Goal: Information Seeking & Learning: Learn about a topic

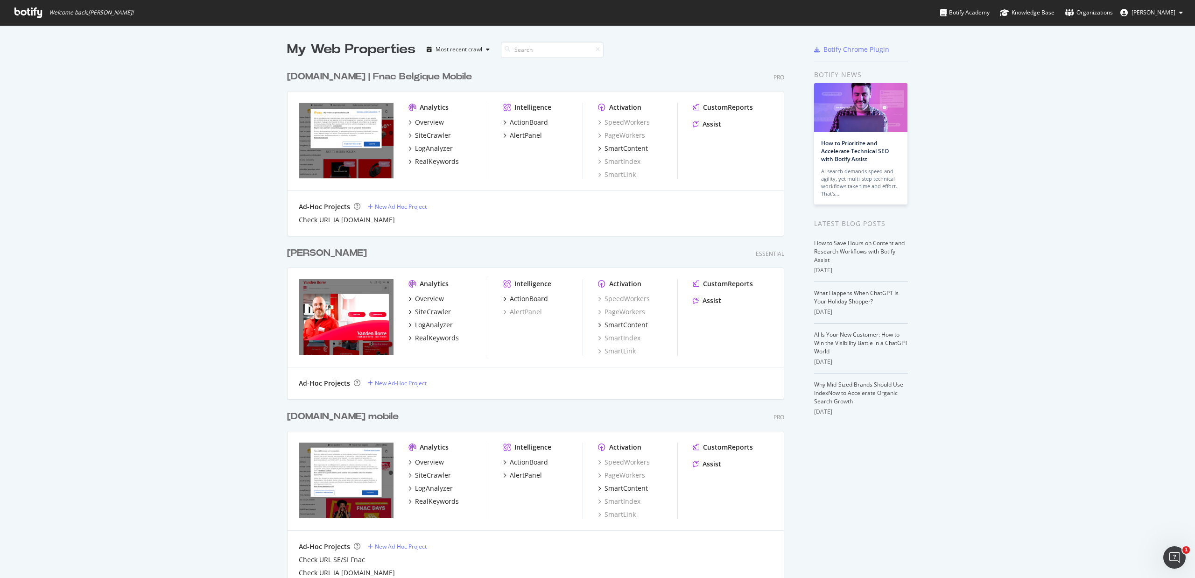
click at [357, 73] on div "fnac.be | Fnac Belgique Mobile" at bounding box center [379, 77] width 185 height 14
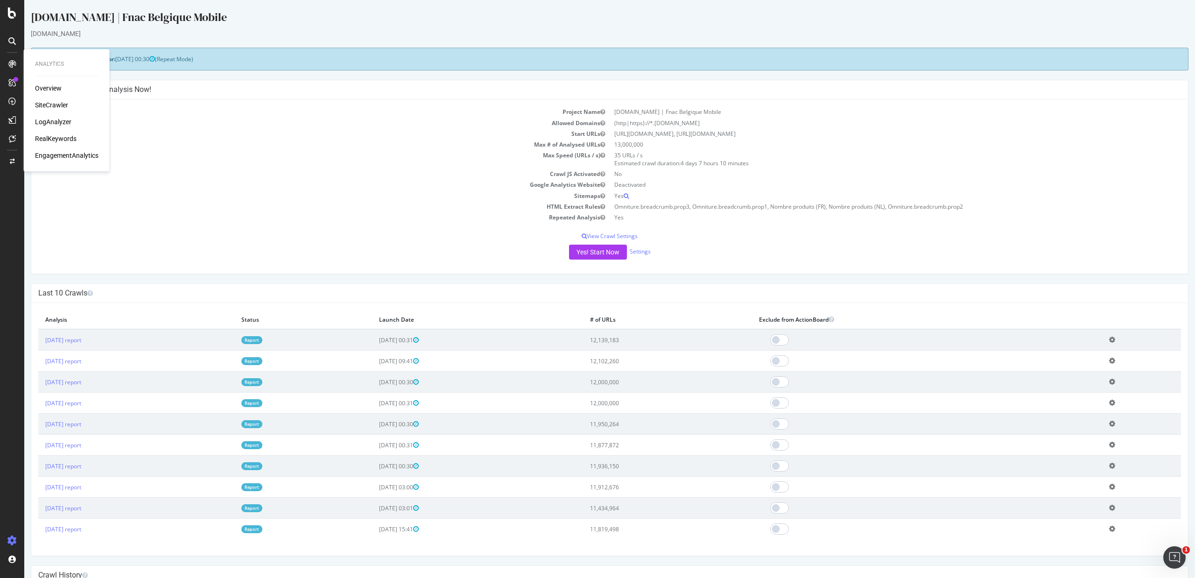
click at [50, 119] on div "LogAnalyzer" at bounding box center [53, 121] width 36 height 9
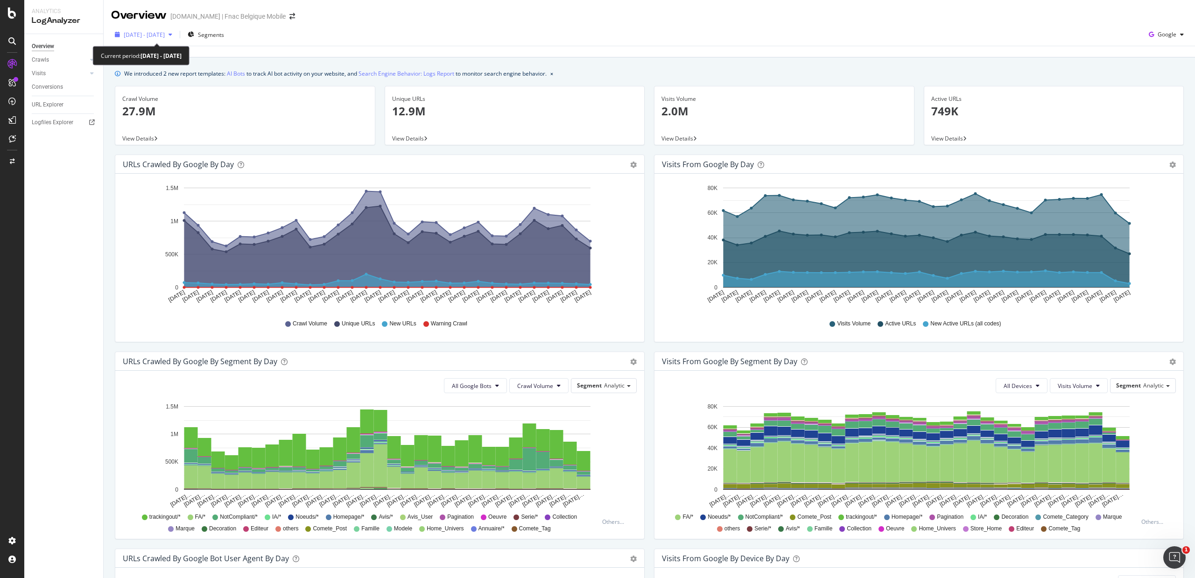
click at [165, 35] on span "2025 Aug. 16th - Sep. 14th" at bounding box center [144, 35] width 41 height 8
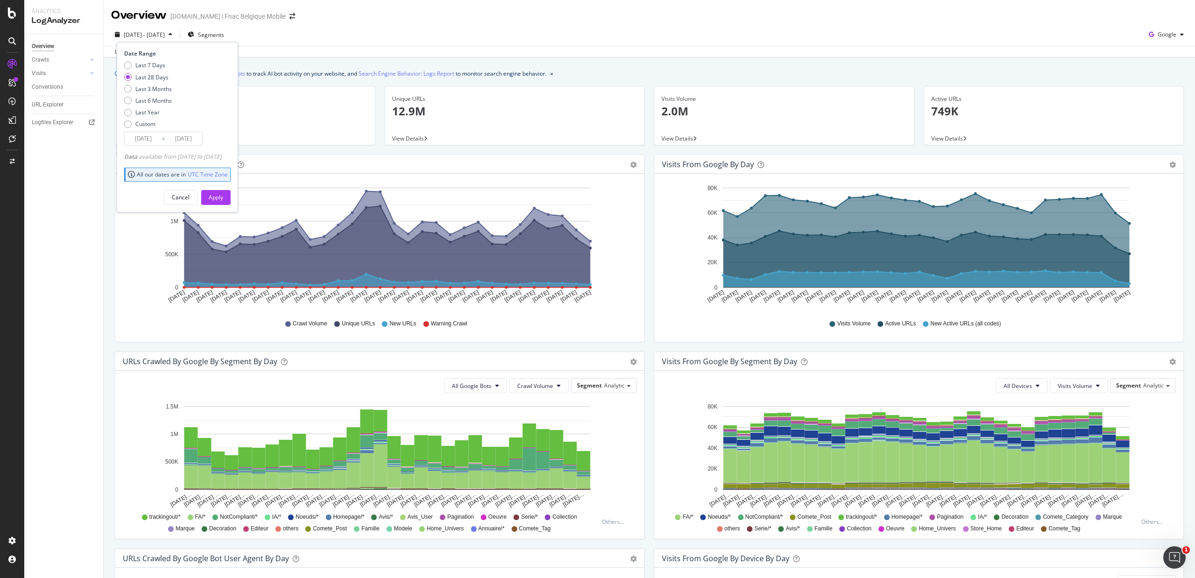
click at [139, 137] on input "2025/08/18" at bounding box center [143, 138] width 37 height 13
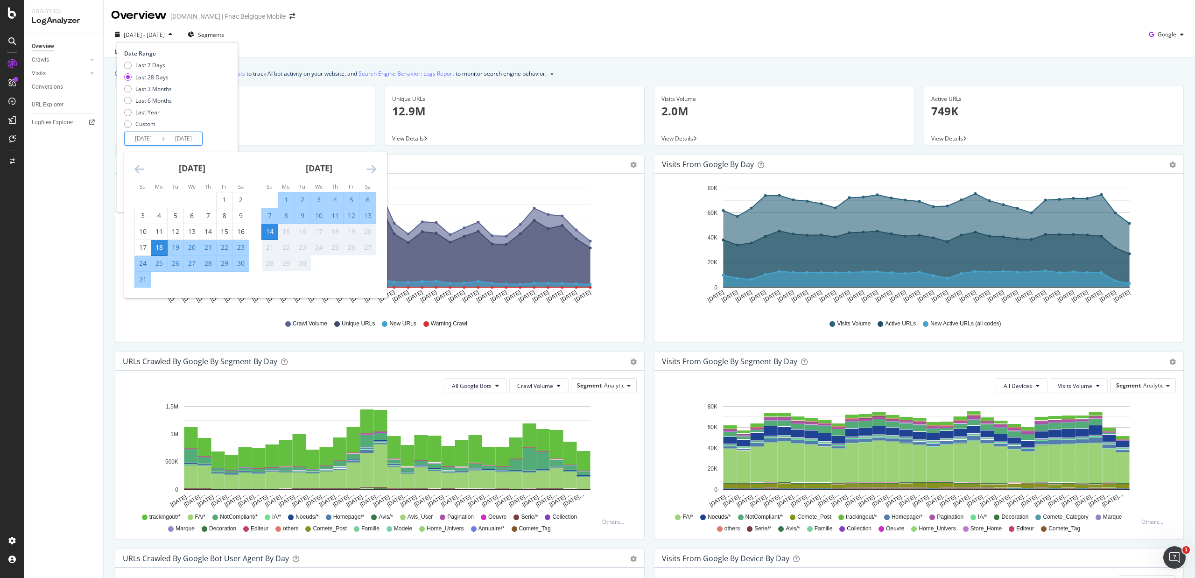
click at [282, 195] on div "1" at bounding box center [286, 199] width 16 height 9
type input "2025/09/01"
drag, startPoint x: 270, startPoint y: 230, endPoint x: 262, endPoint y: 198, distance: 33.1
click at [270, 226] on div "14" at bounding box center [270, 231] width 16 height 15
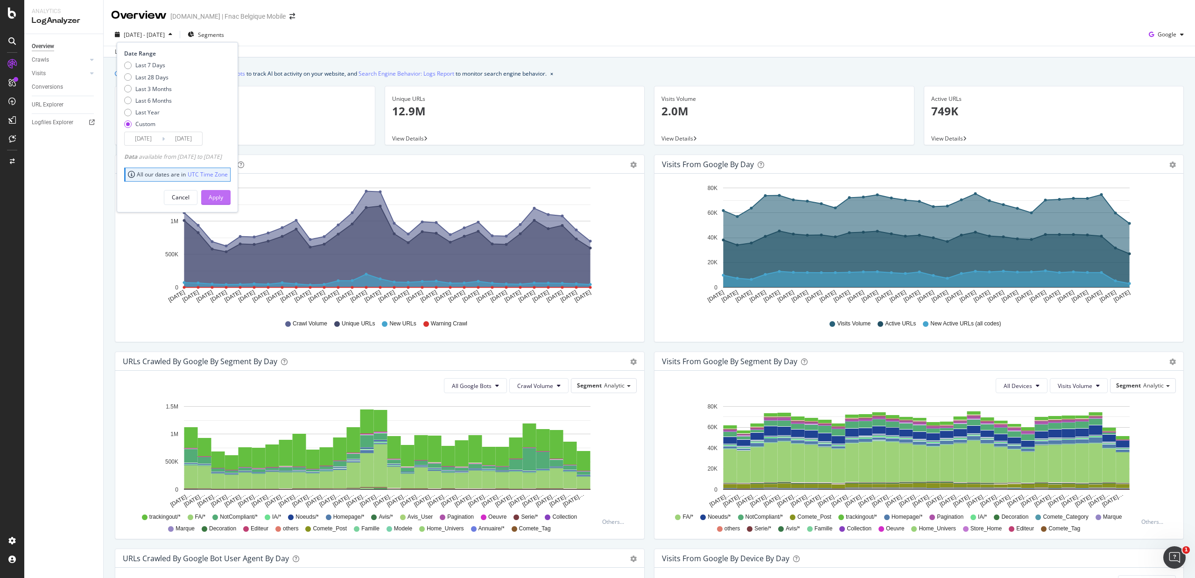
click at [223, 195] on div "Apply" at bounding box center [216, 197] width 14 height 8
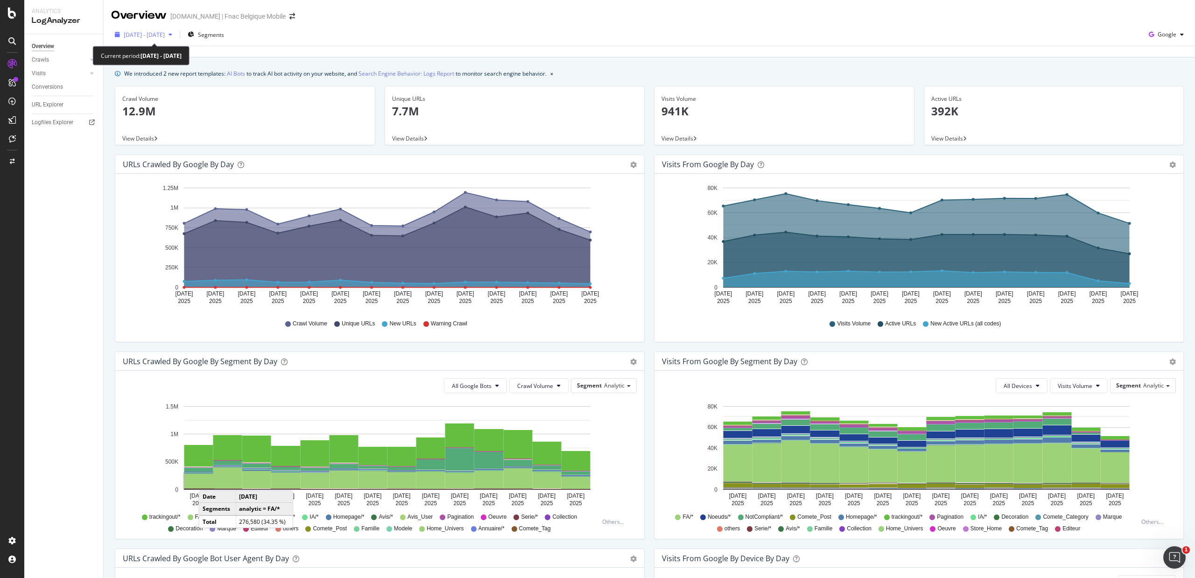
click at [165, 31] on span "2025 Sep. 1st - Sep. 14th" at bounding box center [144, 35] width 41 height 8
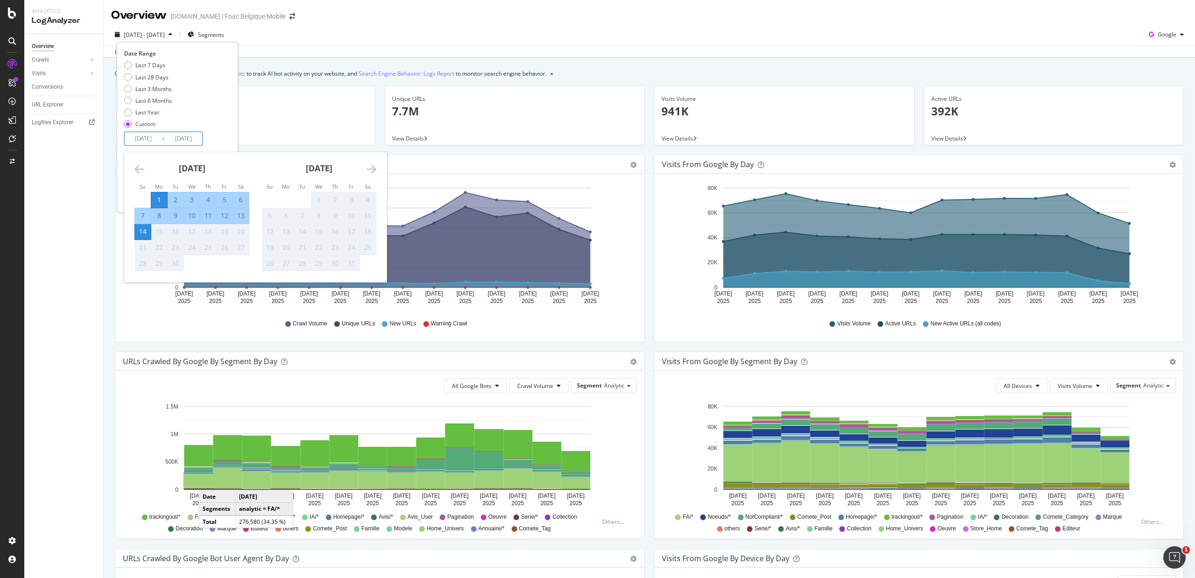
click at [152, 133] on input "2025/09/01" at bounding box center [143, 138] width 37 height 13
click at [141, 169] on icon "Move backward to switch to the previous month." at bounding box center [139, 168] width 10 height 11
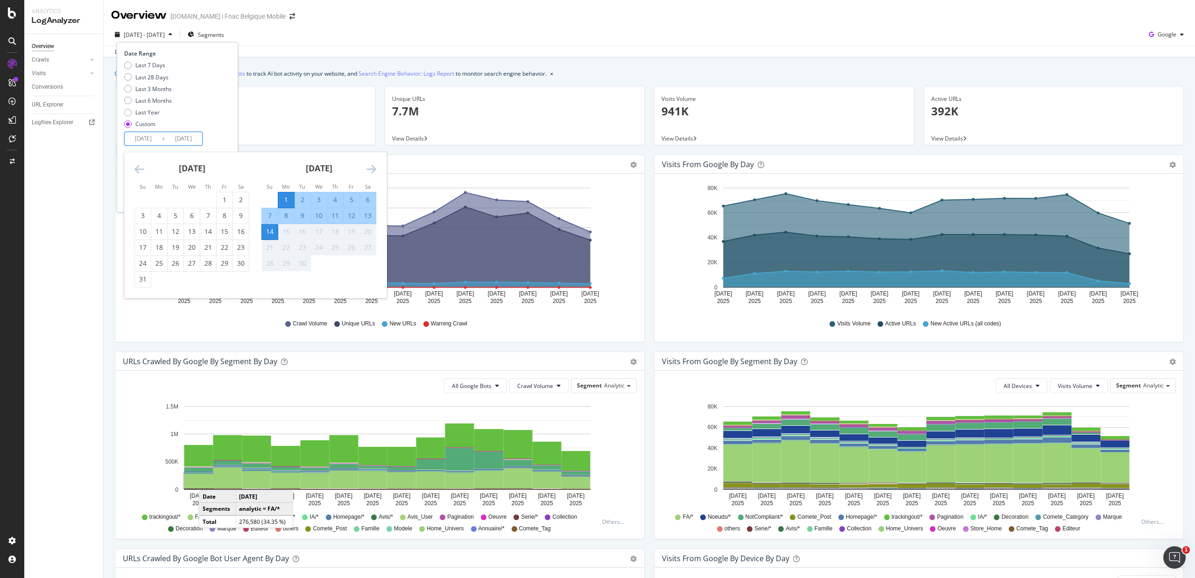
click at [141, 169] on icon "Move backward to switch to the previous month." at bounding box center [139, 168] width 10 height 11
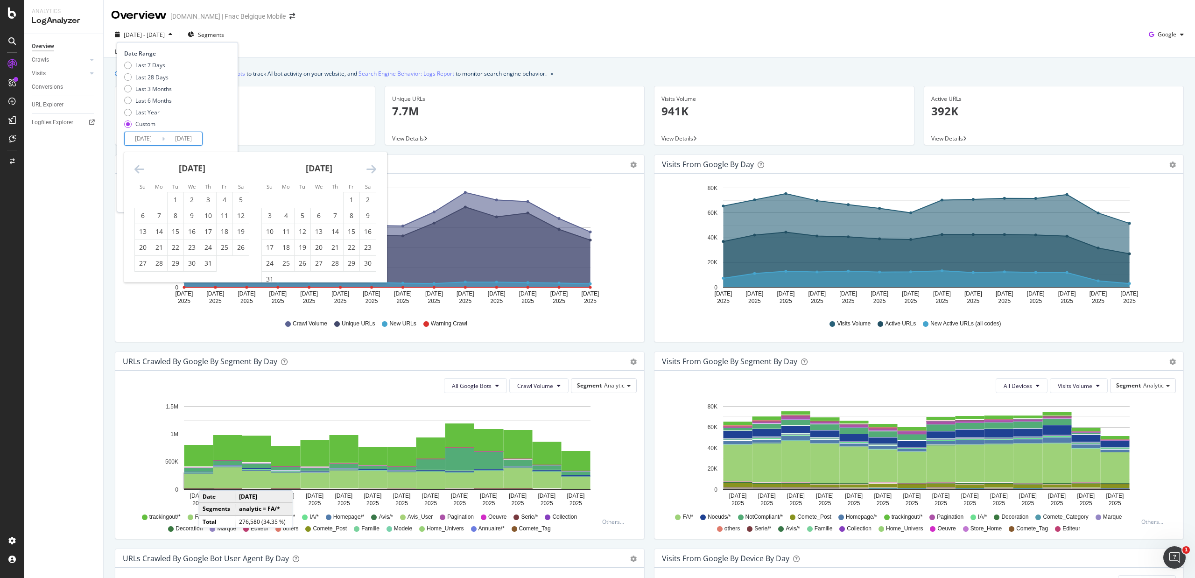
click at [141, 169] on icon "Move backward to switch to the previous month." at bounding box center [139, 168] width 10 height 11
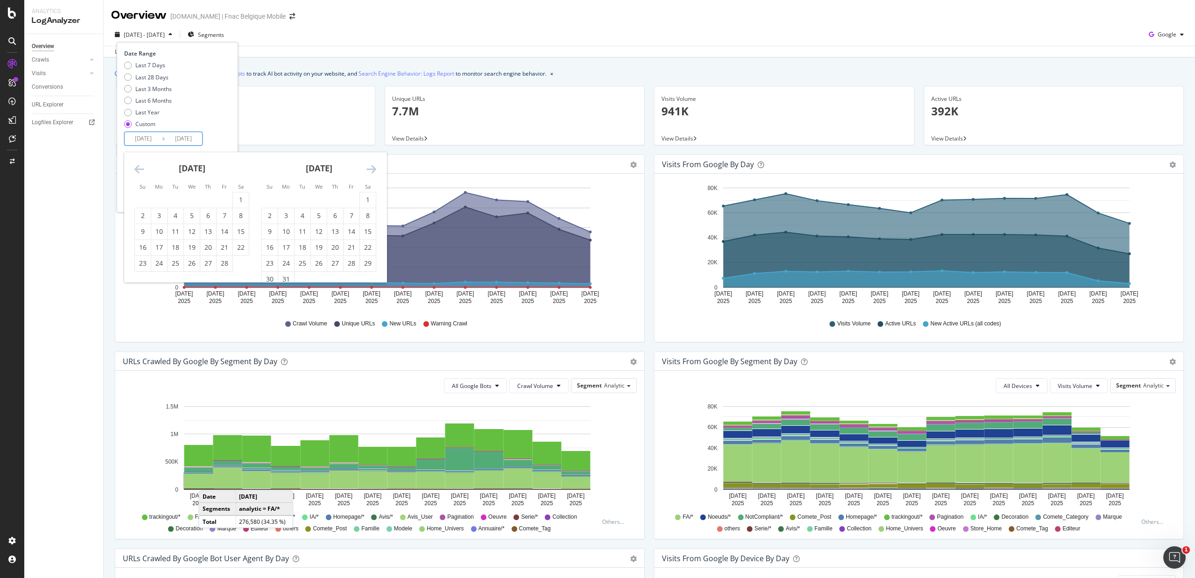
click at [141, 169] on icon "Move backward to switch to the previous month." at bounding box center [139, 168] width 10 height 11
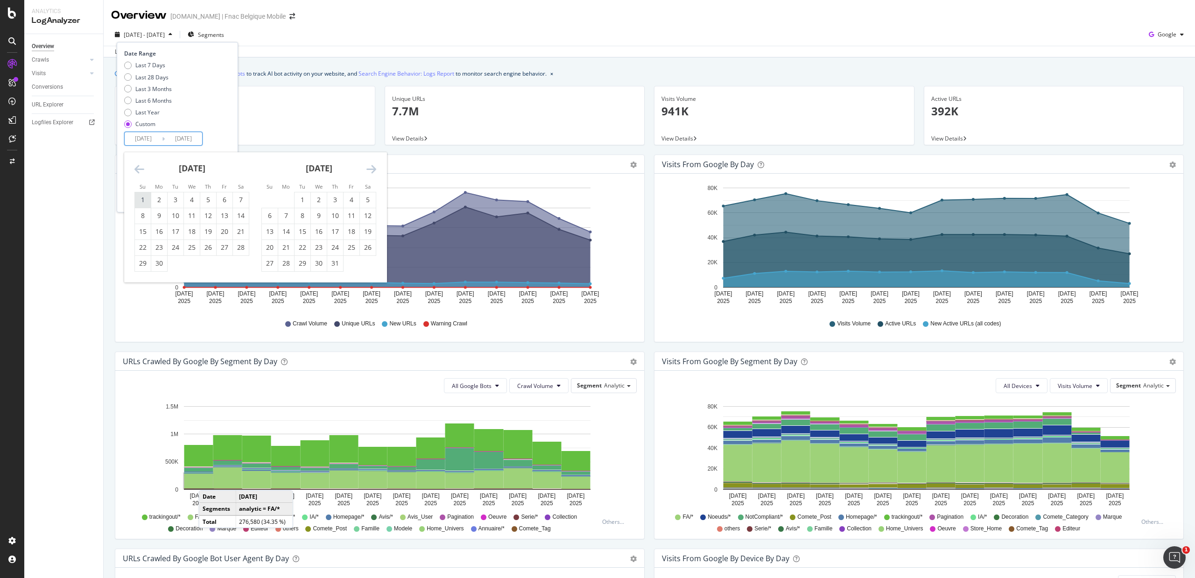
click at [147, 195] on div "1" at bounding box center [143, 199] width 16 height 15
type input "2024/09/01"
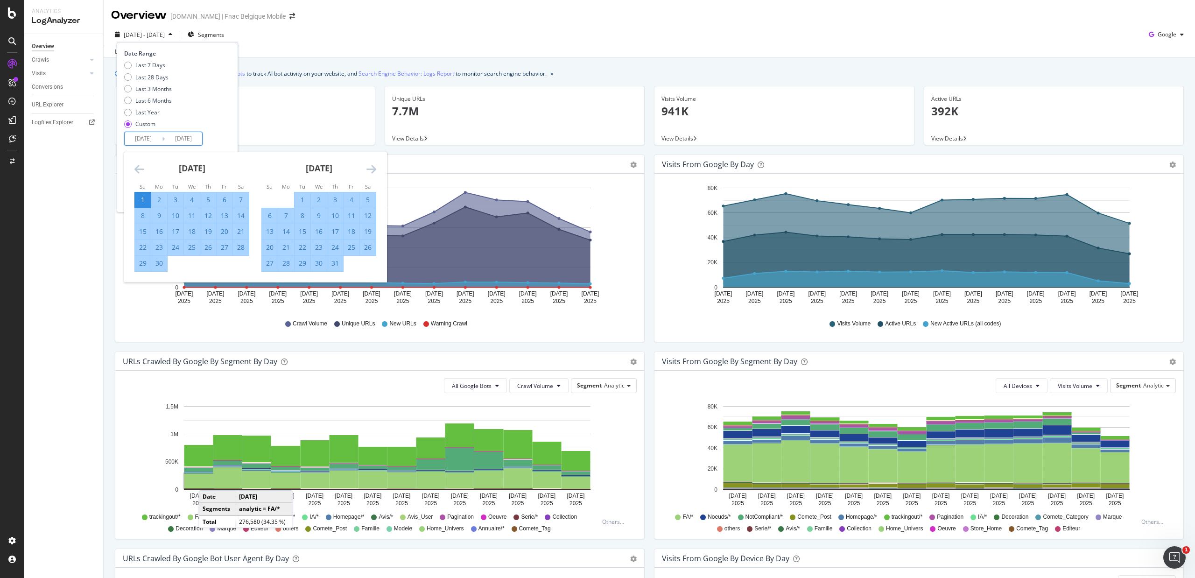
click at [243, 215] on div "14" at bounding box center [241, 215] width 16 height 9
type input "2024/09/14"
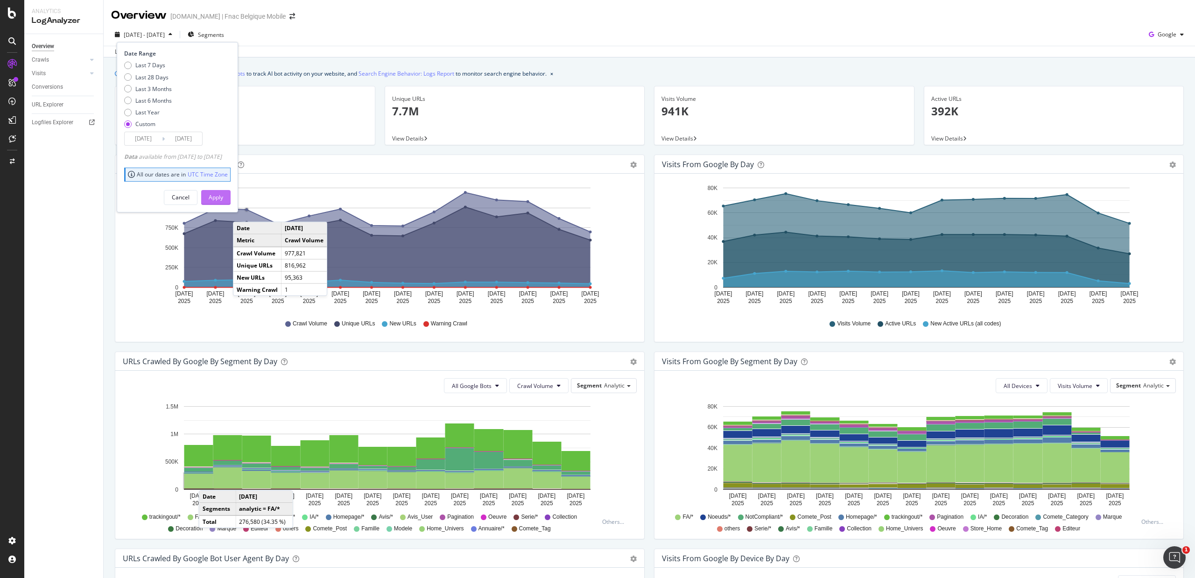
click at [223, 191] on div "Apply" at bounding box center [216, 197] width 14 height 14
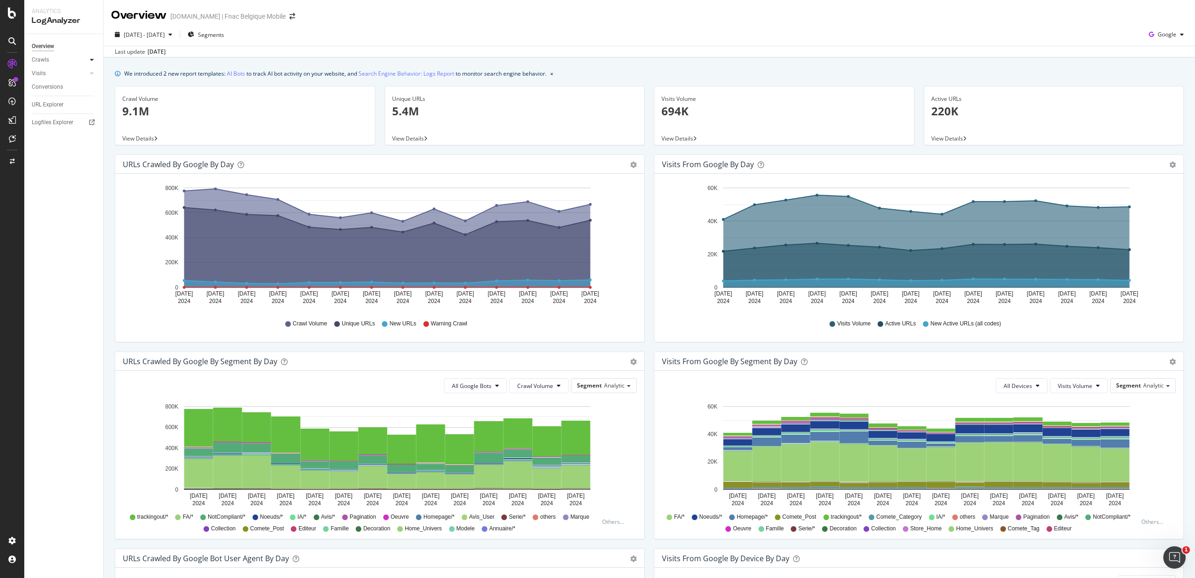
click at [88, 57] on div at bounding box center [91, 59] width 9 height 9
click at [57, 106] on div "HTTP Codes" at bounding box center [52, 110] width 32 height 10
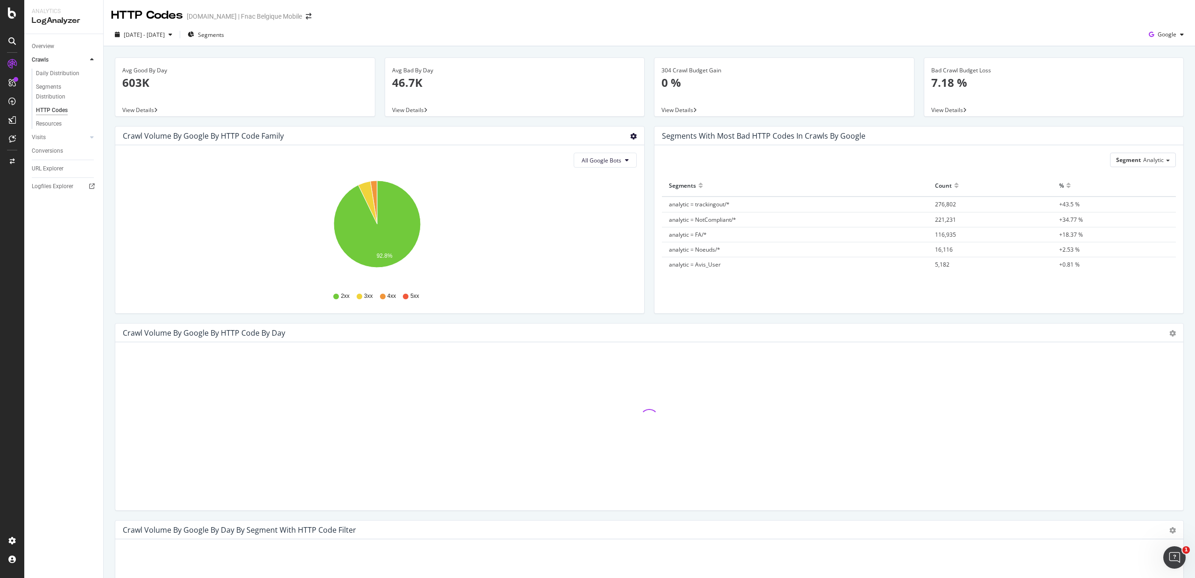
click at [630, 136] on icon "gear" at bounding box center [633, 136] width 7 height 7
click at [597, 165] on span "Table" at bounding box center [606, 171] width 75 height 13
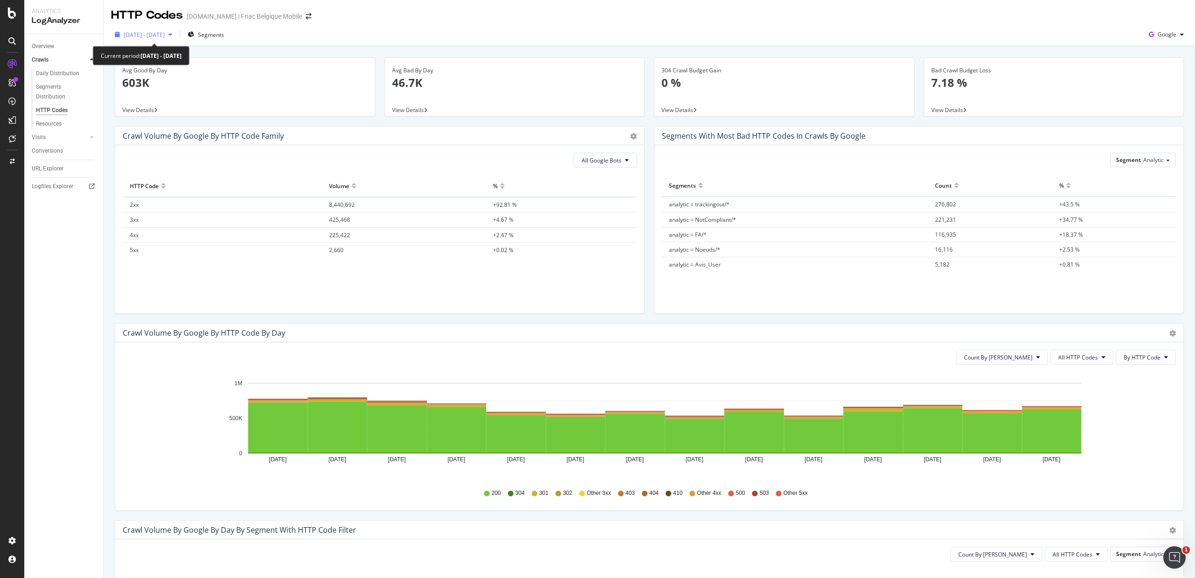
click at [165, 31] on span "2024 Sep. 1st - Sep. 14th" at bounding box center [144, 35] width 41 height 8
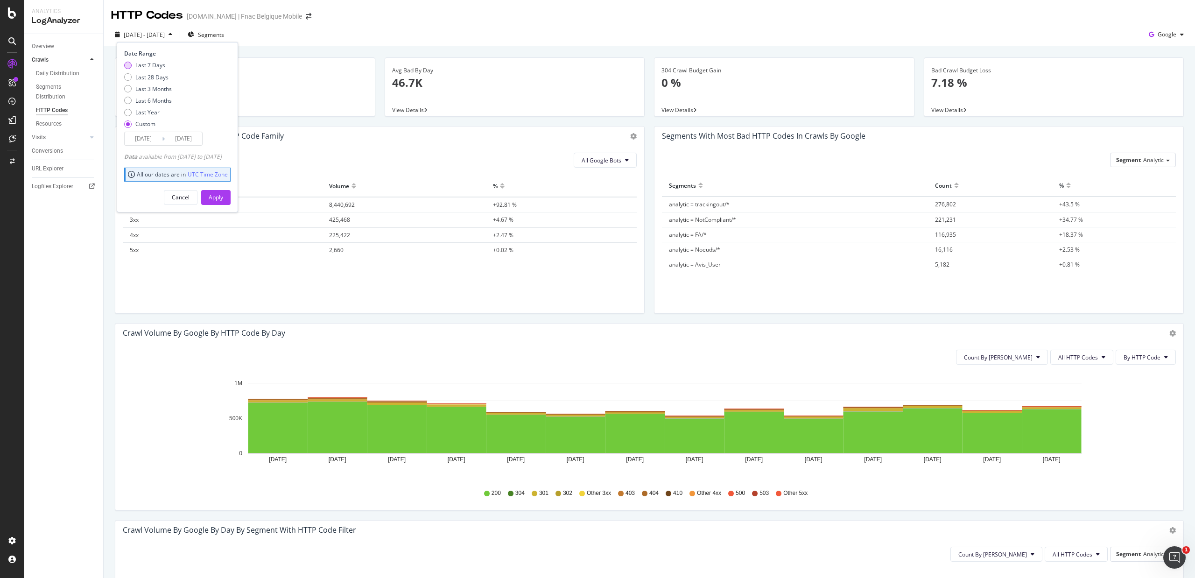
click at [152, 64] on div "Last 7 Days" at bounding box center [150, 65] width 30 height 8
type input "2025/09/08"
type input "2025/09/14"
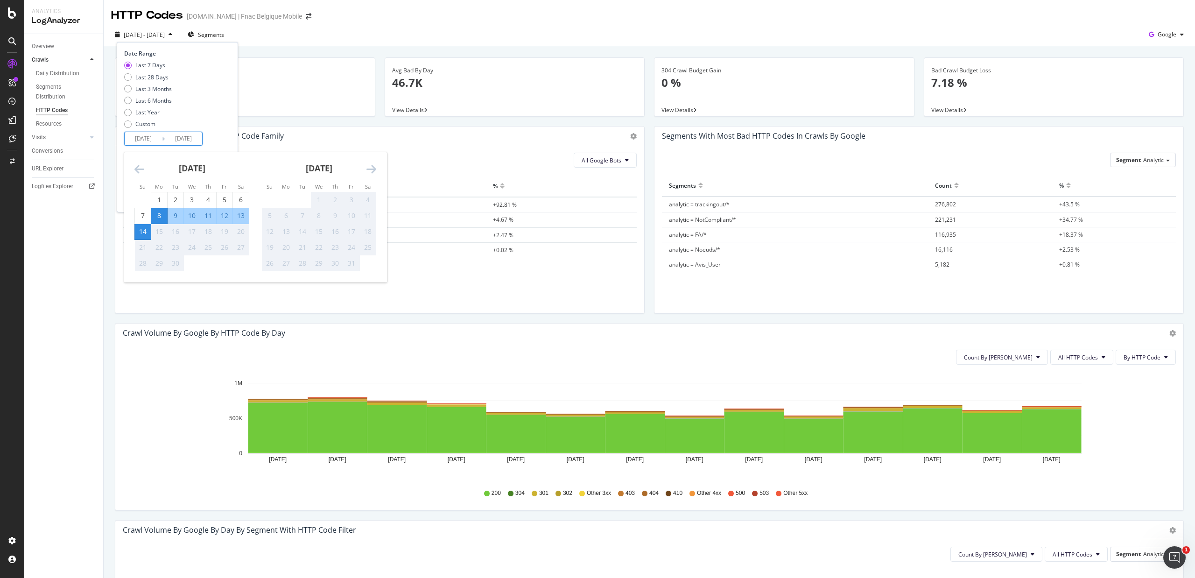
click at [145, 135] on input "2025/09/08" at bounding box center [143, 138] width 37 height 13
click at [161, 196] on div "1" at bounding box center [159, 199] width 16 height 9
type input "2025/09/01"
click at [222, 101] on div "Last 7 Days Last 28 Days Last 3 Months Last 6 Months Last Year Custom" at bounding box center [176, 96] width 104 height 70
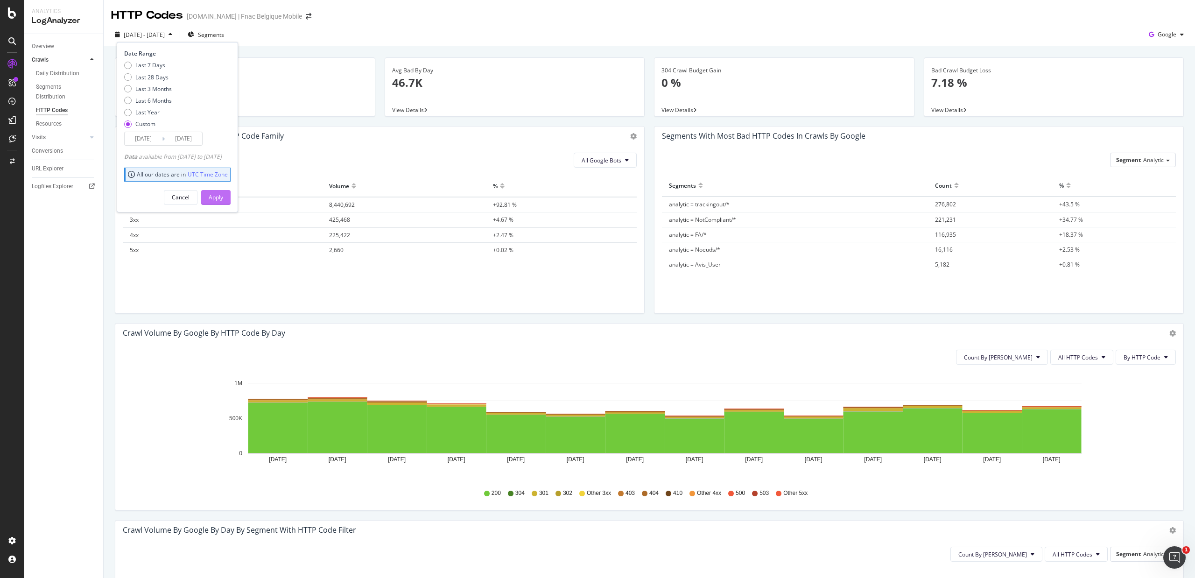
click at [223, 195] on div "Apply" at bounding box center [216, 197] width 14 height 8
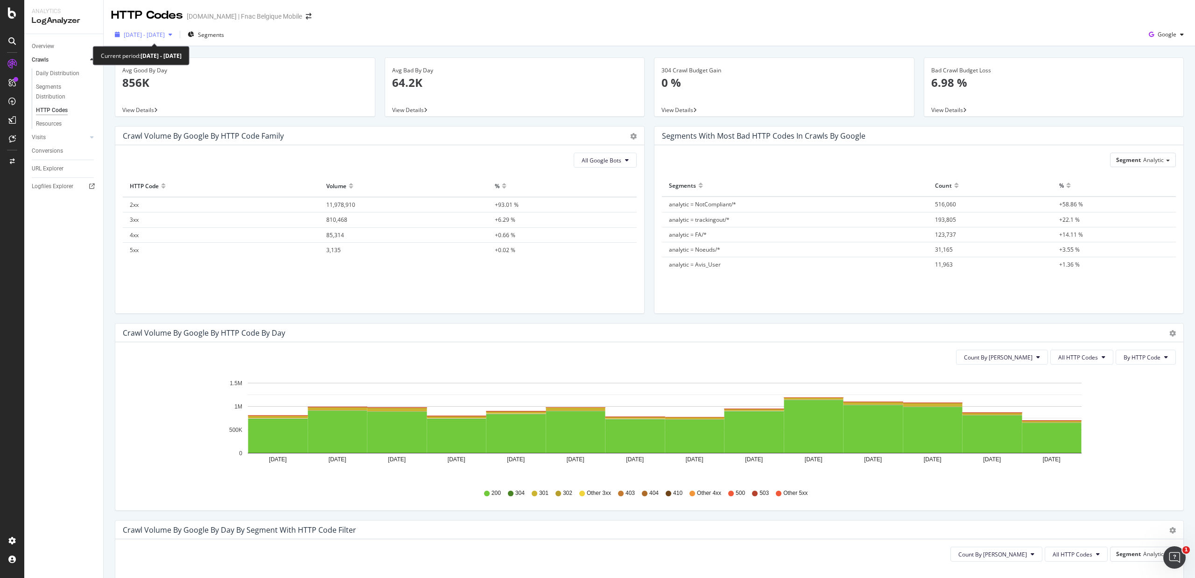
click at [147, 35] on span "2025 Sep. 1st - Sep. 14th" at bounding box center [144, 35] width 41 height 8
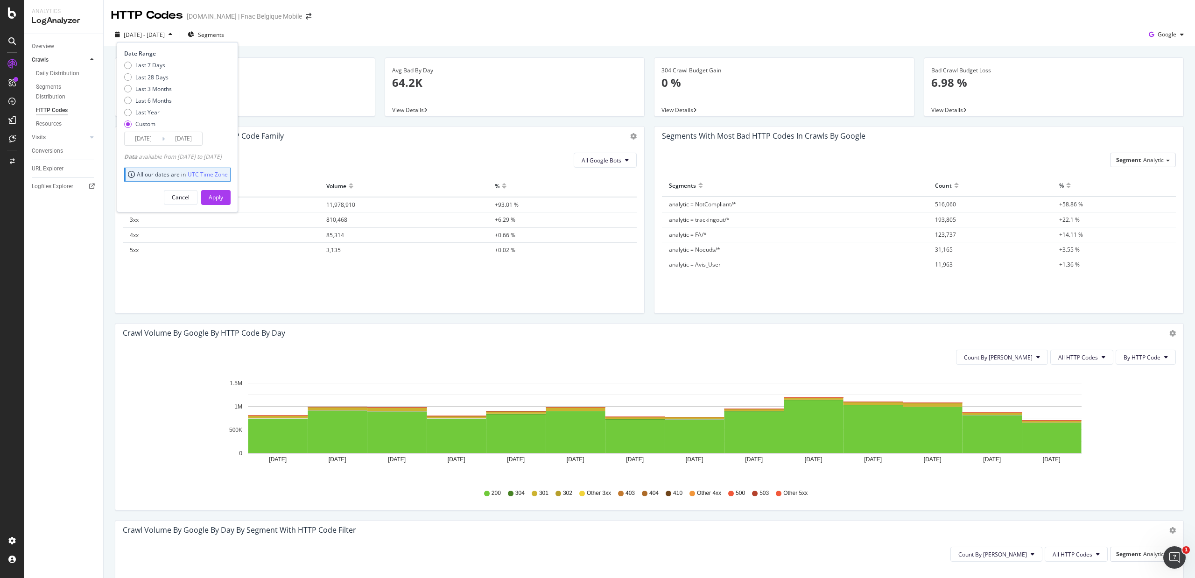
click at [136, 139] on input "2025/09/01" at bounding box center [143, 138] width 37 height 13
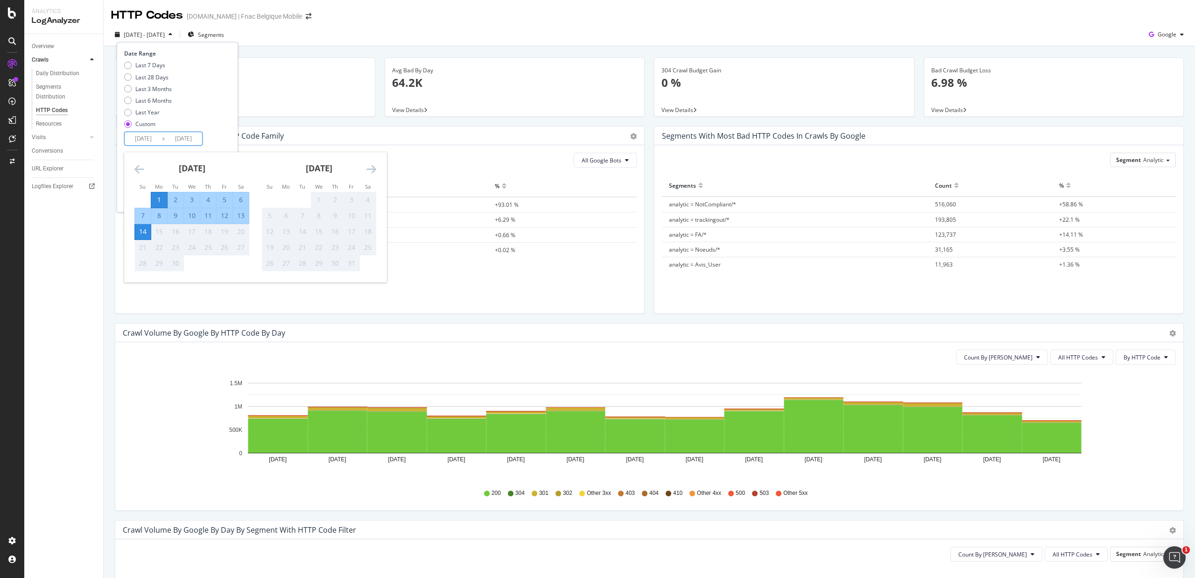
click at [134, 168] on icon "Move backward to switch to the previous month." at bounding box center [139, 168] width 10 height 11
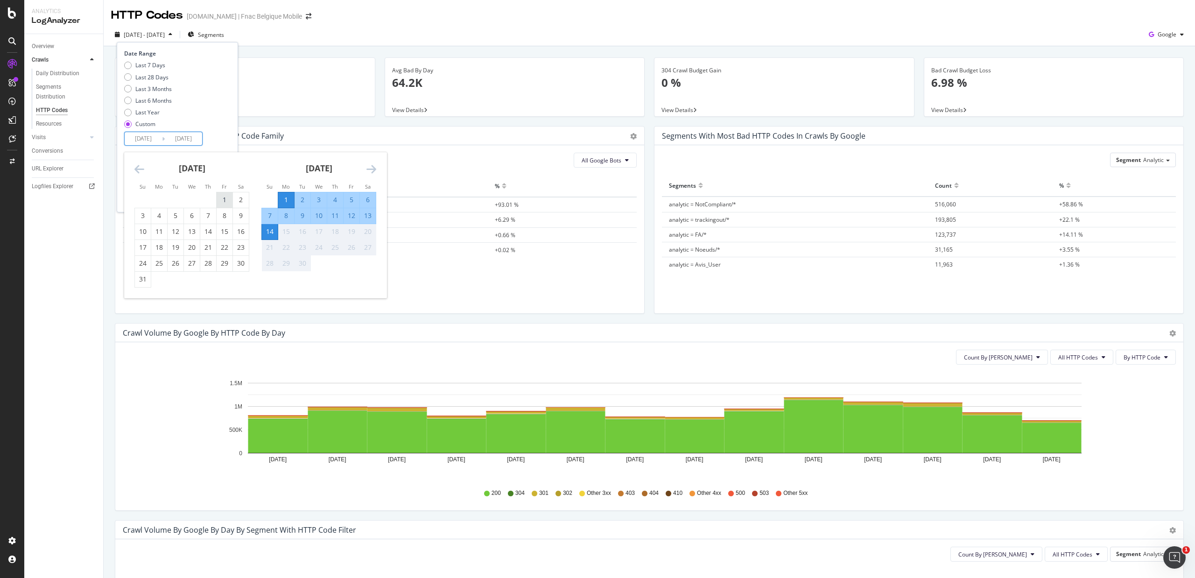
click at [226, 198] on div "1" at bounding box center [225, 199] width 16 height 9
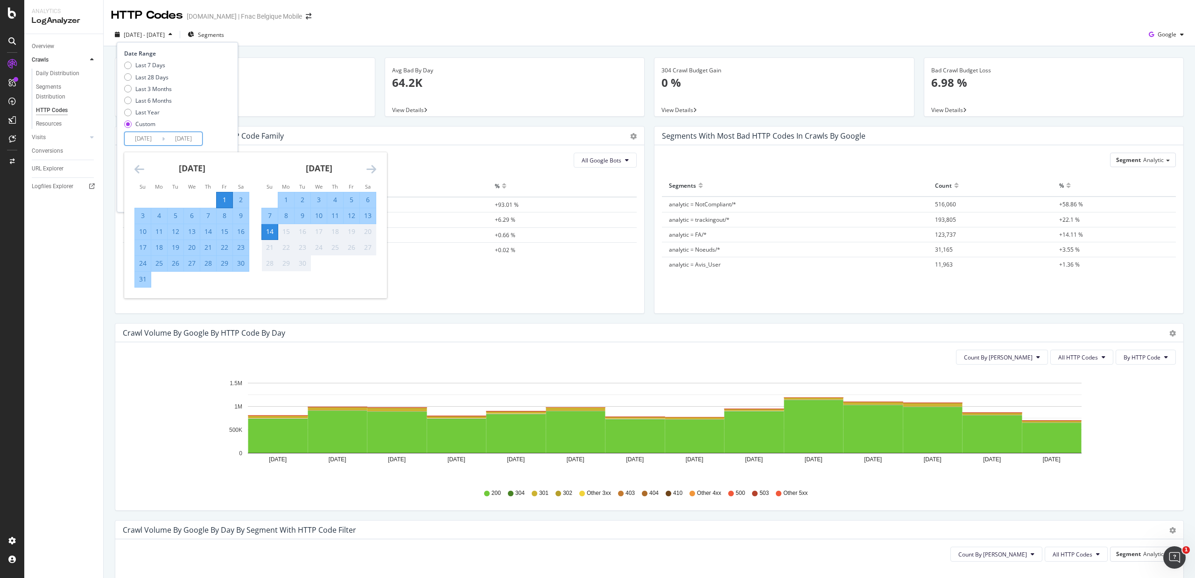
type input "2025/08/01"
click at [147, 277] on div "31" at bounding box center [143, 278] width 16 height 9
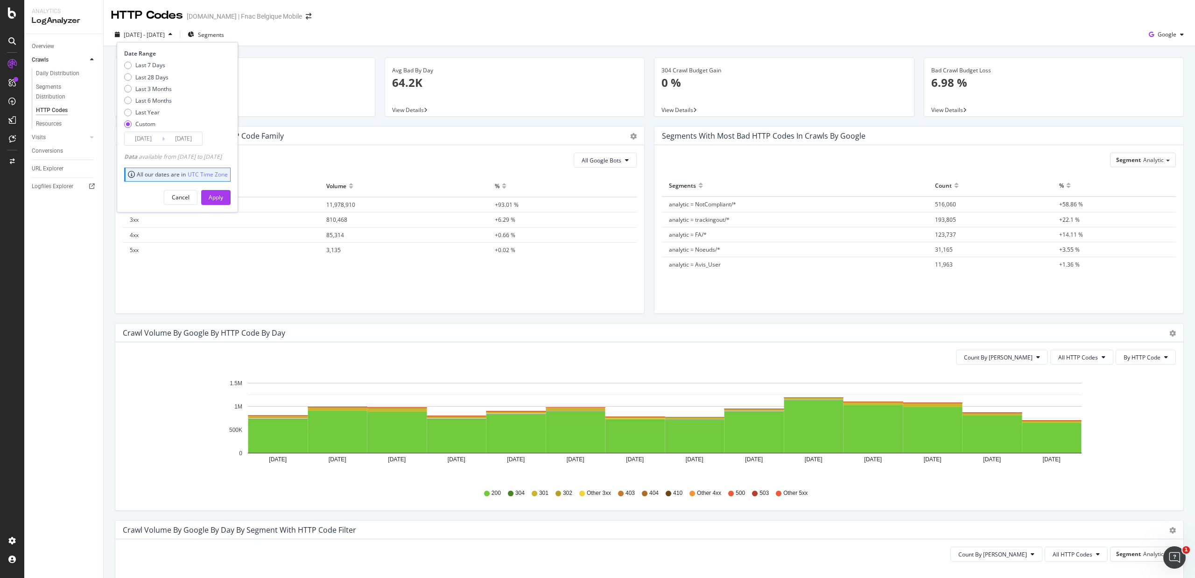
type input "2025/08/31"
click at [223, 195] on div "Apply" at bounding box center [216, 197] width 14 height 8
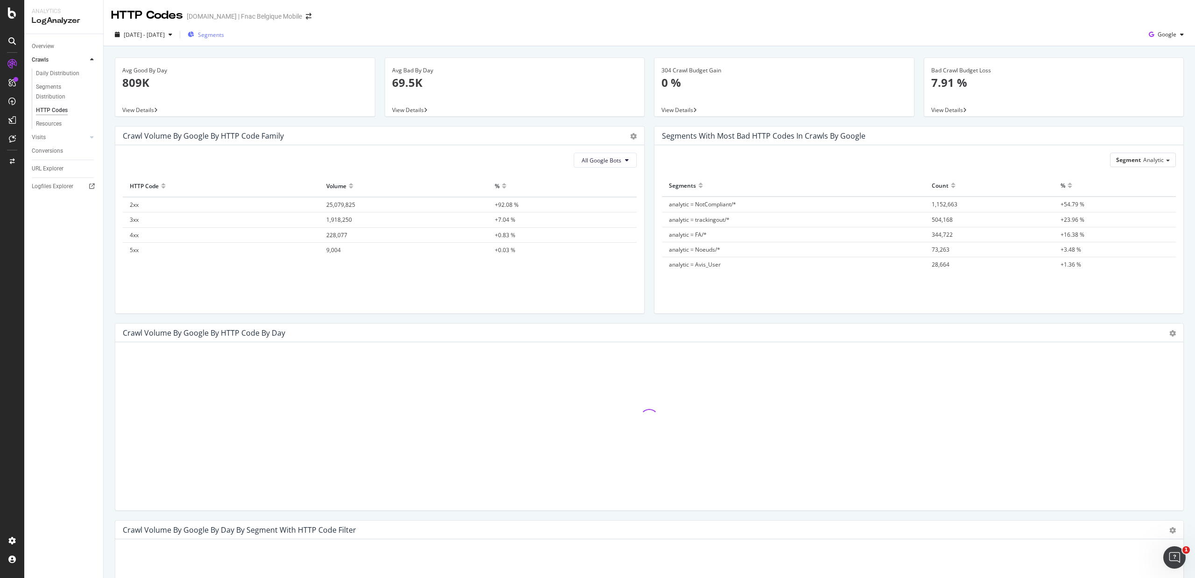
click at [224, 34] on span "Segments" at bounding box center [211, 35] width 26 height 8
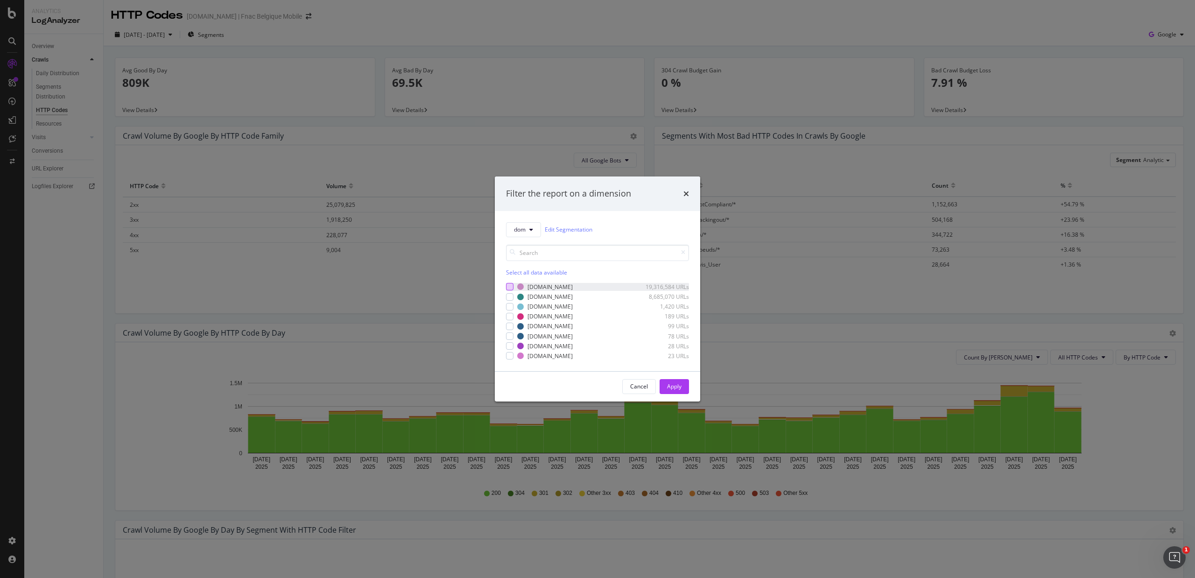
click at [508, 286] on div "modal" at bounding box center [509, 286] width 7 height 7
click at [681, 389] on div "Apply" at bounding box center [674, 386] width 14 height 8
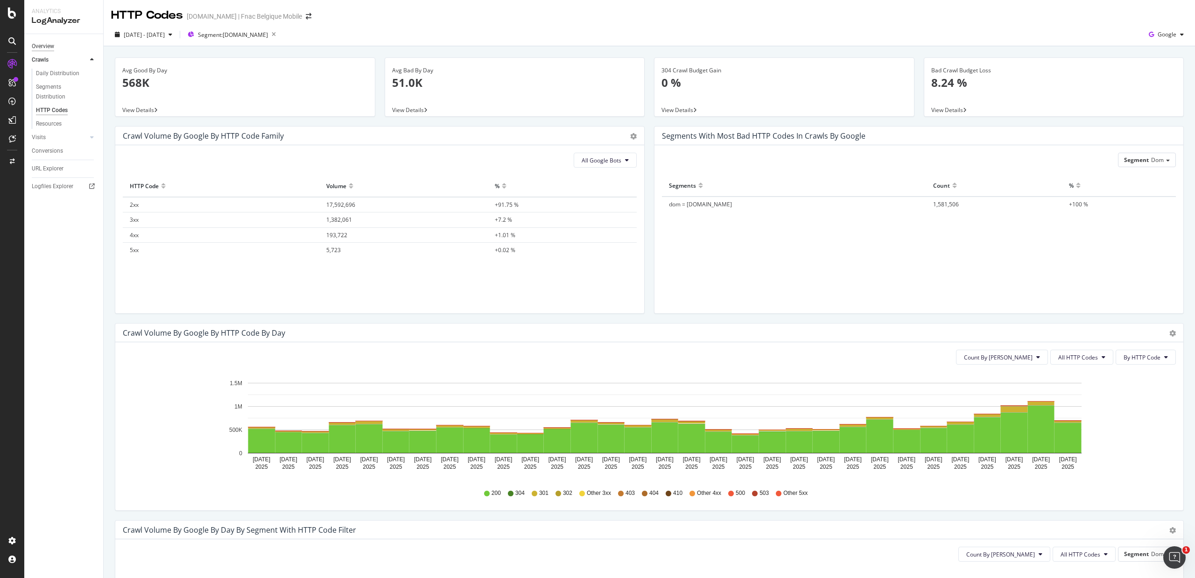
click at [43, 45] on div "Overview" at bounding box center [43, 47] width 22 height 10
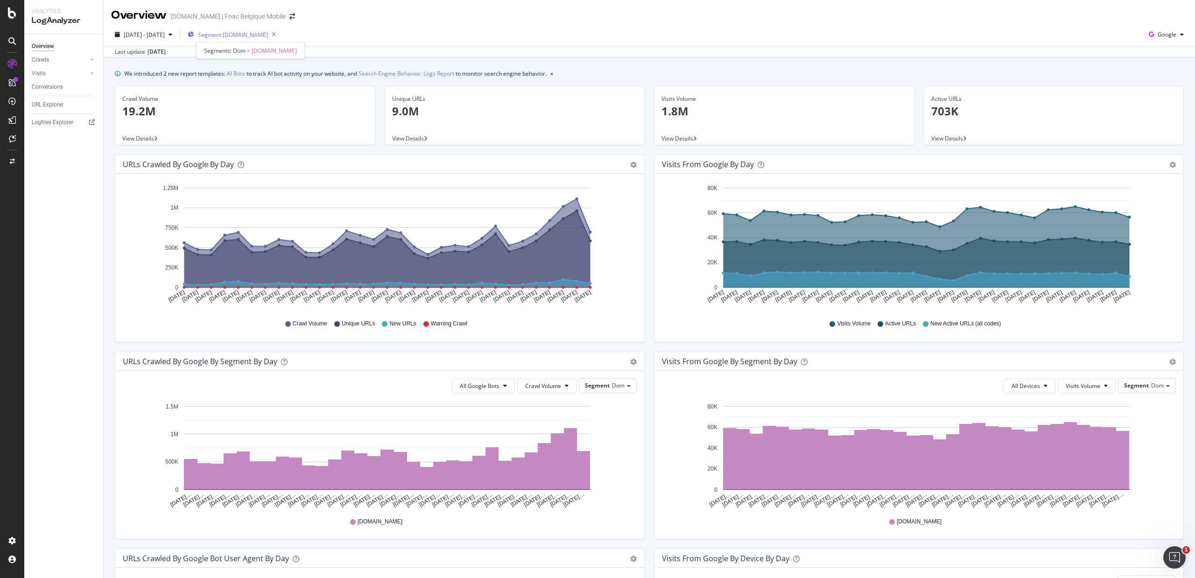
click at [241, 36] on span "Segment: www.fr.fnac.be" at bounding box center [233, 35] width 70 height 8
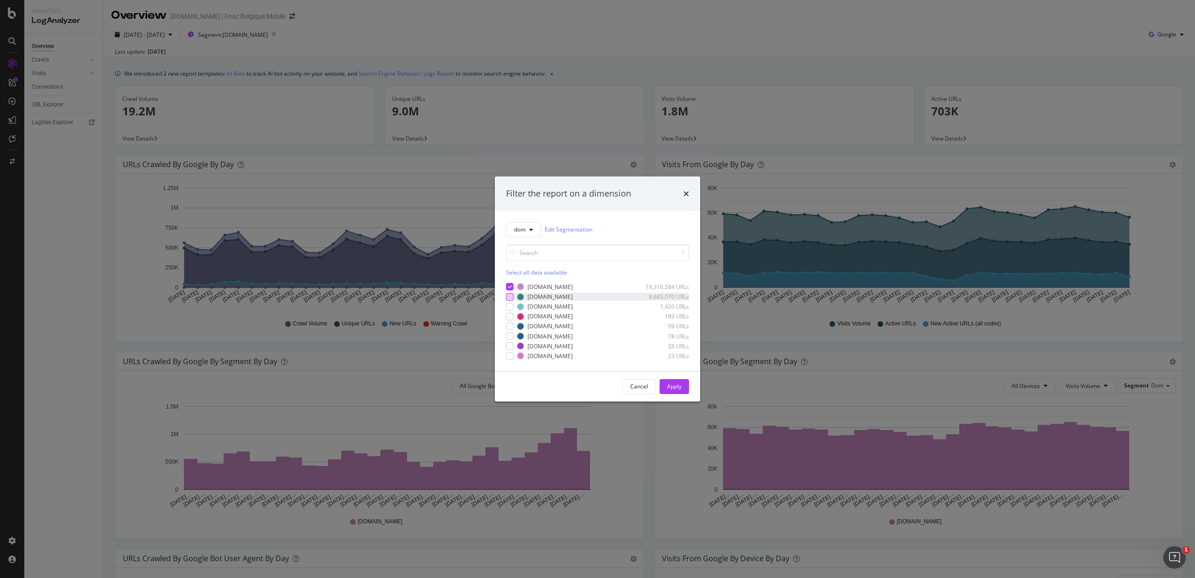
click at [509, 297] on div "modal" at bounding box center [509, 296] width 7 height 7
click at [508, 286] on icon "modal" at bounding box center [510, 286] width 4 height 5
click at [662, 382] on button "Apply" at bounding box center [674, 386] width 29 height 15
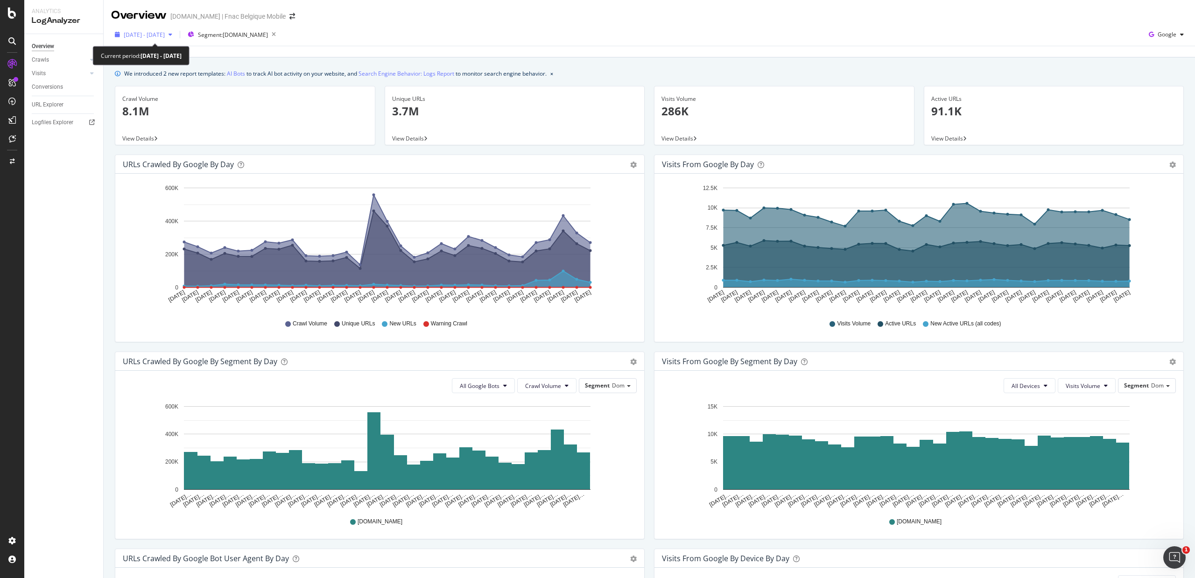
click at [147, 36] on span "2025 Aug. 1st - Aug. 31st" at bounding box center [144, 35] width 41 height 8
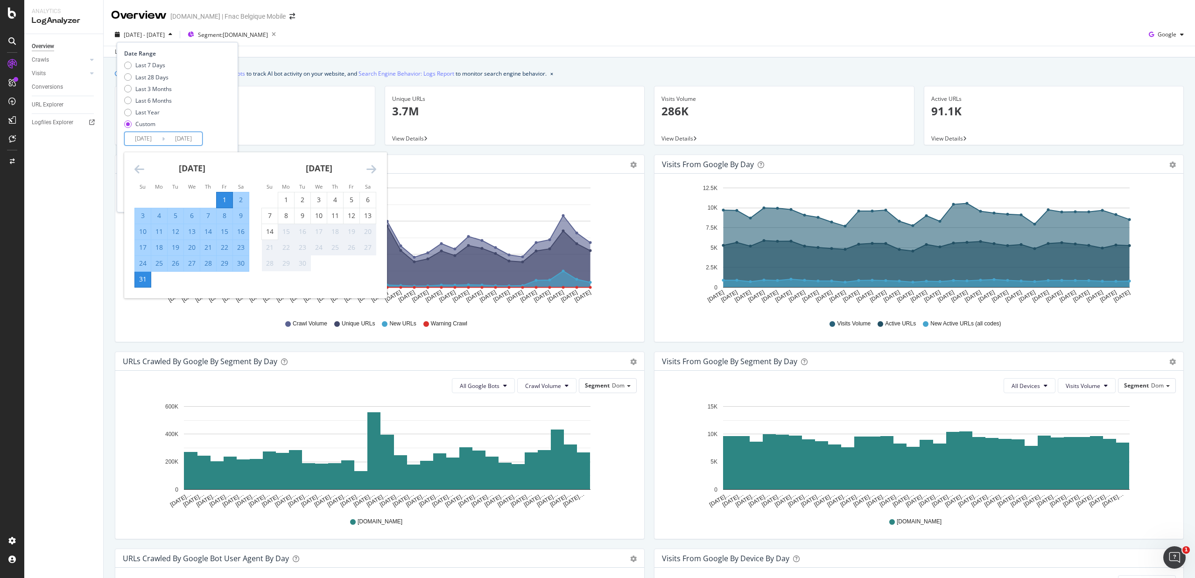
click at [146, 137] on input "2025/08/01" at bounding box center [143, 138] width 37 height 13
click at [286, 198] on div "1" at bounding box center [286, 199] width 16 height 9
type input "2025/09/01"
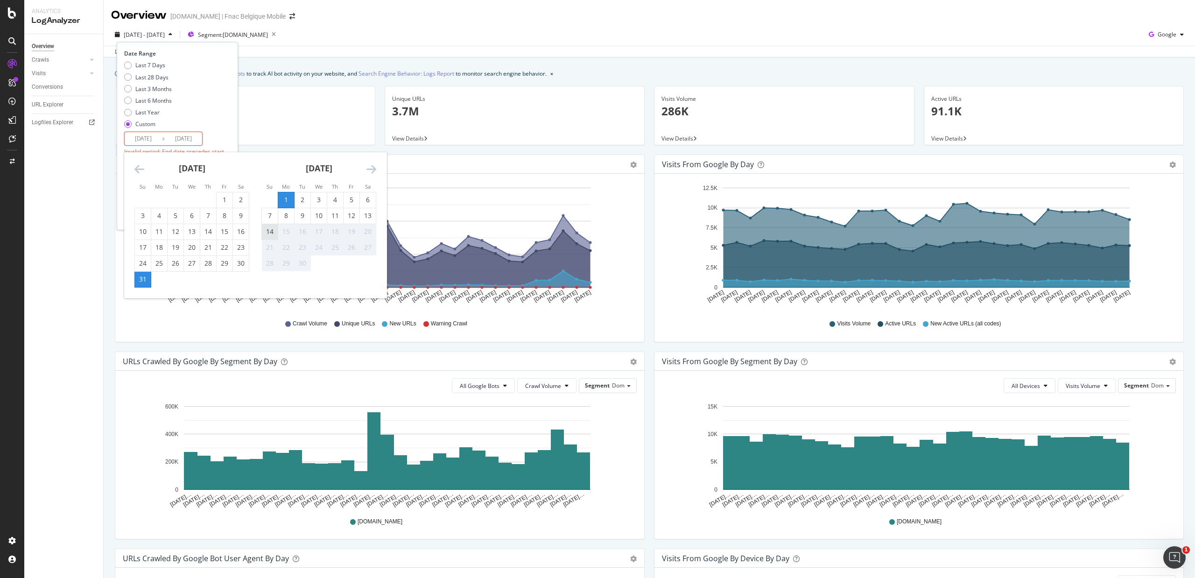
click at [271, 232] on div "14" at bounding box center [270, 231] width 16 height 9
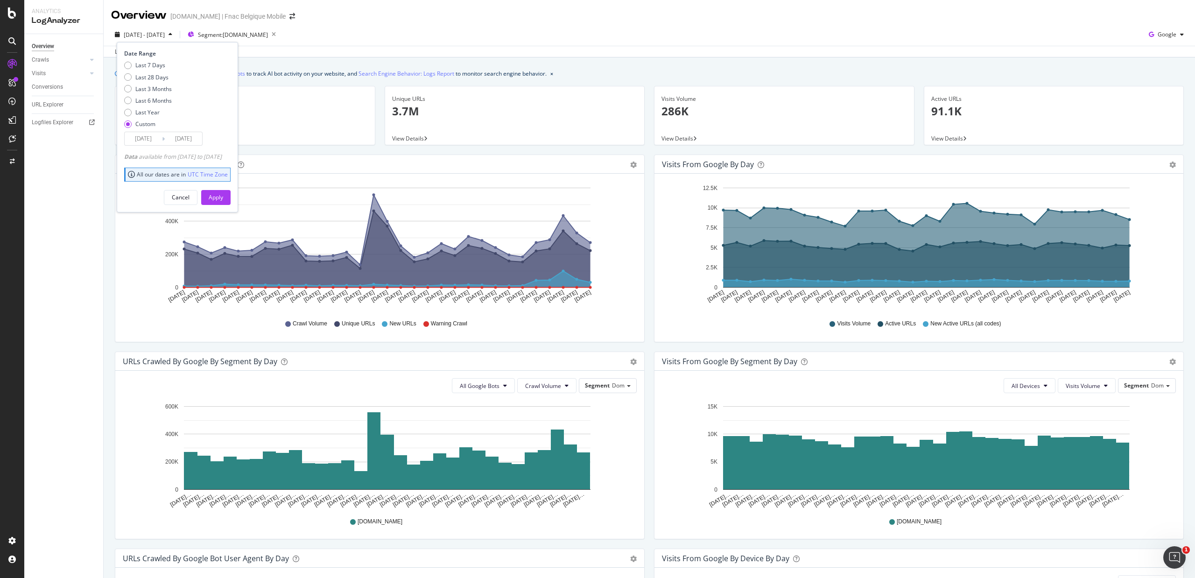
type input "2025/09/14"
click at [223, 194] on button "Apply" at bounding box center [215, 197] width 29 height 15
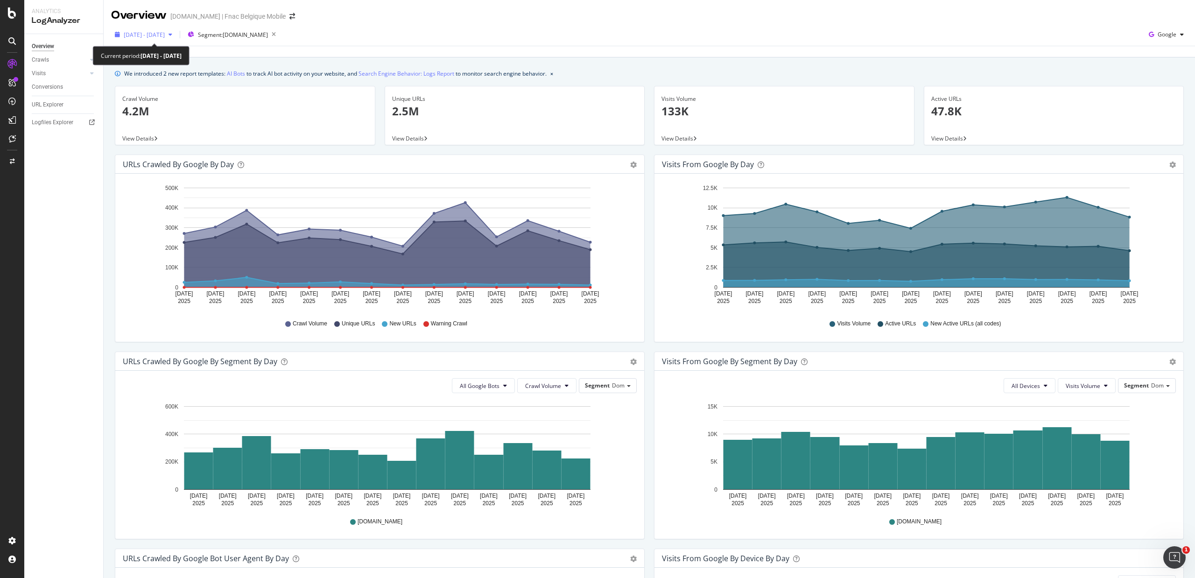
click at [163, 31] on span "2025 Sep. 1st - Sep. 14th" at bounding box center [144, 35] width 41 height 8
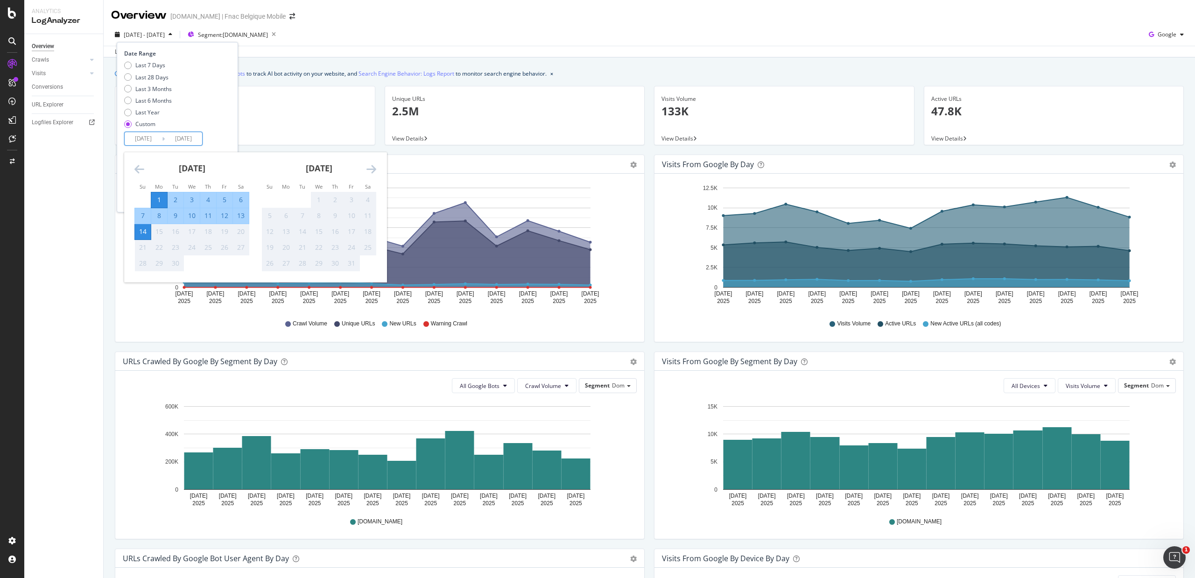
click at [133, 142] on input "2025/09/01" at bounding box center [143, 138] width 37 height 13
click at [135, 169] on icon "Move backward to switch to the previous month." at bounding box center [139, 168] width 10 height 11
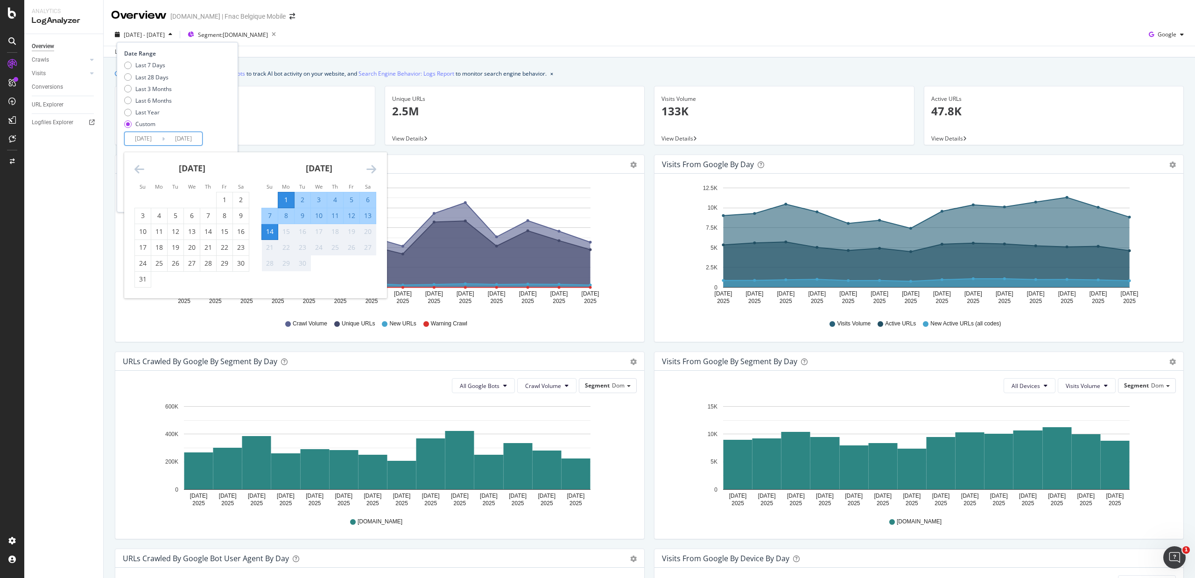
click at [135, 169] on icon "Move backward to switch to the previous month." at bounding box center [139, 168] width 10 height 11
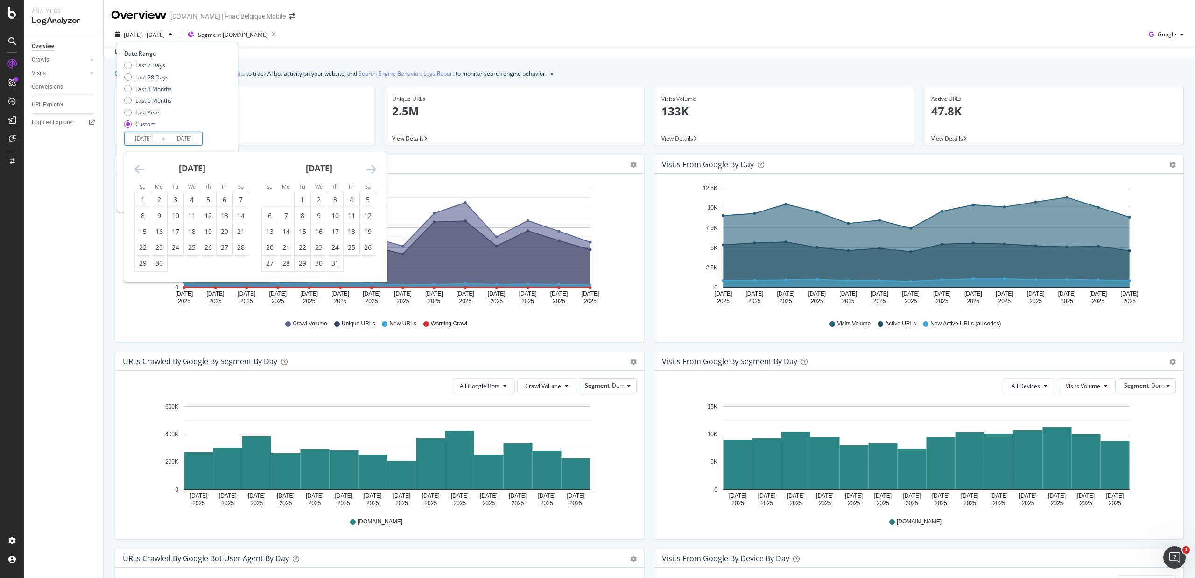
click at [135, 169] on icon "Move backward to switch to the previous month." at bounding box center [139, 168] width 10 height 11
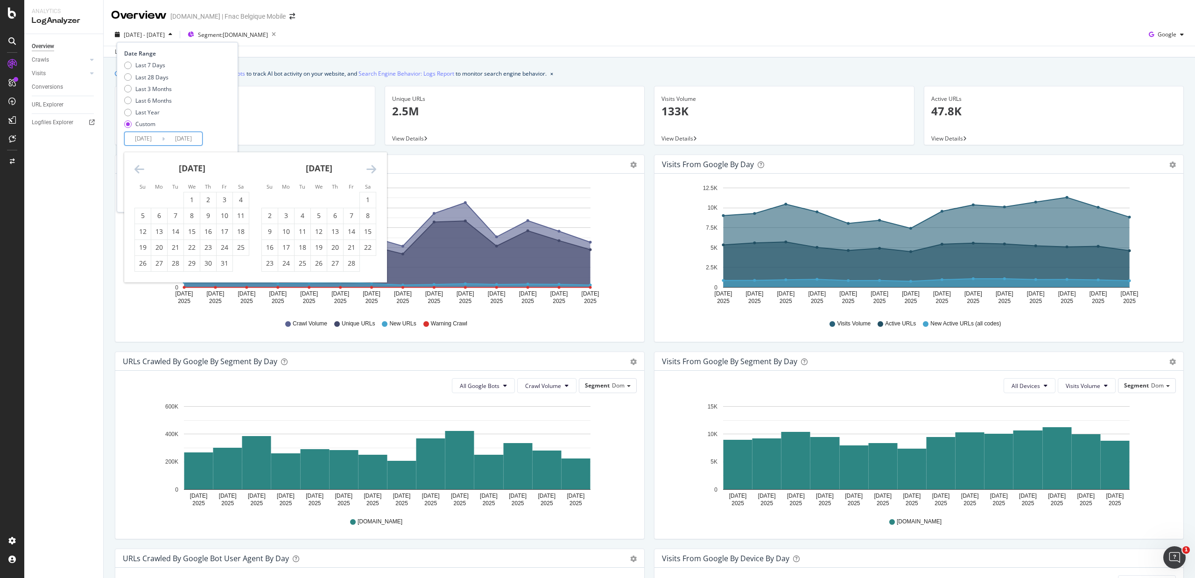
click at [135, 169] on icon "Move backward to switch to the previous month." at bounding box center [139, 168] width 10 height 11
click at [136, 197] on div "1" at bounding box center [143, 199] width 16 height 9
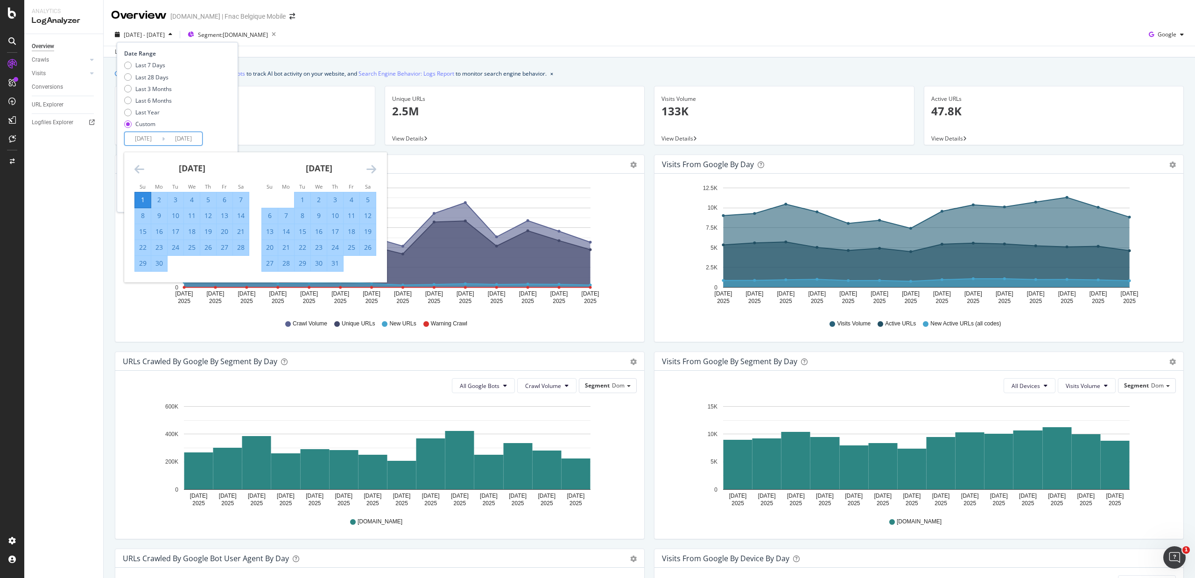
type input "2024/09/01"
click at [241, 218] on div "14" at bounding box center [241, 215] width 16 height 9
type input "2024/09/14"
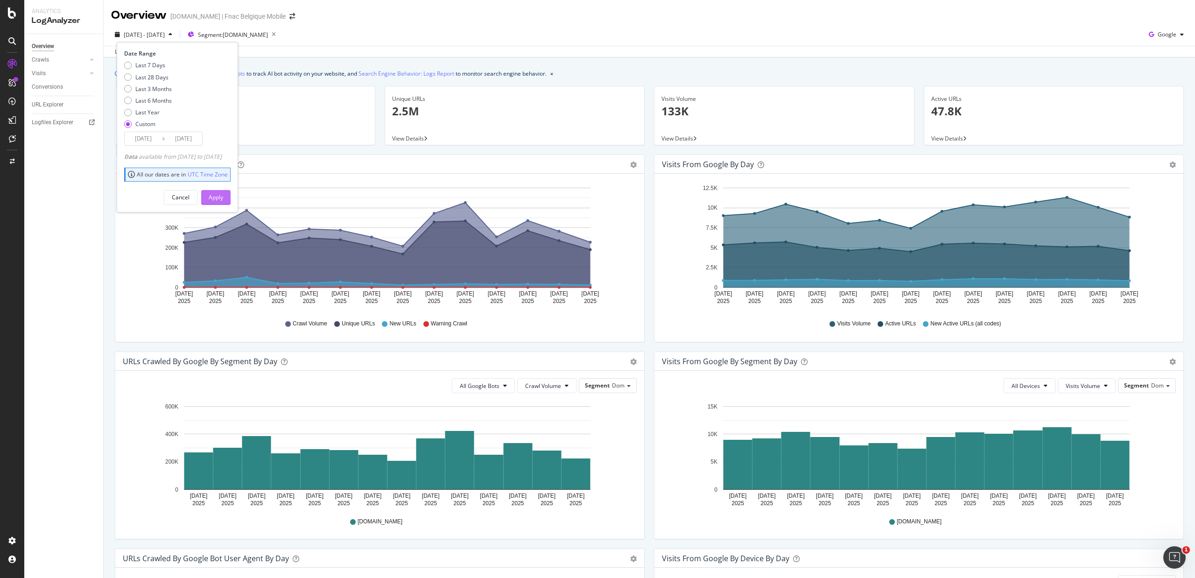
click at [223, 196] on div "Apply" at bounding box center [216, 197] width 14 height 8
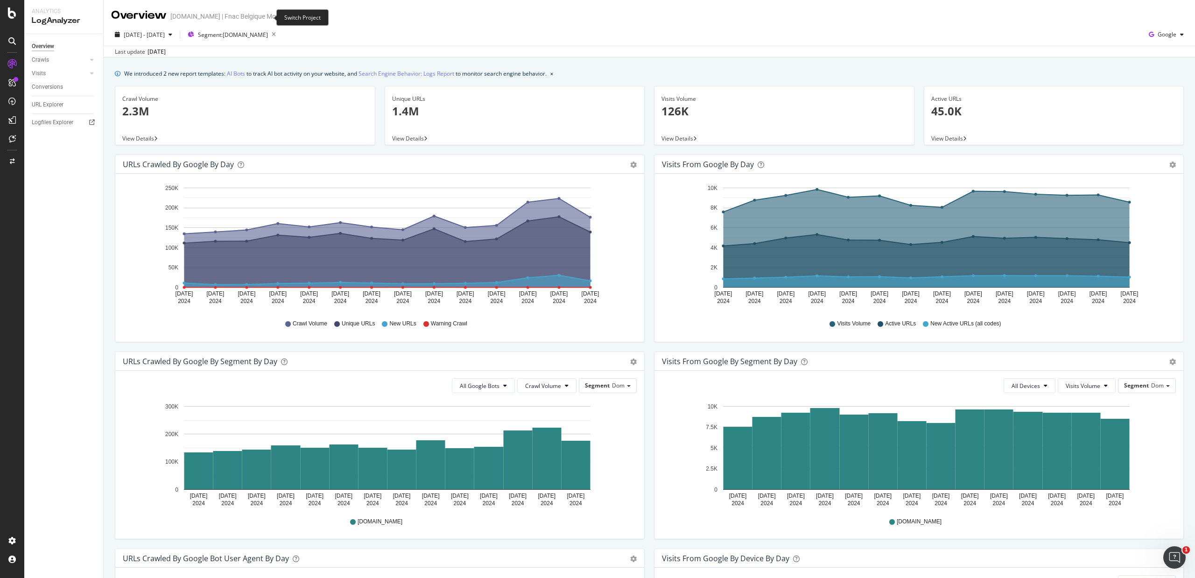
click at [289, 17] on icon "arrow-right-arrow-left" at bounding box center [292, 16] width 6 height 7
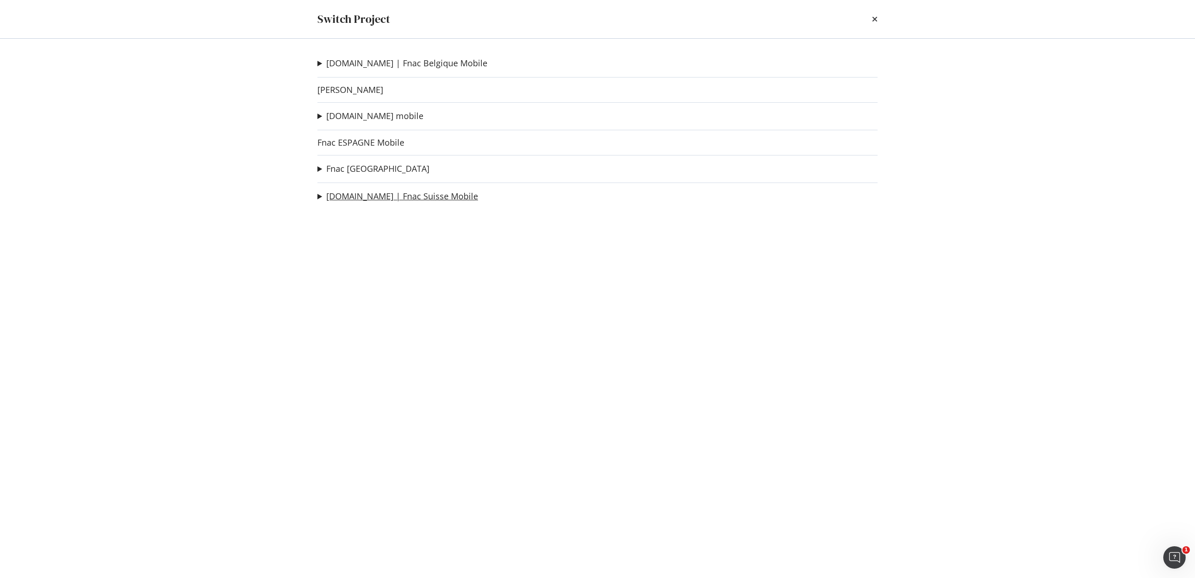
click at [349, 198] on link "fnac.ch | Fnac Suisse Mobile" at bounding box center [402, 196] width 152 height 10
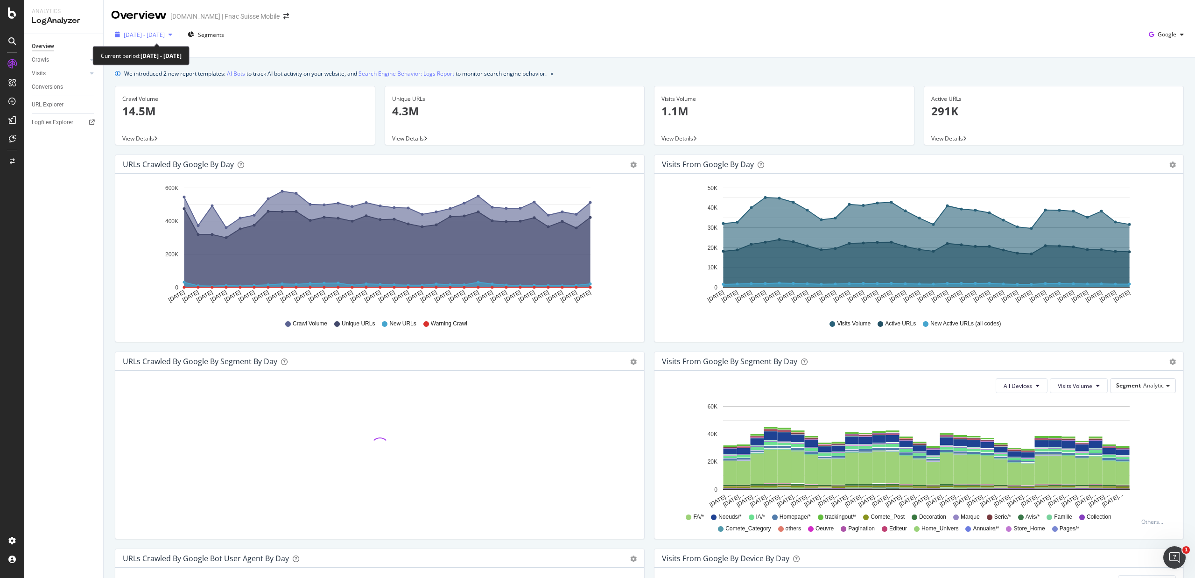
click at [165, 36] on span "2025 Aug. 16th - Sep. 14th" at bounding box center [144, 35] width 41 height 8
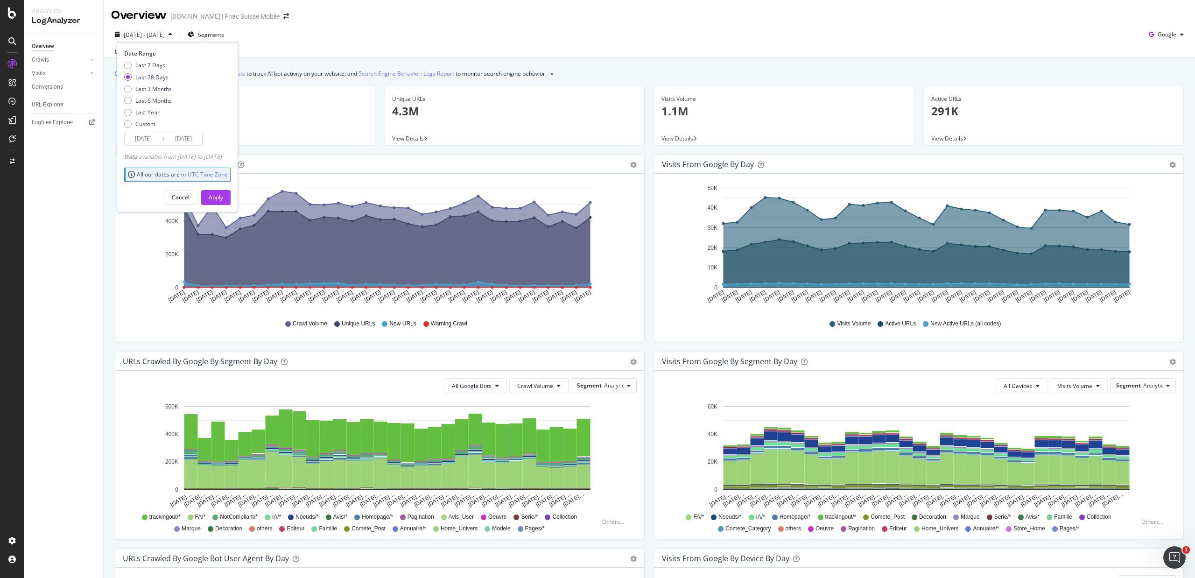
click at [140, 139] on input "2025/08/18" at bounding box center [143, 138] width 37 height 13
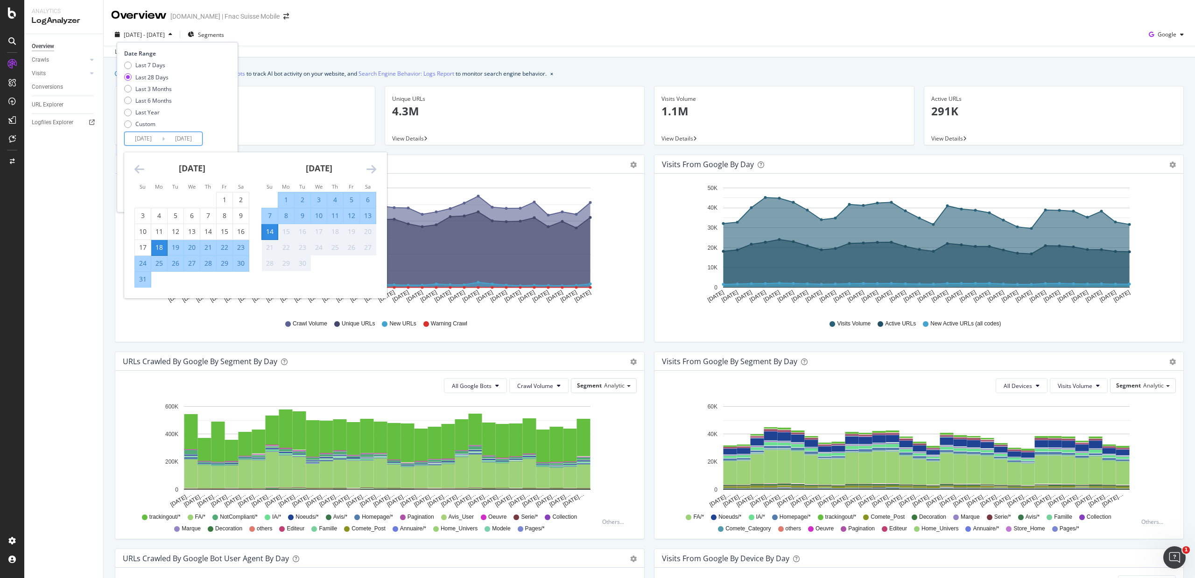
click at [284, 198] on div "1" at bounding box center [286, 199] width 16 height 9
type input "2025/09/01"
click at [270, 231] on div "14" at bounding box center [270, 231] width 16 height 9
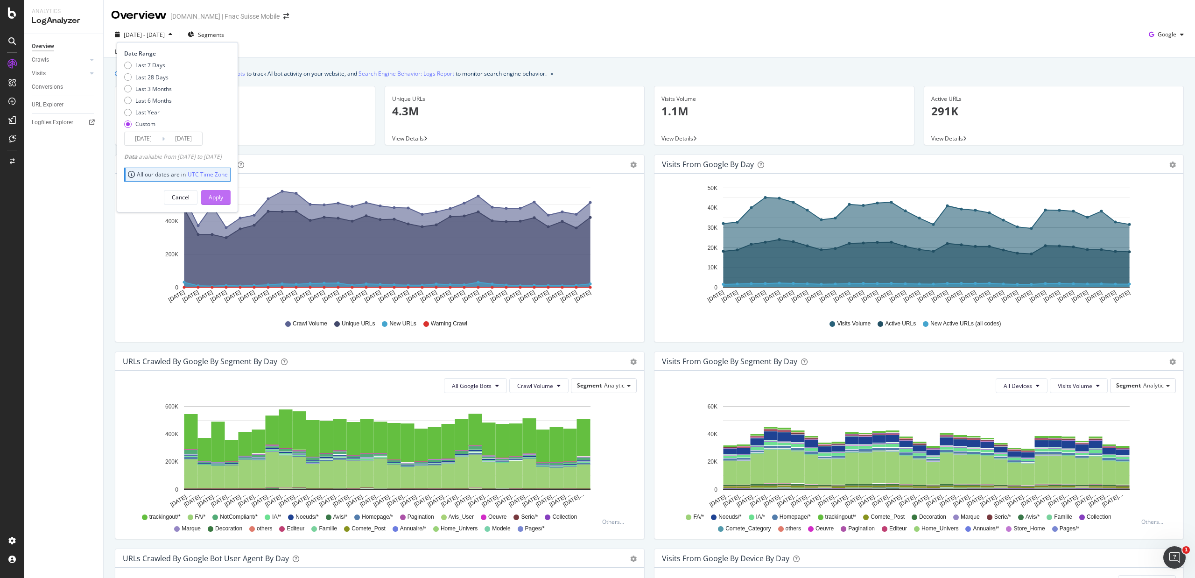
click at [223, 197] on div "Apply" at bounding box center [216, 197] width 14 height 8
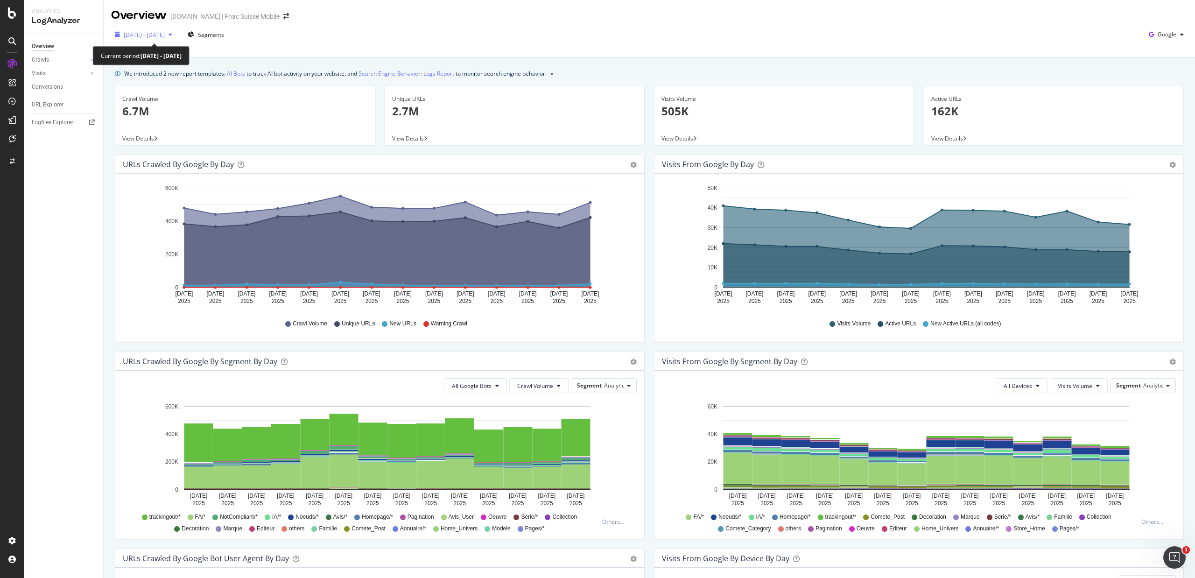
click at [146, 34] on span "2025 Sep. 1st - Sep. 14th" at bounding box center [144, 35] width 41 height 8
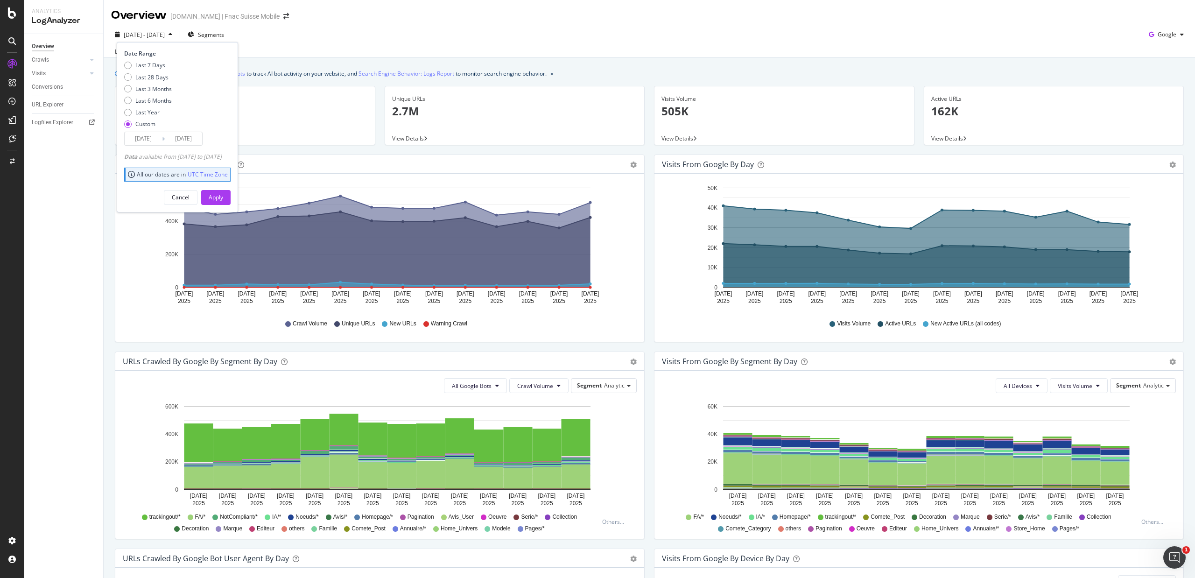
click at [140, 140] on input "2025/09/01" at bounding box center [143, 138] width 37 height 13
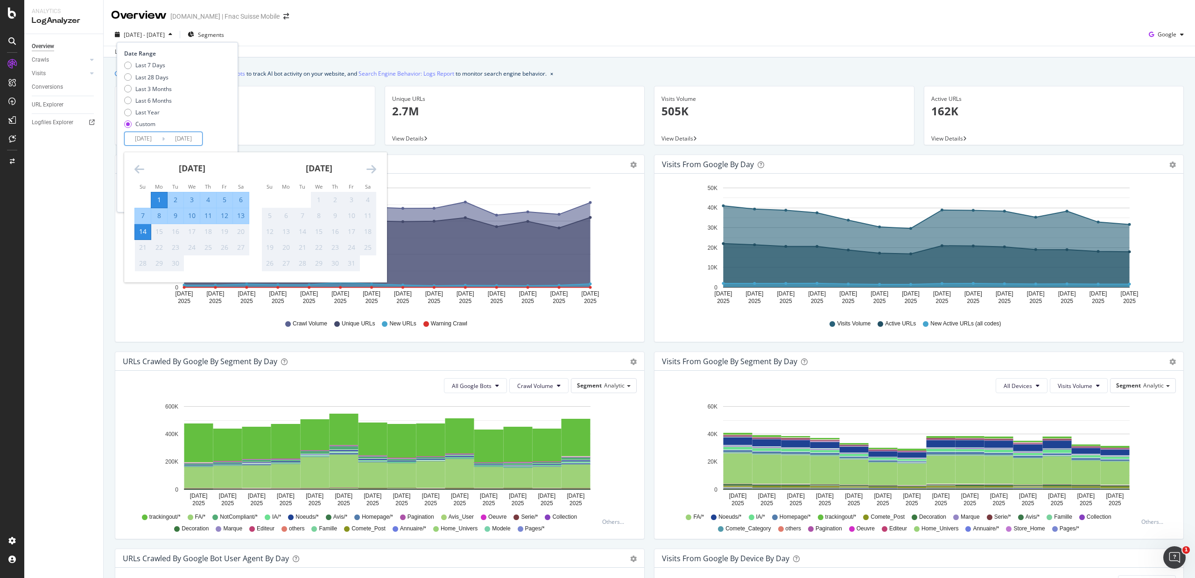
click at [134, 167] on icon "Move backward to switch to the previous month." at bounding box center [139, 168] width 10 height 11
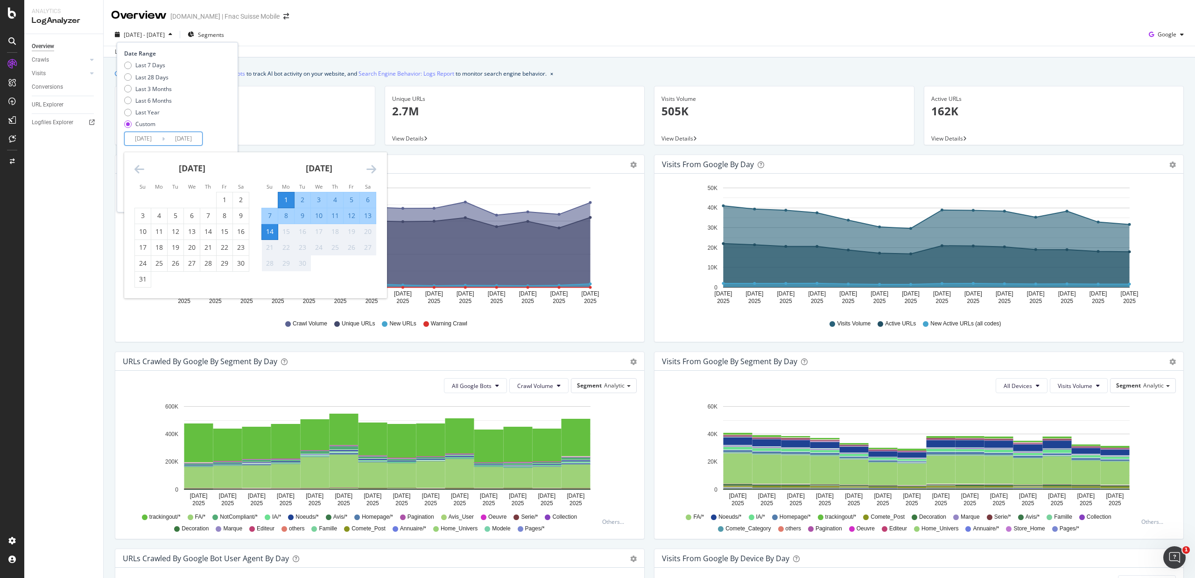
click at [134, 167] on icon "Move backward to switch to the previous month." at bounding box center [139, 168] width 10 height 11
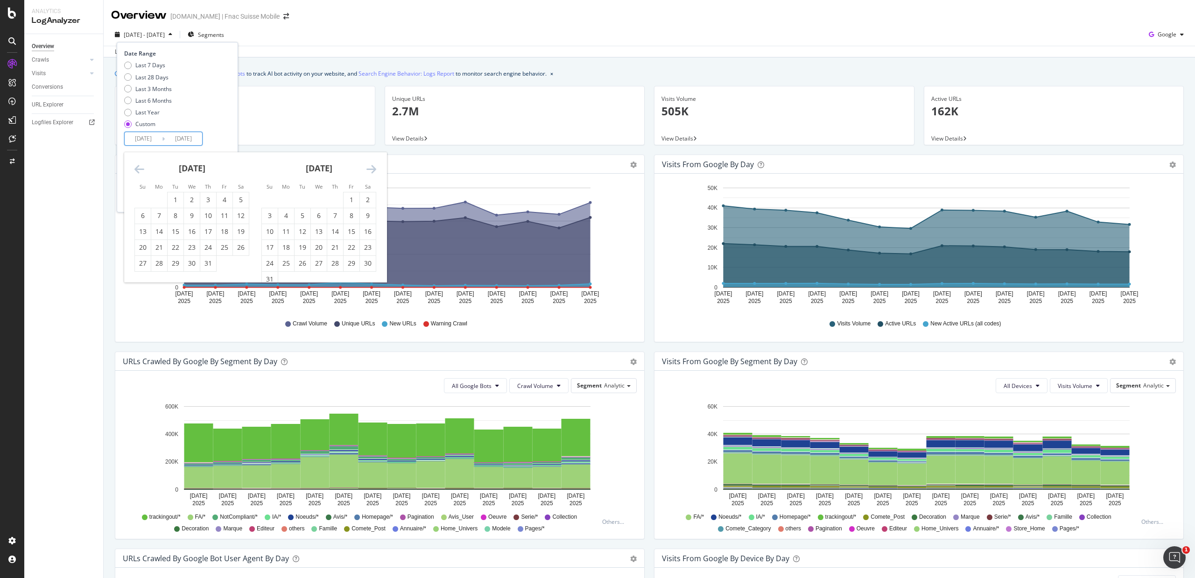
click at [134, 167] on icon "Move backward to switch to the previous month." at bounding box center [139, 168] width 10 height 11
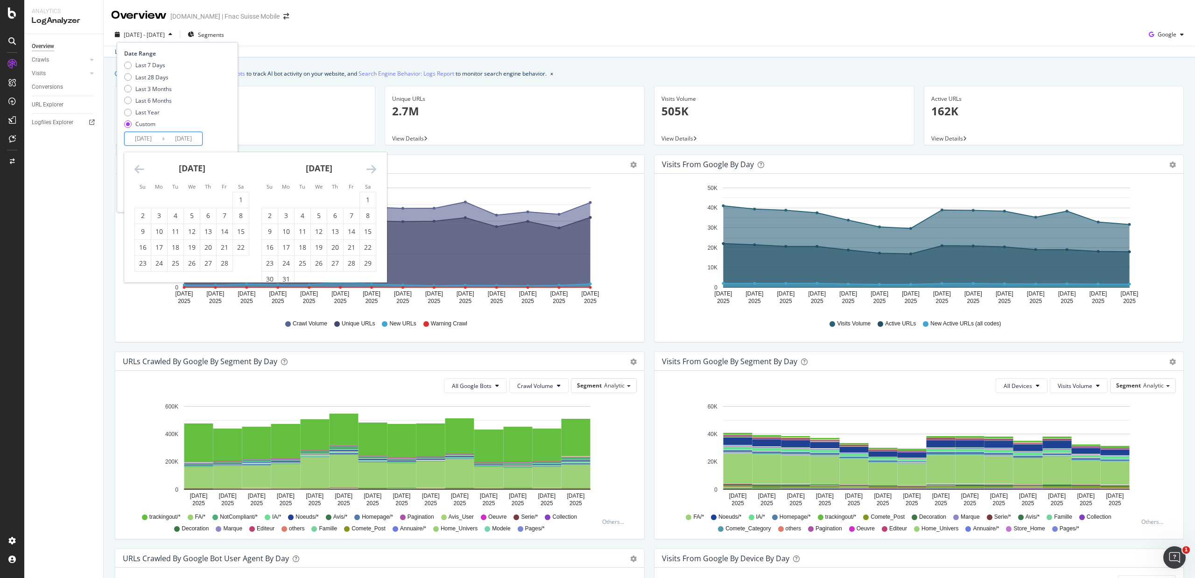
click at [134, 167] on icon "Move backward to switch to the previous month." at bounding box center [139, 168] width 10 height 11
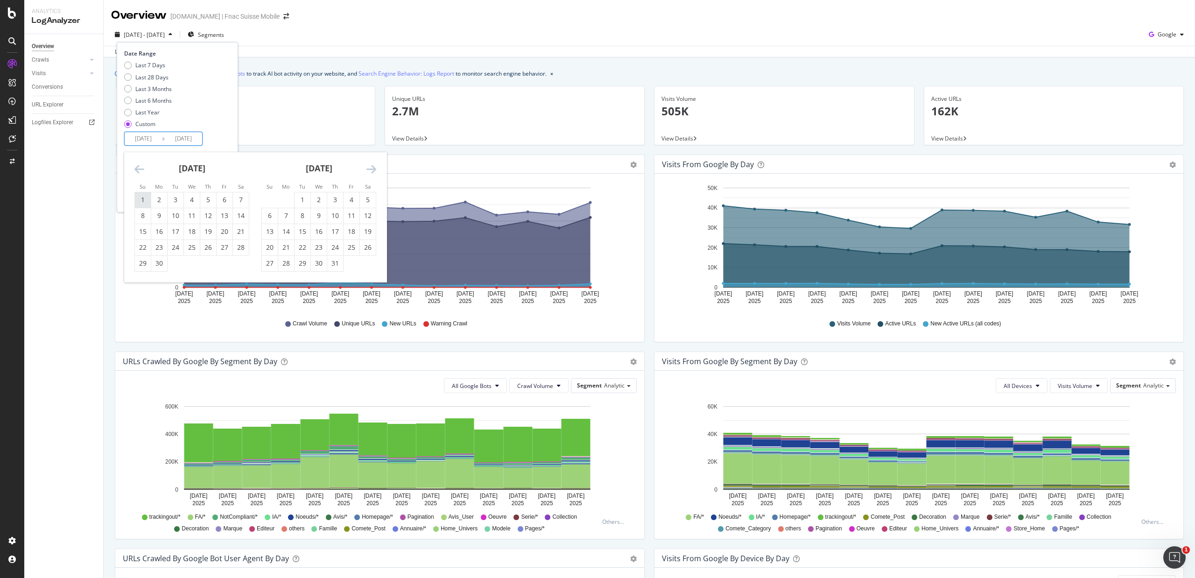
click at [146, 195] on div "1" at bounding box center [143, 199] width 16 height 9
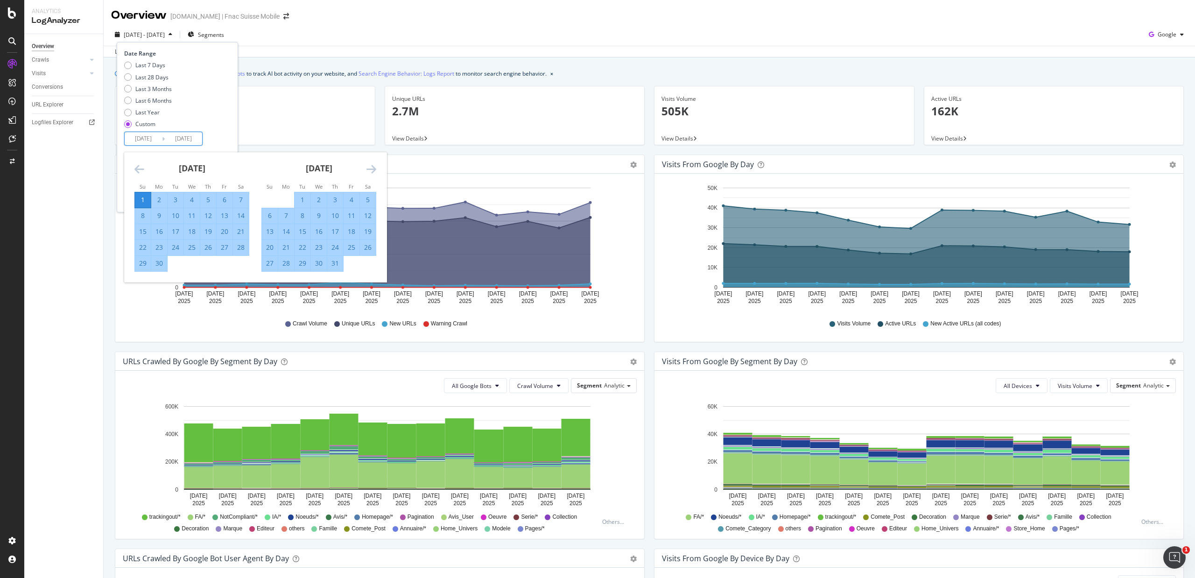
type input "2024/09/01"
click at [239, 216] on div "14" at bounding box center [241, 215] width 16 height 9
type input "2024/09/14"
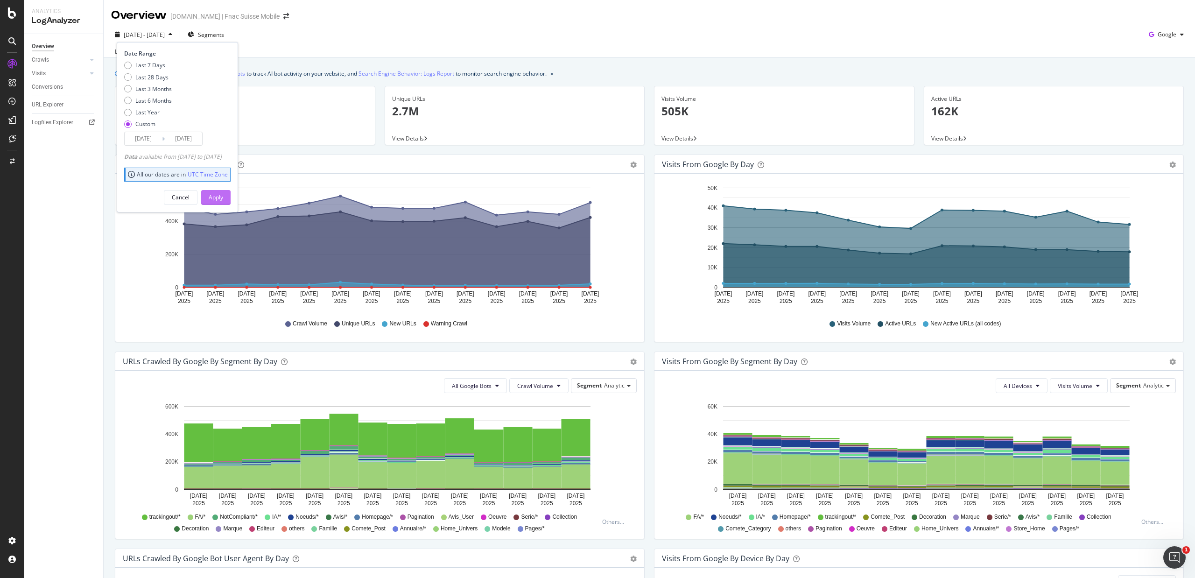
click at [223, 198] on div "Apply" at bounding box center [216, 197] width 14 height 8
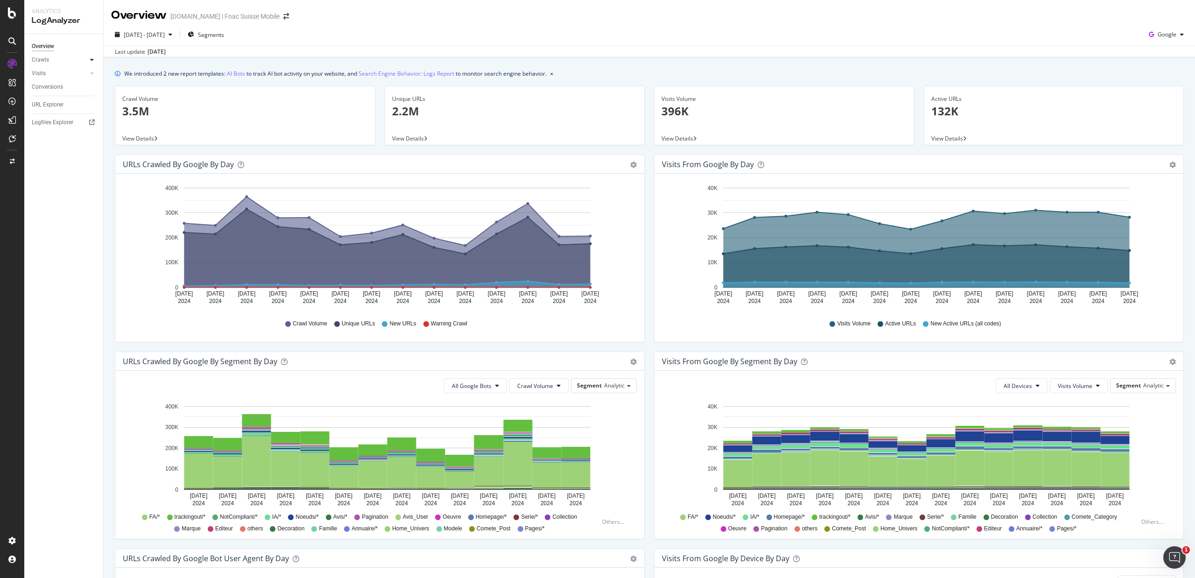
click at [90, 58] on icon at bounding box center [92, 60] width 4 height 6
click at [47, 109] on div "HTTP Codes" at bounding box center [52, 110] width 32 height 10
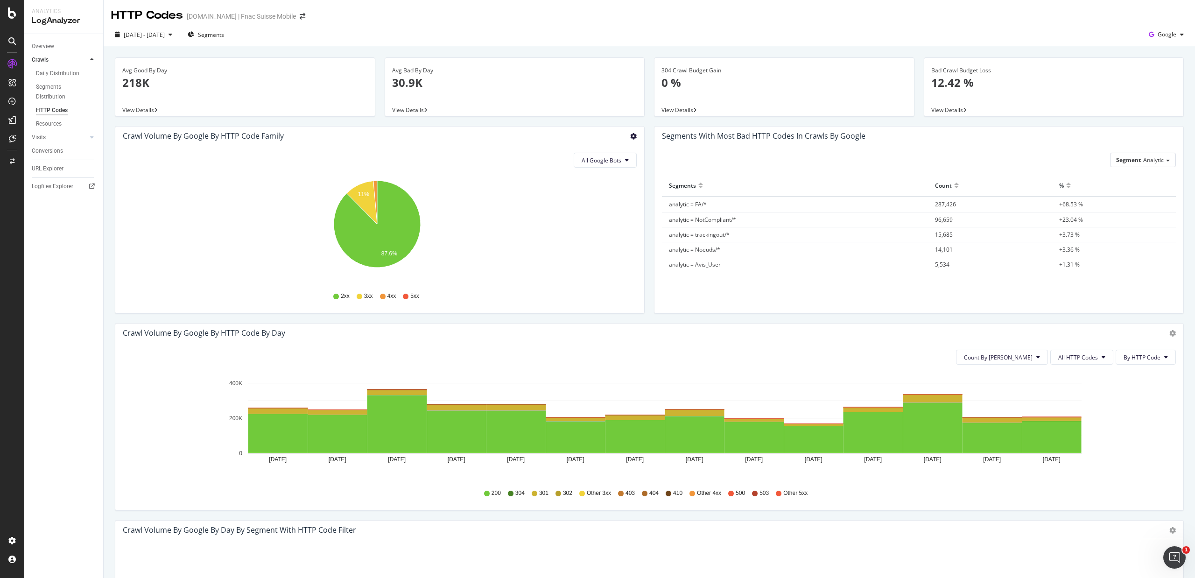
click at [630, 137] on icon "gear" at bounding box center [633, 136] width 7 height 7
click at [589, 172] on span "Table" at bounding box center [606, 171] width 75 height 13
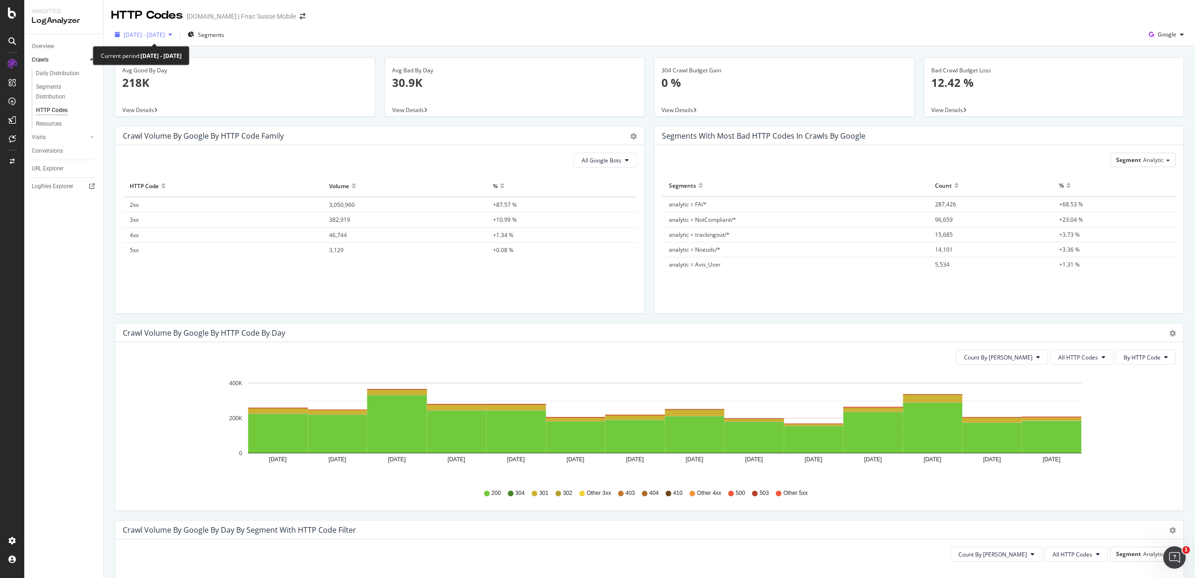
click at [159, 31] on span "2024 Sep. 1st - Sep. 14th" at bounding box center [144, 35] width 41 height 8
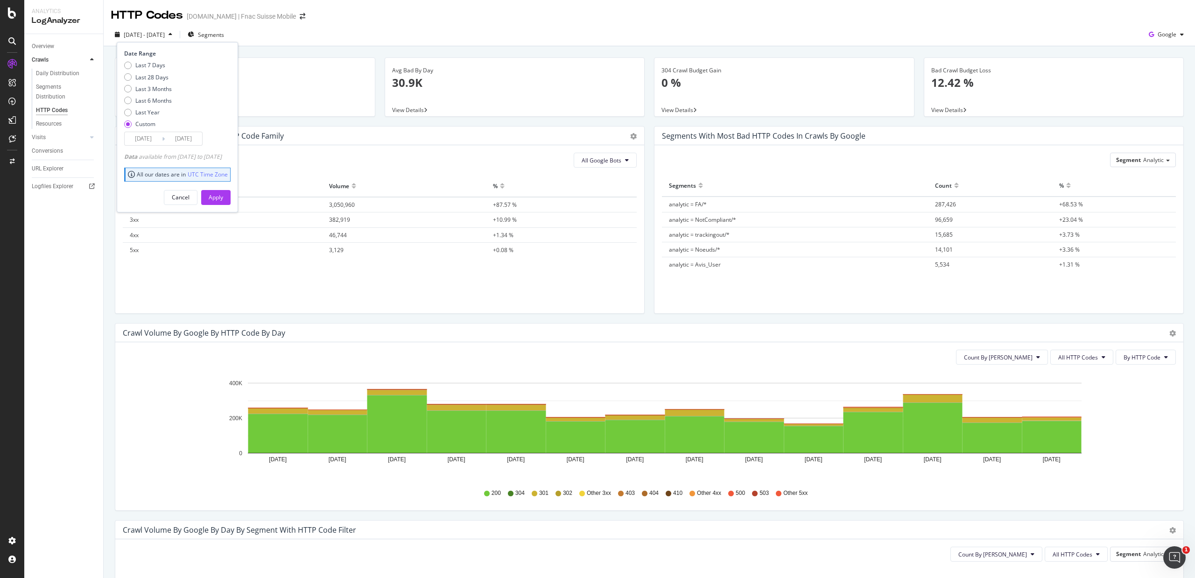
click at [144, 135] on input "2024/09/01" at bounding box center [143, 138] width 37 height 13
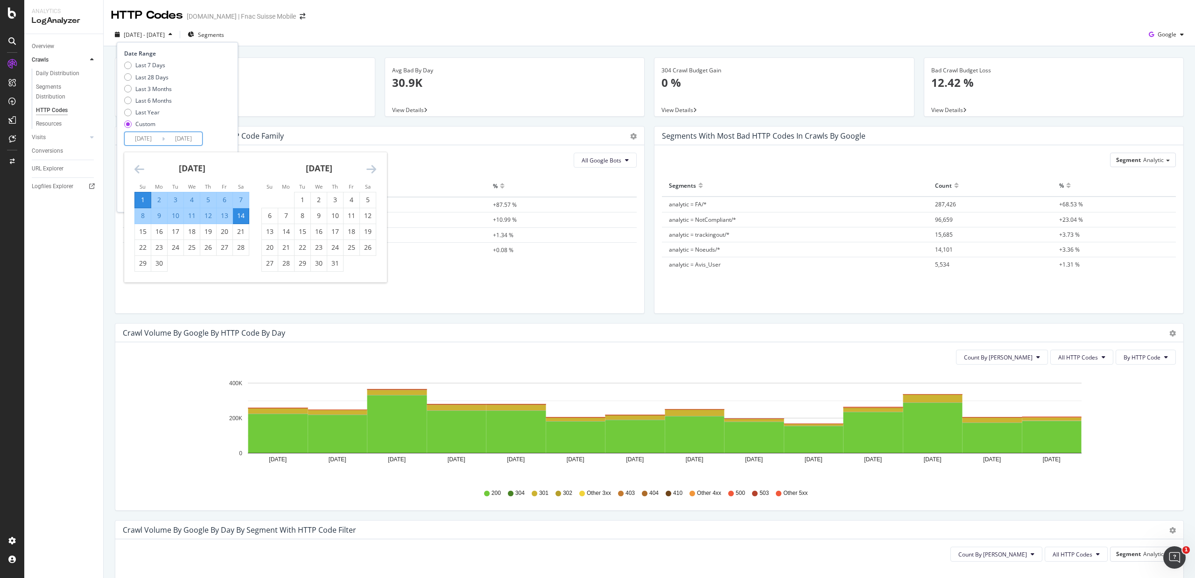
click at [361, 169] on div "October 2024" at bounding box center [318, 172] width 115 height 40
click at [368, 169] on icon "Move forward to switch to the next month." at bounding box center [371, 168] width 10 height 11
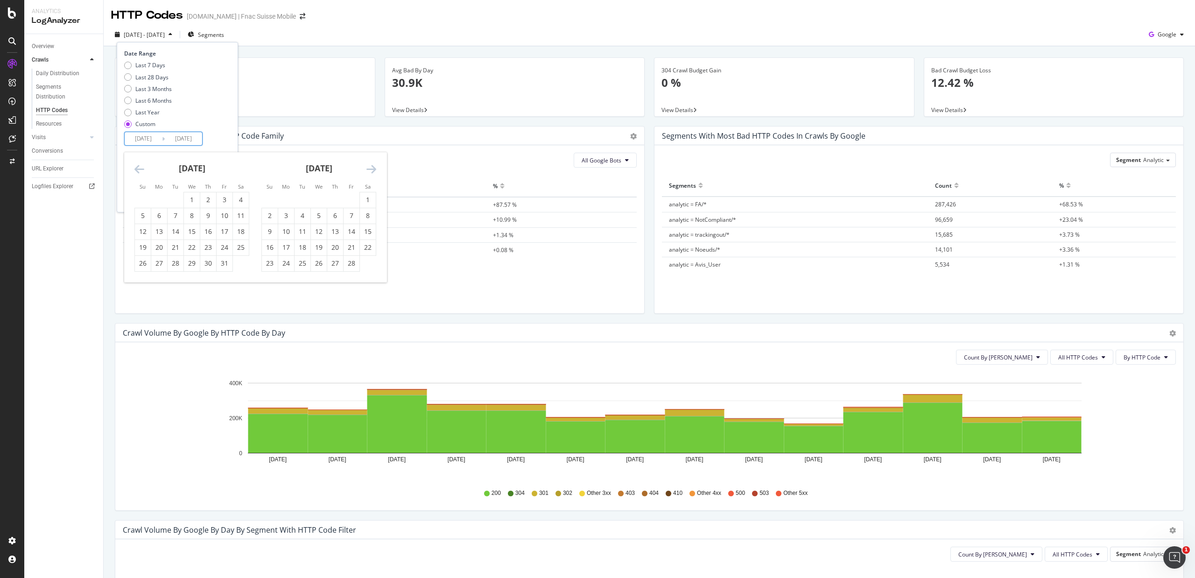
click at [368, 169] on icon "Move forward to switch to the next month." at bounding box center [371, 168] width 10 height 11
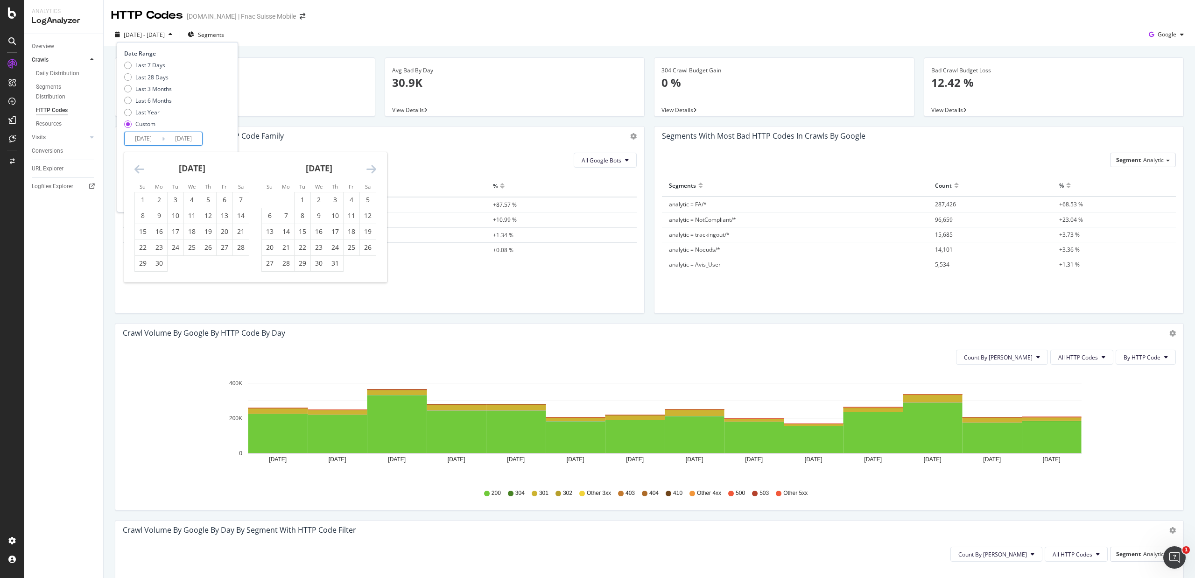
click at [368, 169] on icon "Move forward to switch to the next month." at bounding box center [371, 168] width 10 height 11
click at [284, 198] on div "1" at bounding box center [286, 199] width 16 height 9
type input "2025/09/01"
click at [270, 232] on div "14" at bounding box center [270, 231] width 16 height 9
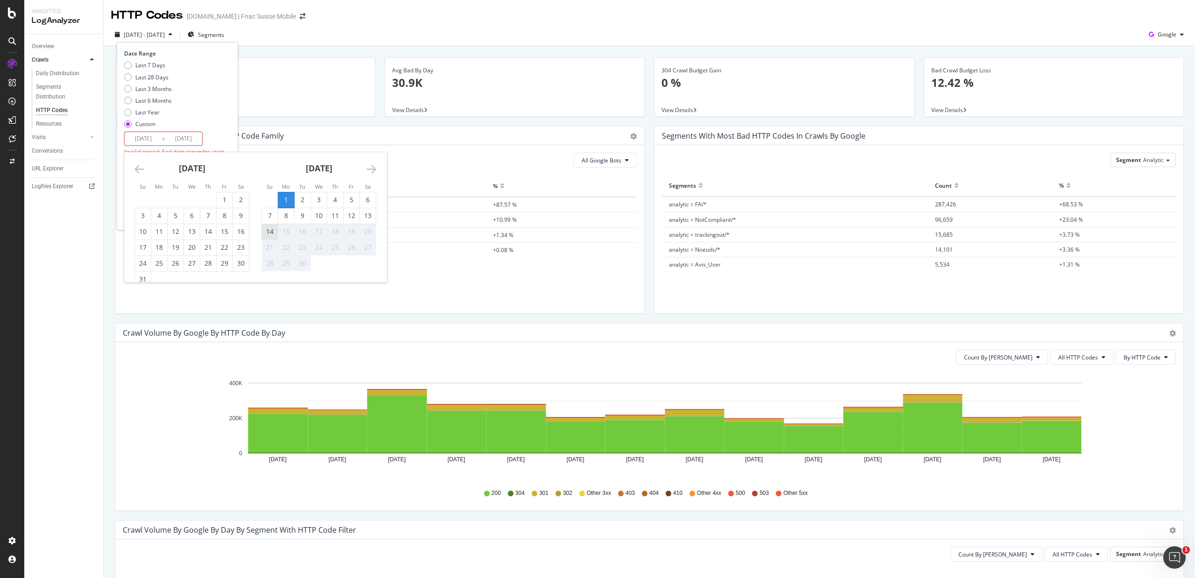
type input "2025/09/14"
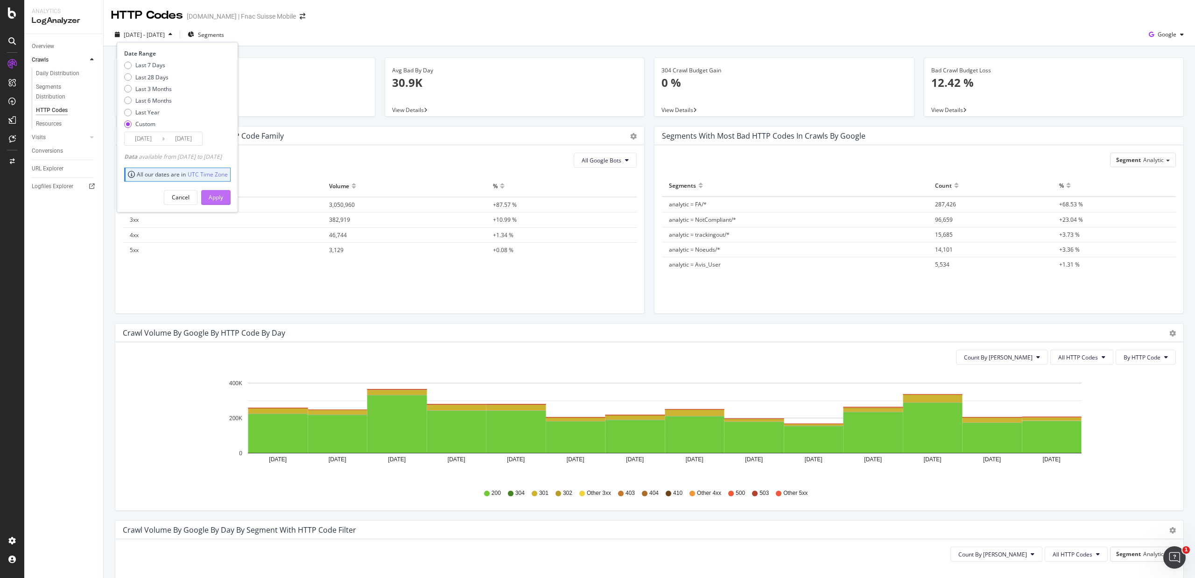
click at [223, 195] on div "Apply" at bounding box center [216, 197] width 14 height 8
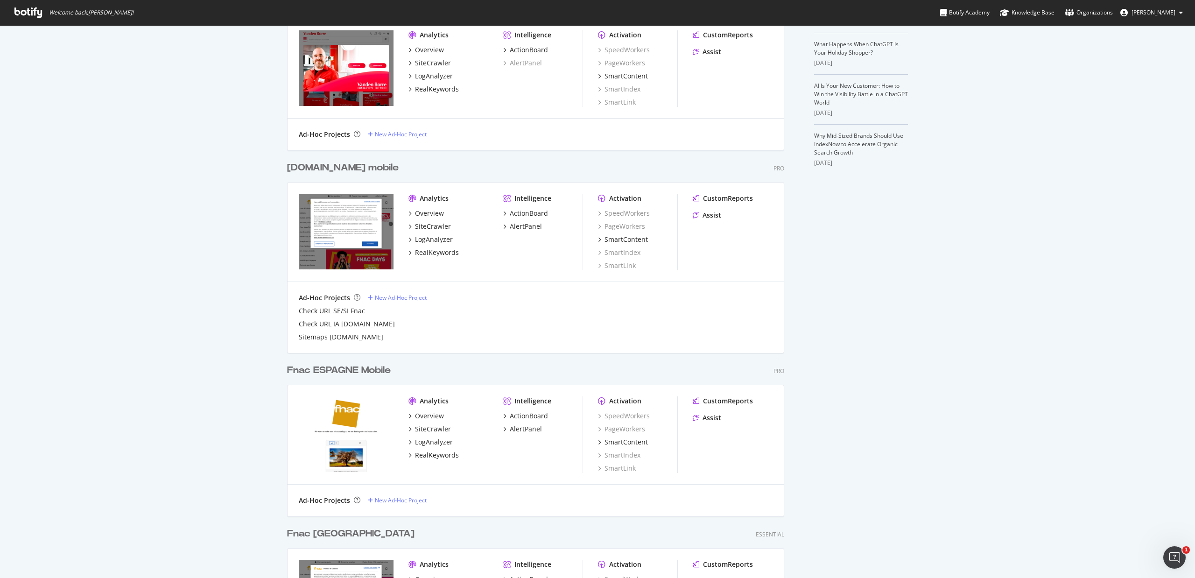
scroll to position [435, 0]
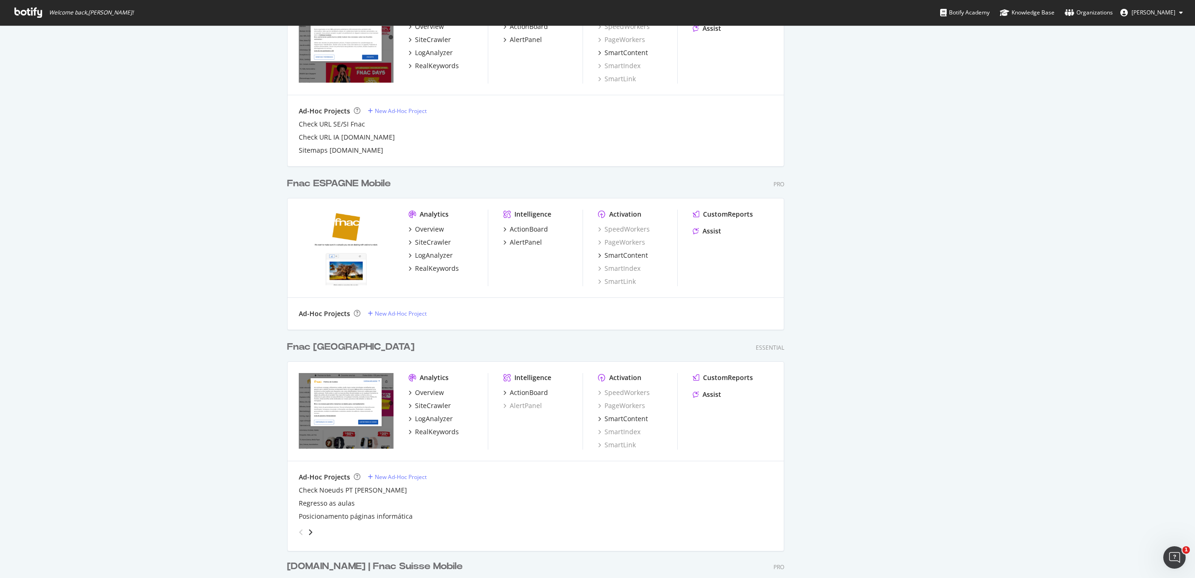
click at [334, 346] on div "Fnac [GEOGRAPHIC_DATA]" at bounding box center [350, 347] width 127 height 14
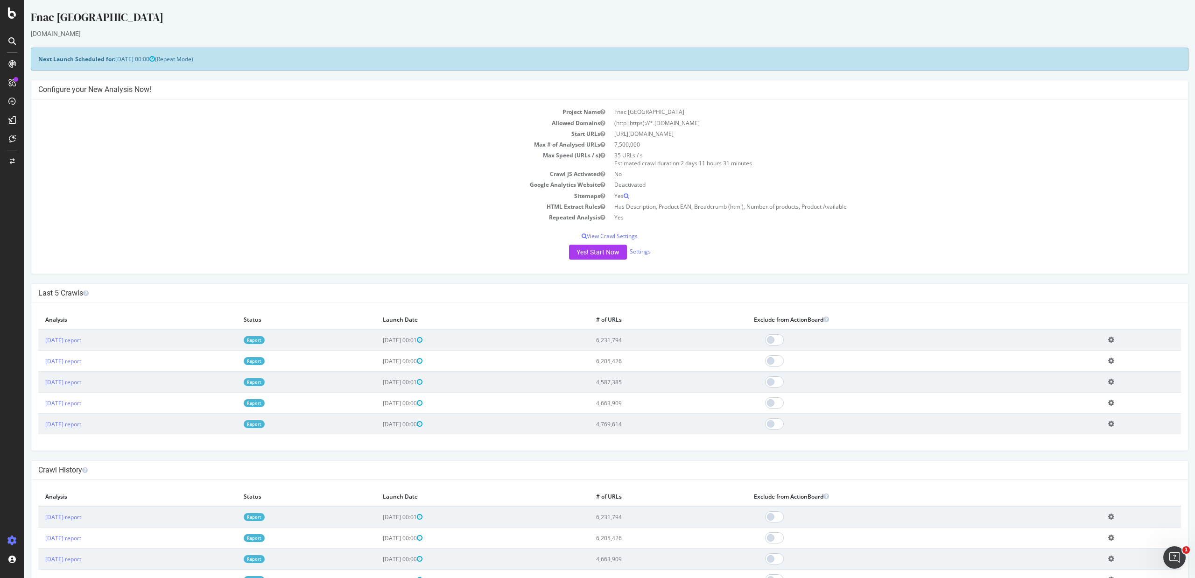
click at [265, 341] on link "Report" at bounding box center [254, 340] width 21 height 8
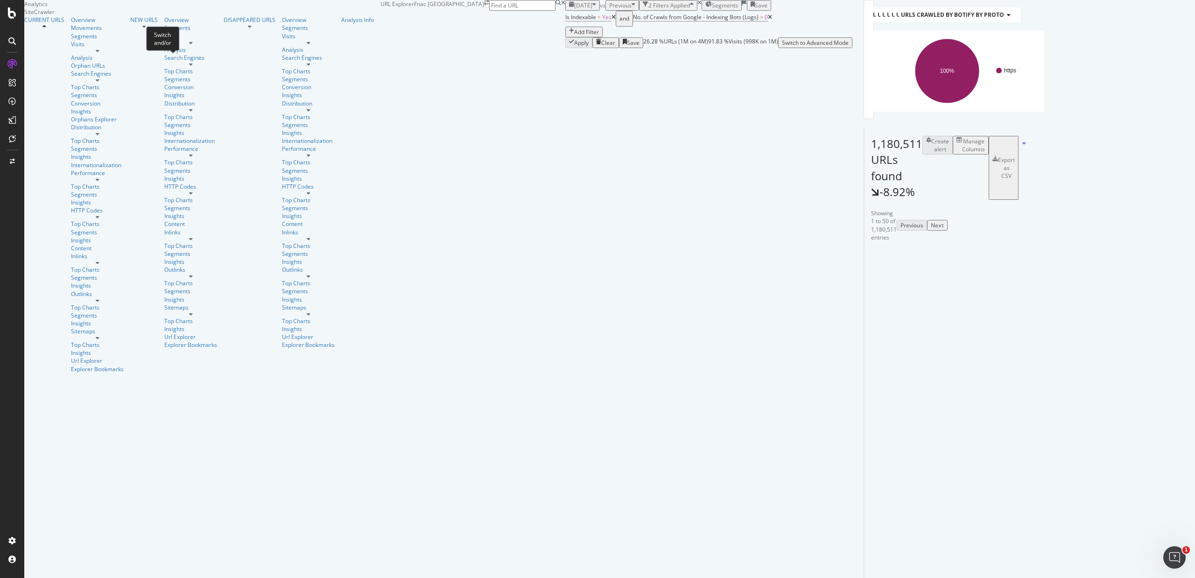
click at [152, 35] on div "Switch and/or" at bounding box center [162, 38] width 33 height 24
click at [574, 9] on span "2024 Feb. 1st" at bounding box center [583, 5] width 18 height 8
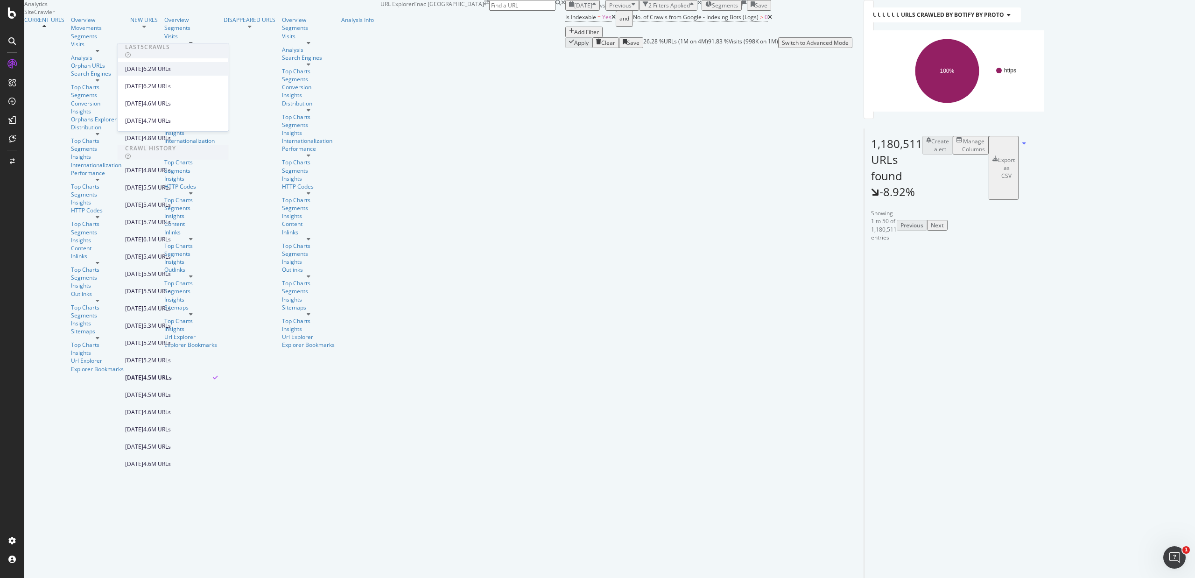
click at [143, 66] on div "[DATE]" at bounding box center [134, 69] width 18 height 8
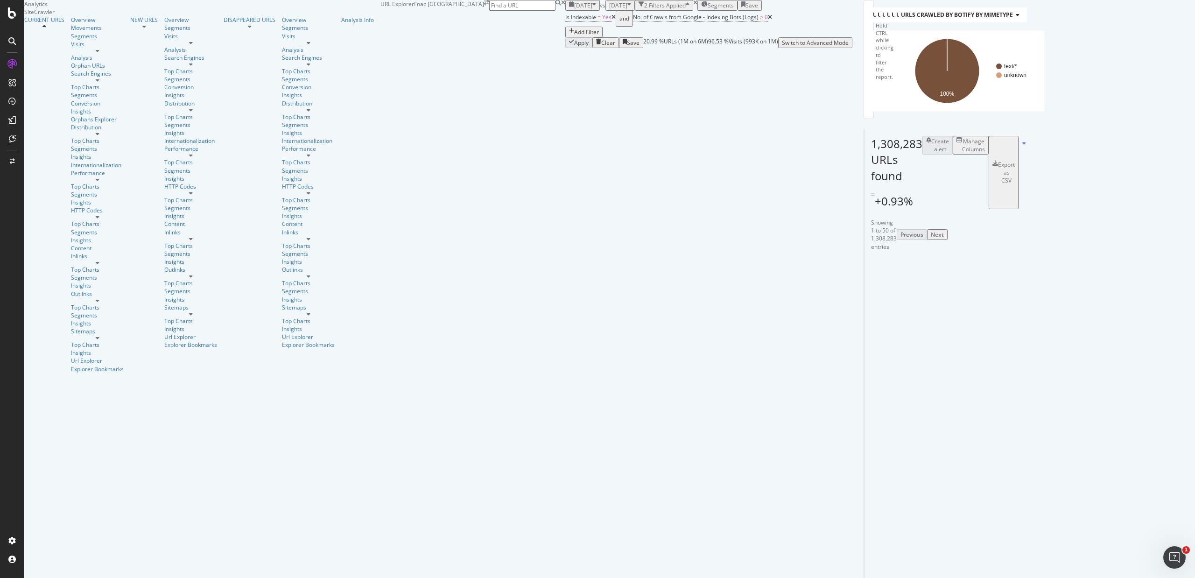
drag, startPoint x: 321, startPoint y: 61, endPoint x: 157, endPoint y: 75, distance: 164.9
click at [768, 20] on icon at bounding box center [770, 17] width 4 height 6
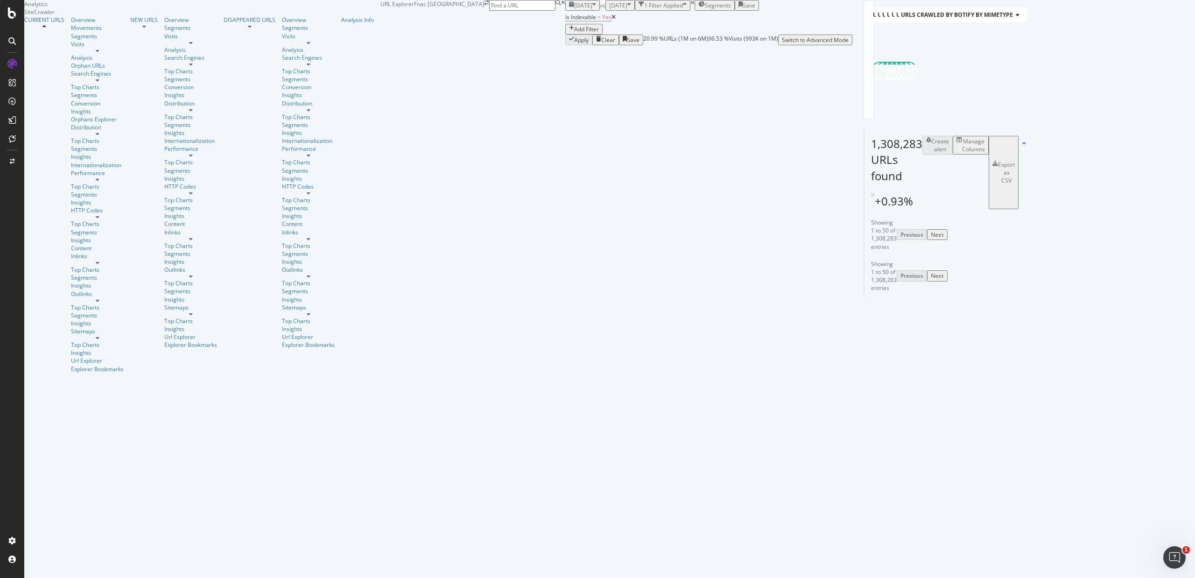
click at [611, 20] on icon at bounding box center [613, 17] width 4 height 6
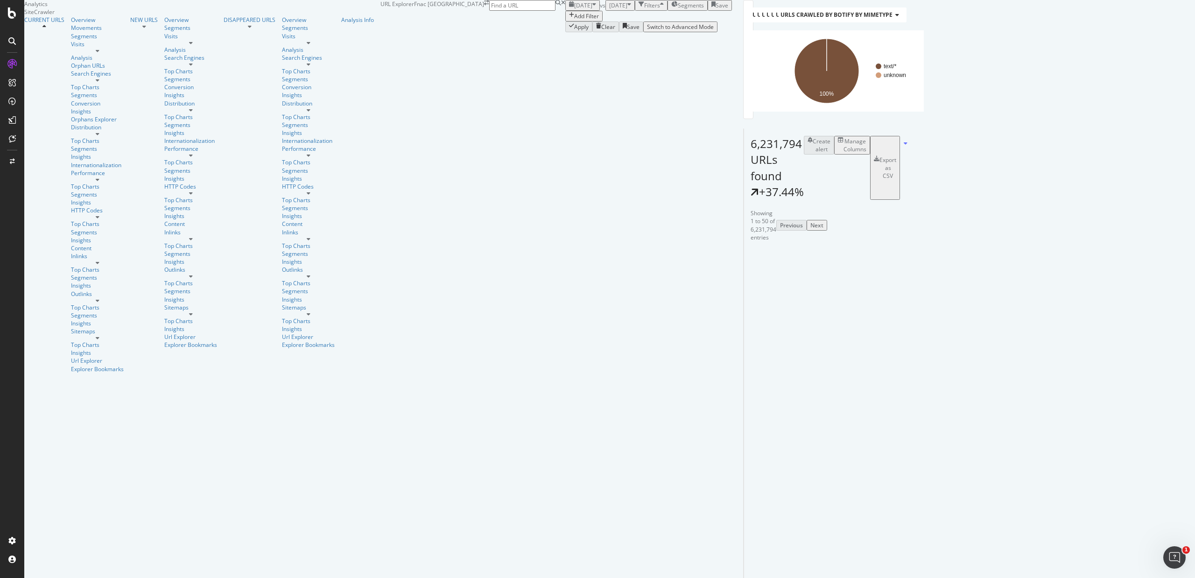
click at [609, 9] on span "2024 Jan. 1st" at bounding box center [618, 5] width 18 height 8
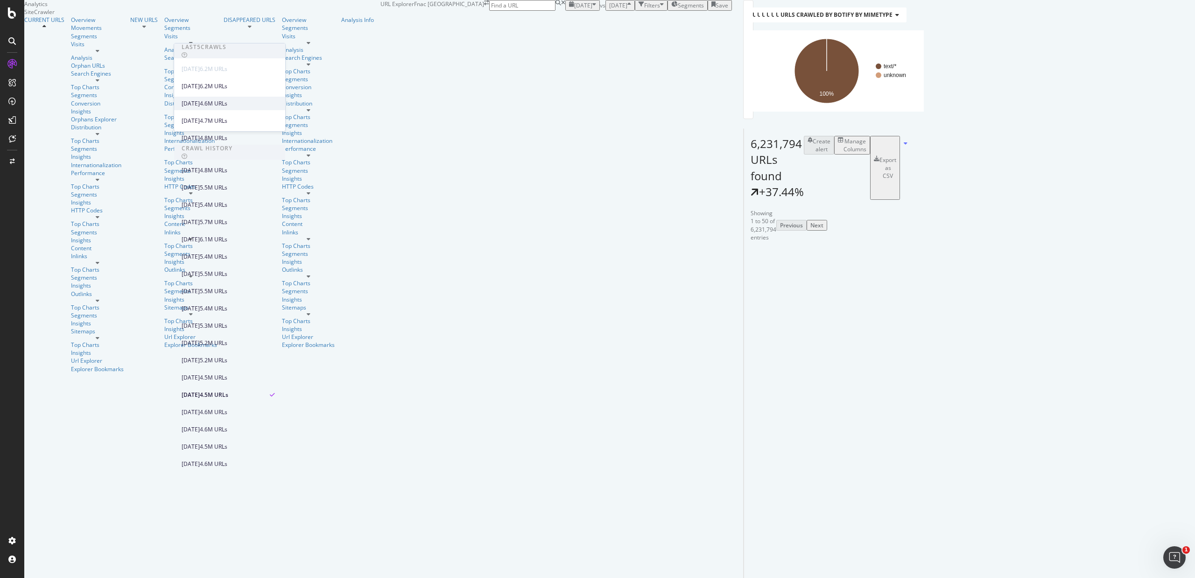
click at [198, 109] on div "2025 Jul. 5th 4.6M URLs" at bounding box center [229, 104] width 111 height 14
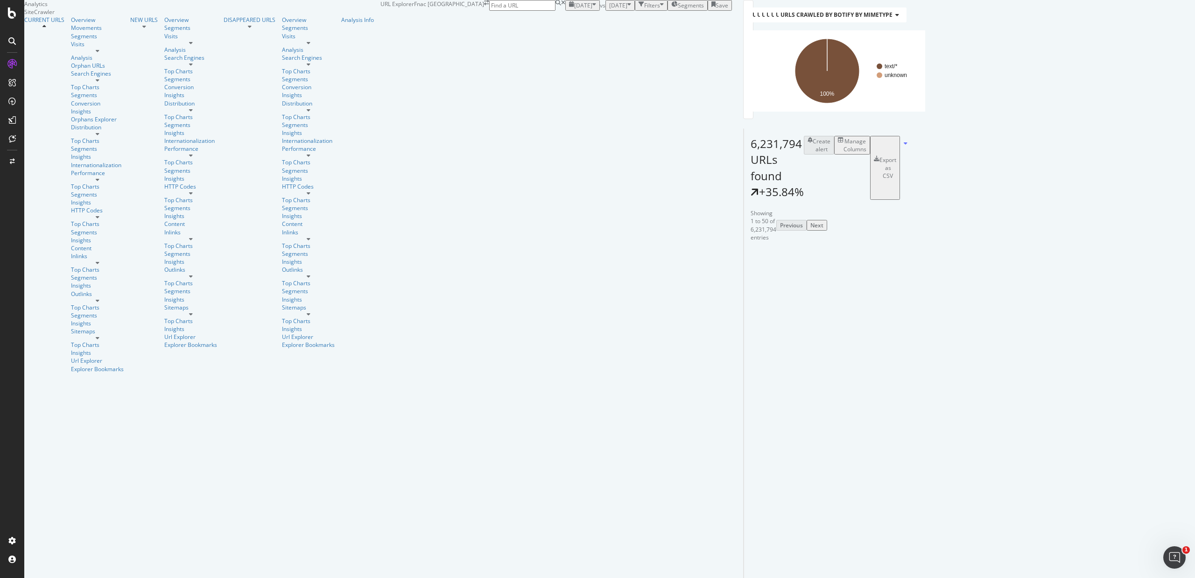
click at [751, 200] on div "6,231,794 URLs found +35.84%" at bounding box center [777, 168] width 53 height 64
click at [751, 183] on span "6,231,794 URLs found" at bounding box center [776, 160] width 51 height 48
click at [678, 9] on span "Segments" at bounding box center [691, 5] width 26 height 8
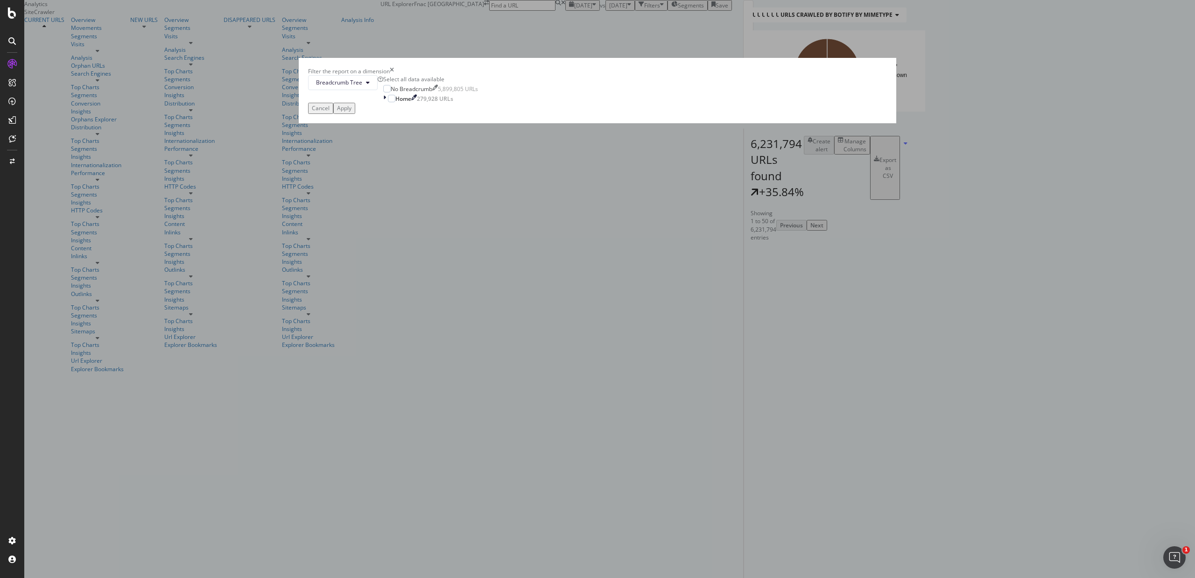
click at [394, 75] on icon "times" at bounding box center [392, 71] width 4 height 8
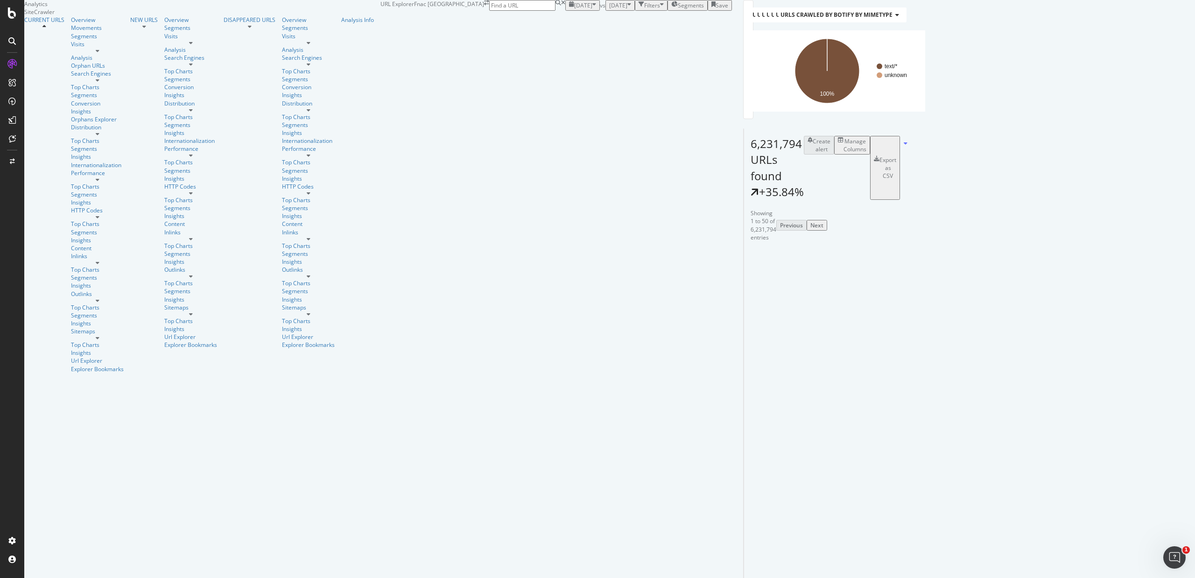
click at [849, 103] on rect "A chart." at bounding box center [870, 70] width 42 height 65
click at [867, 103] on icon "A chart." at bounding box center [870, 101] width 6 height 6
click at [849, 103] on rect "A chart." at bounding box center [870, 70] width 42 height 65
click at [849, 103] on icon "A chart." at bounding box center [852, 101] width 6 height 6
click at [775, 83] on text "29.2%" at bounding box center [783, 79] width 16 height 7
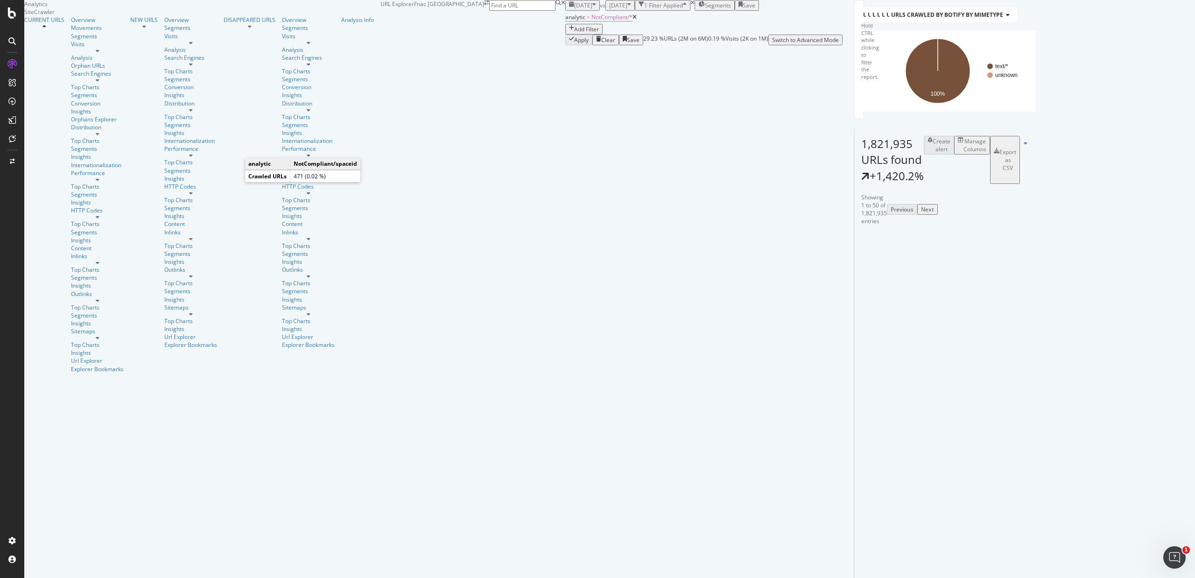
drag, startPoint x: 160, startPoint y: 187, endPoint x: 251, endPoint y: 150, distance: 98.0
click at [955, 44] on text "NotCompli…" at bounding box center [982, 41] width 32 height 7
drag, startPoint x: 116, startPoint y: 340, endPoint x: 230, endPoint y: 363, distance: 115.7
click at [854, 309] on td "EA Sports FC 25 - Nintendo Switch - Compra jogos online na Fnac.pt https://www.…" at bounding box center [947, 282] width 187 height 55
copy link "[URL][DOMAIN_NAME]"
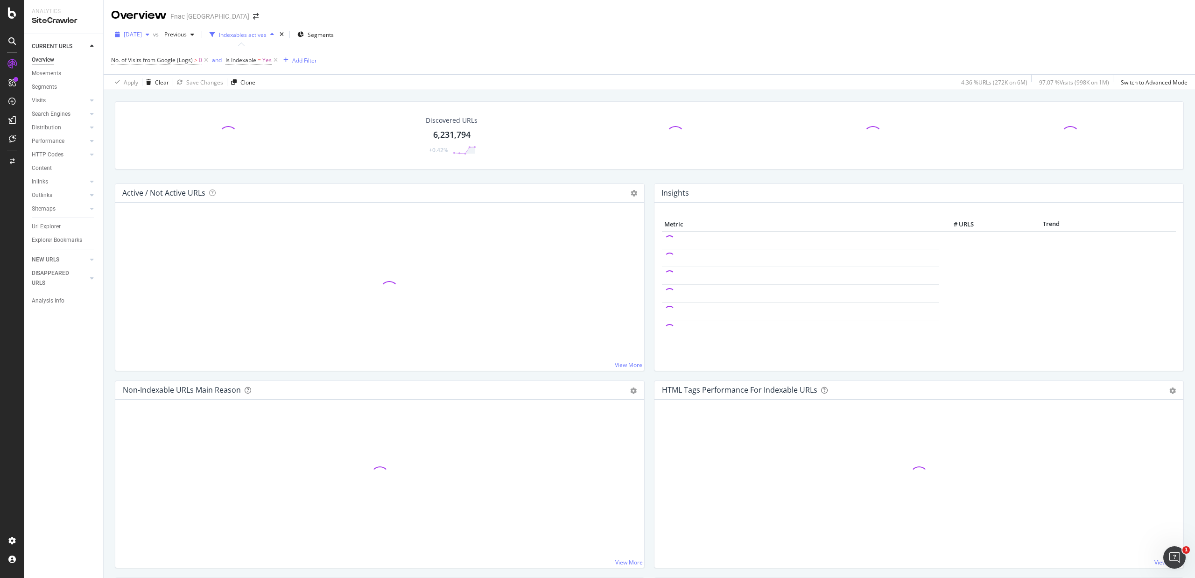
click at [135, 33] on span "[DATE]" at bounding box center [133, 34] width 18 height 8
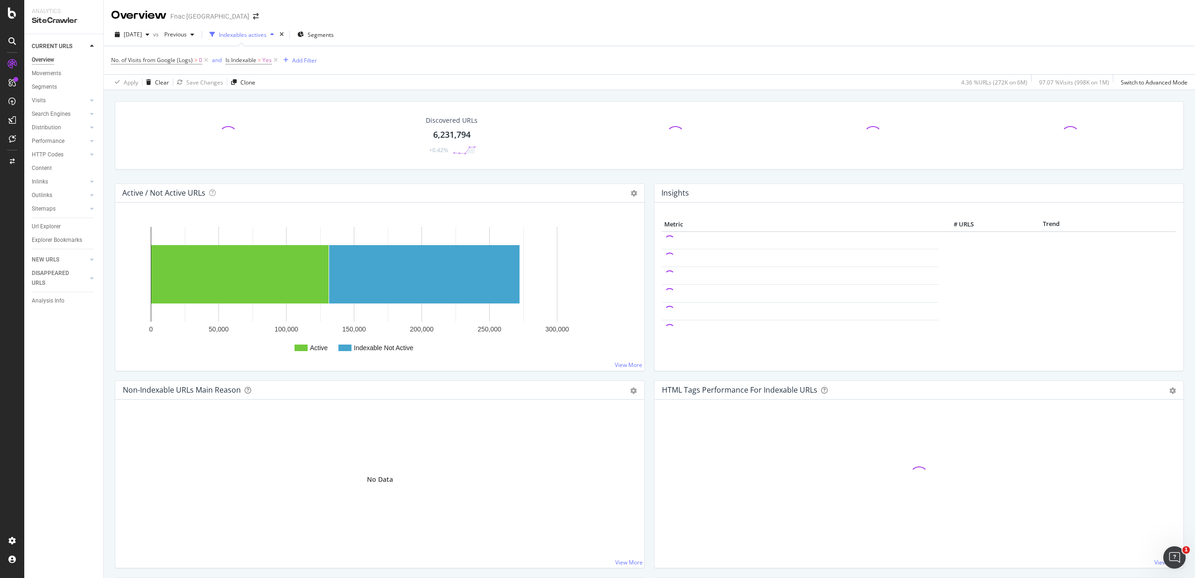
click at [485, 30] on div "2025 Aug. 31st vs Previous Indexables actives Segments" at bounding box center [649, 36] width 1091 height 19
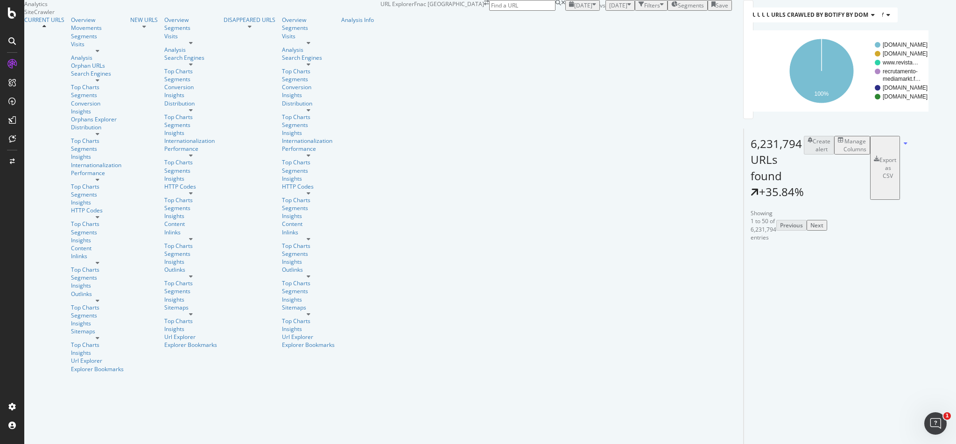
click at [569, 9] on div "[DATE]" at bounding box center [582, 5] width 27 height 8
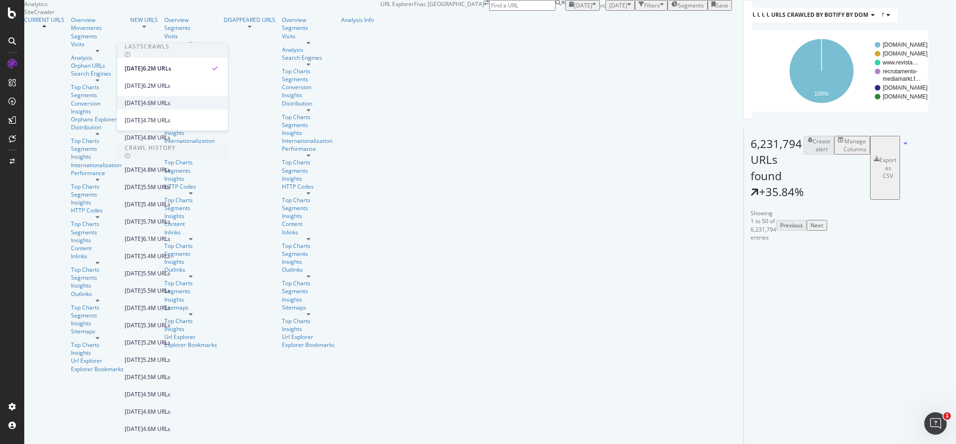
click at [143, 101] on div "[DATE]" at bounding box center [134, 102] width 18 height 8
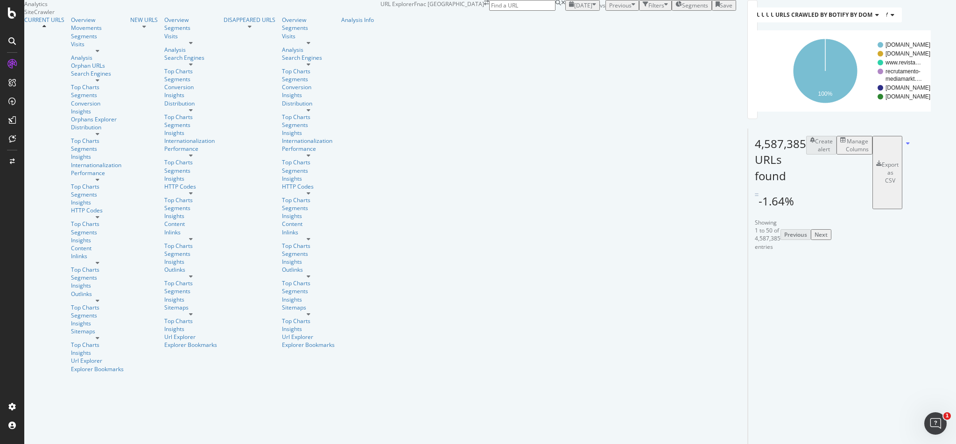
click at [574, 9] on span "[DATE]" at bounding box center [583, 5] width 18 height 8
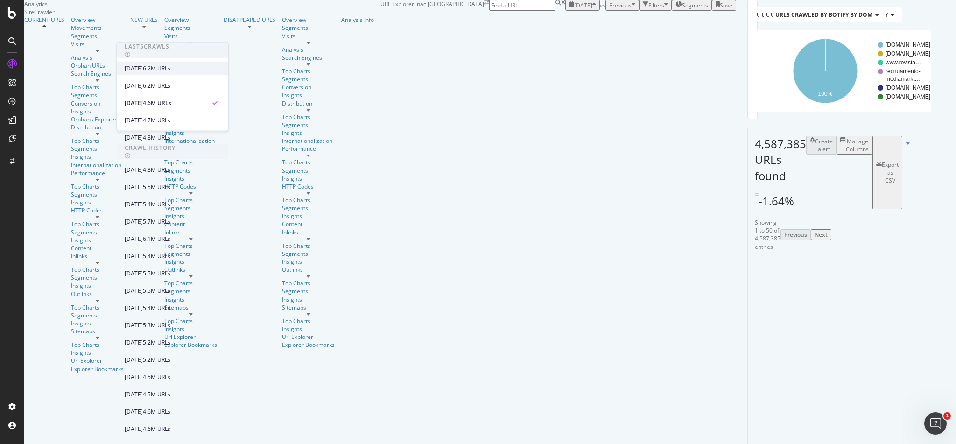
click at [143, 72] on div "[DATE]" at bounding box center [134, 68] width 18 height 8
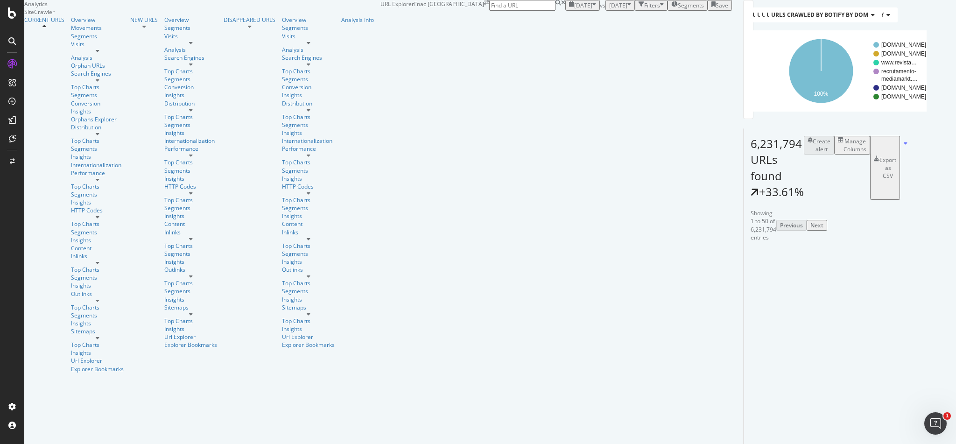
click at [569, 9] on div "[DATE]" at bounding box center [582, 5] width 27 height 8
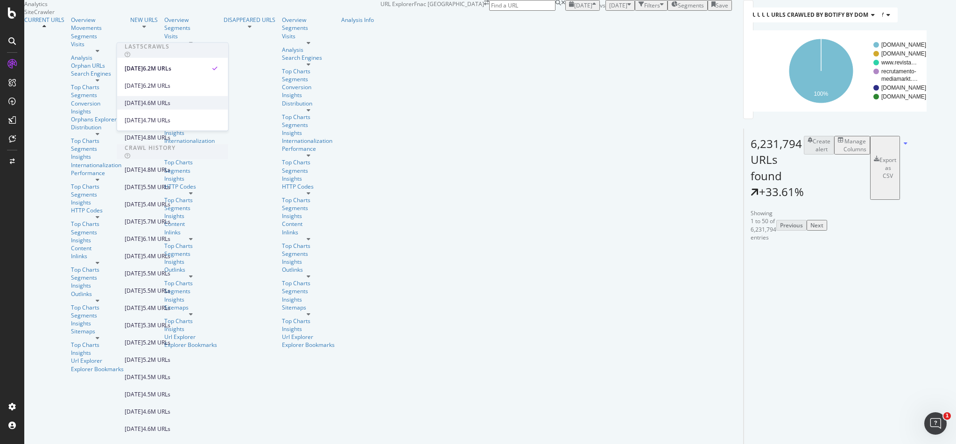
click at [172, 102] on div "2025 Jul. 5th 4.6M URLs" at bounding box center [166, 102] width 83 height 8
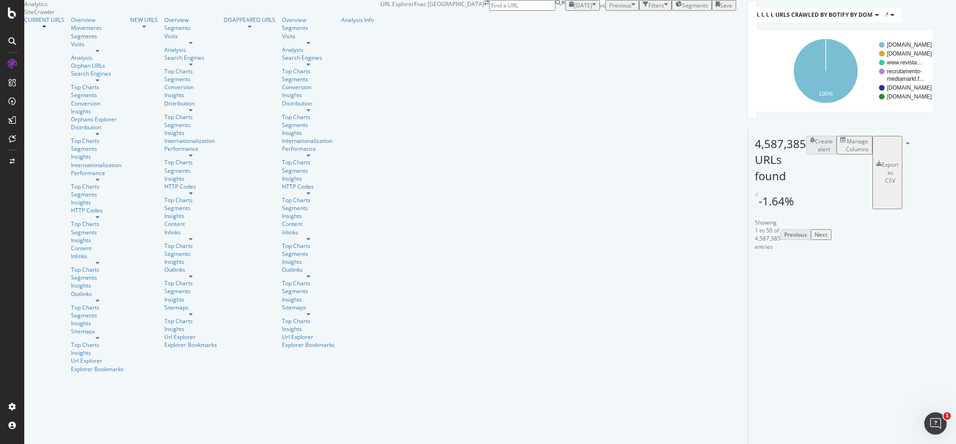
click at [574, 9] on span "2025 Jul. 5th" at bounding box center [583, 5] width 18 height 8
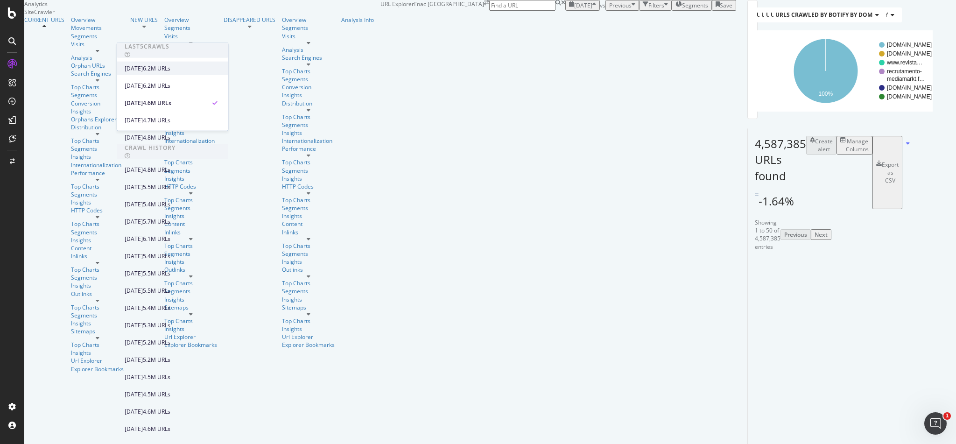
click at [143, 68] on div "[DATE]" at bounding box center [134, 68] width 18 height 8
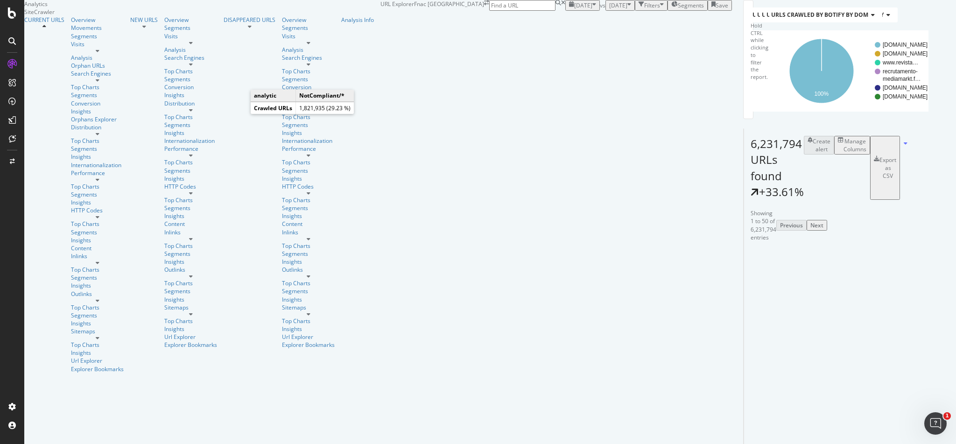
click at [864, 53] on text "NotCompliant/*" at bounding box center [883, 50] width 38 height 7
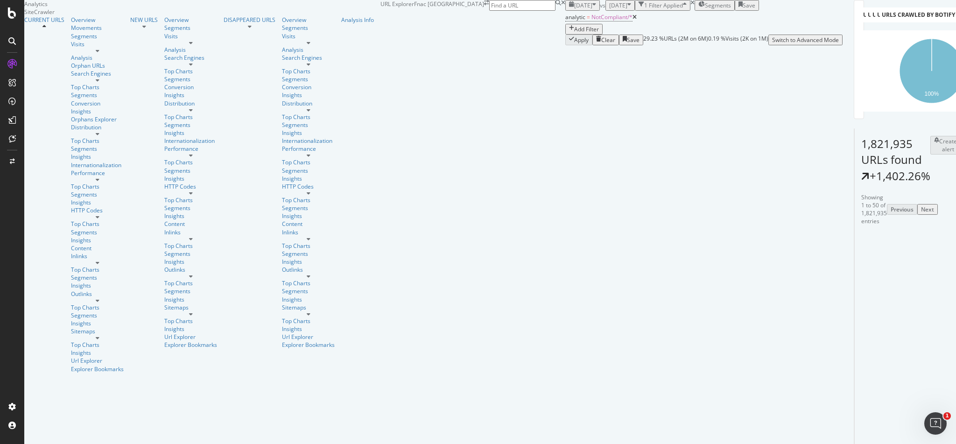
scroll to position [124, 0]
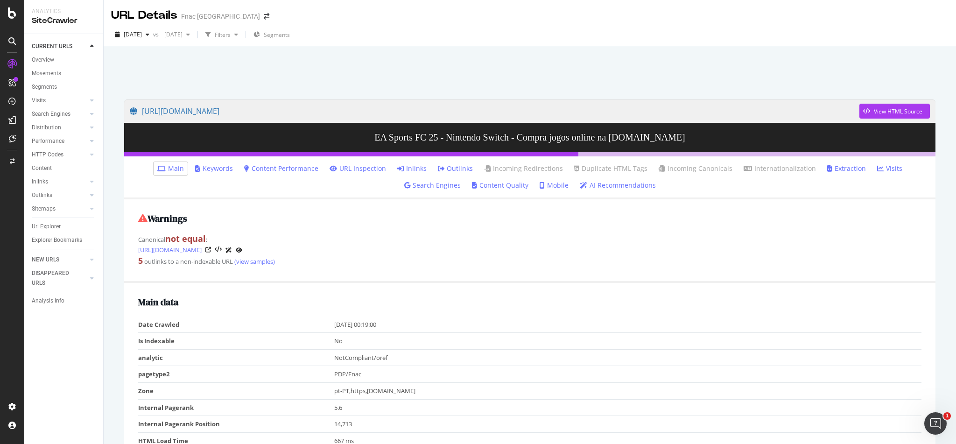
click at [413, 169] on link "Inlinks" at bounding box center [411, 168] width 29 height 9
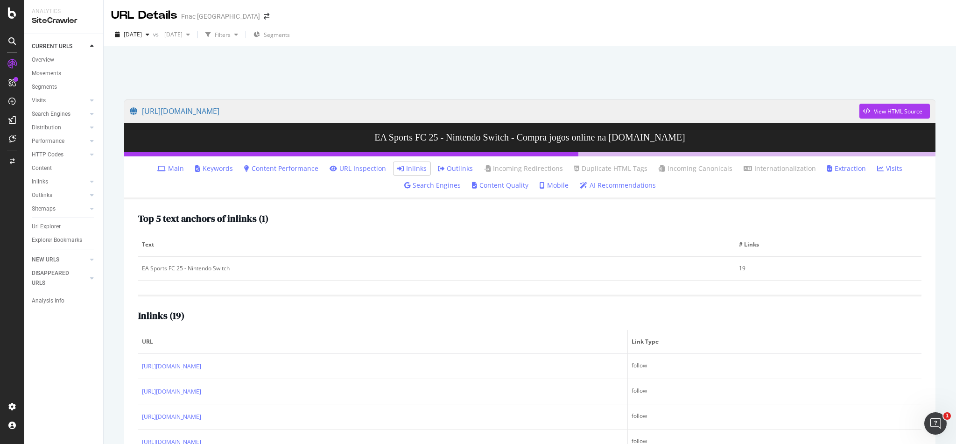
scroll to position [62, 0]
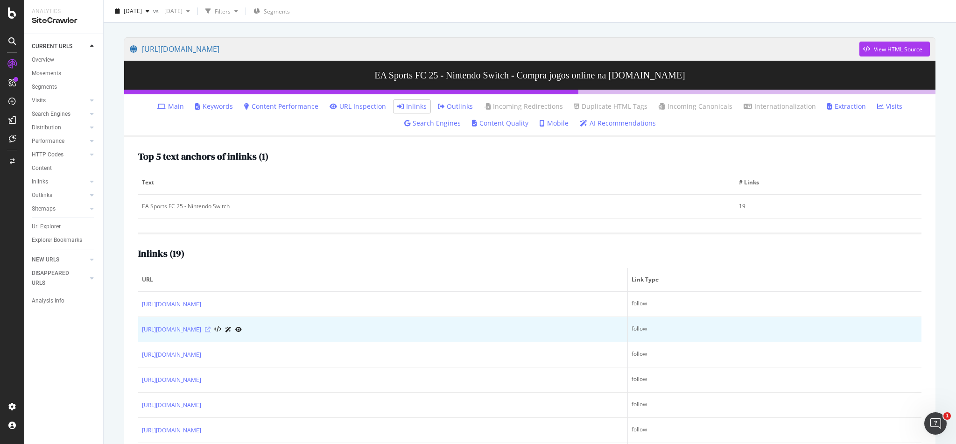
click at [211, 328] on icon at bounding box center [208, 330] width 6 height 6
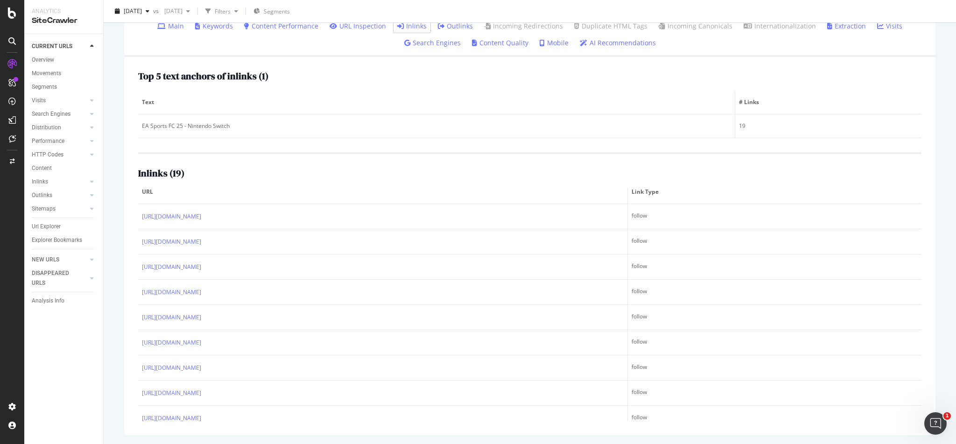
scroll to position [0, 0]
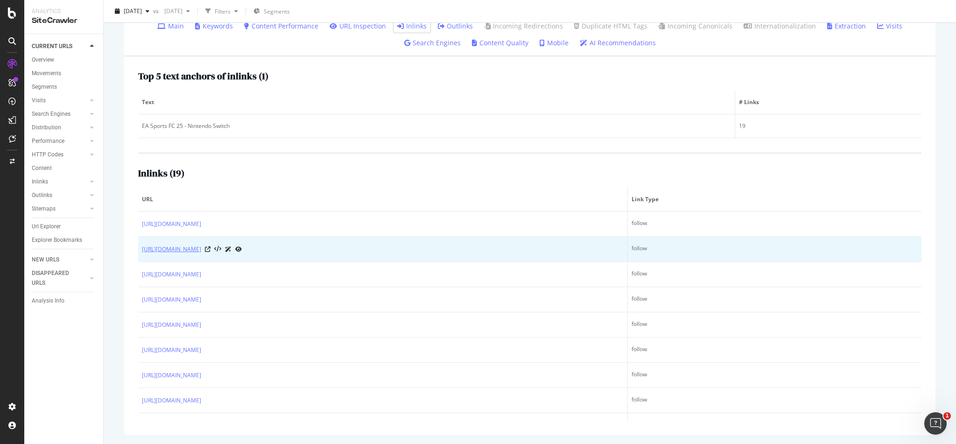
click at [201, 248] on link "[URL][DOMAIN_NAME]" at bounding box center [171, 249] width 59 height 9
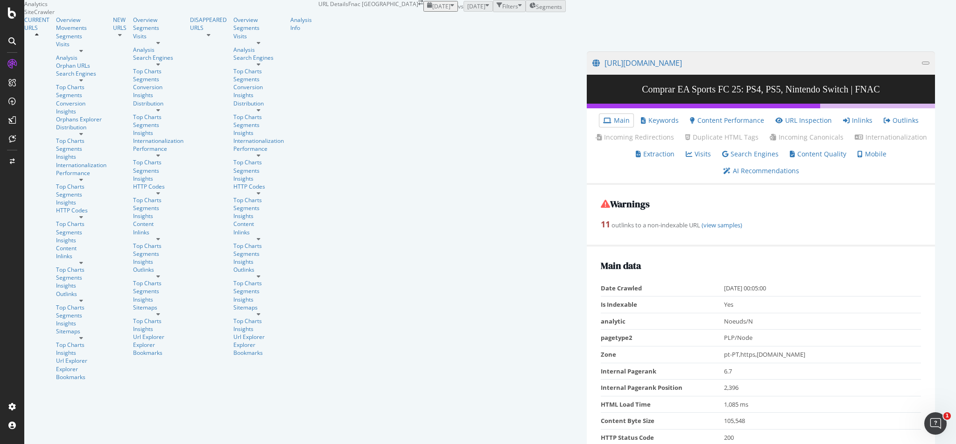
click at [880, 127] on li "Outlinks" at bounding box center [901, 120] width 42 height 13
click at [884, 125] on link "Outlinks" at bounding box center [901, 120] width 35 height 9
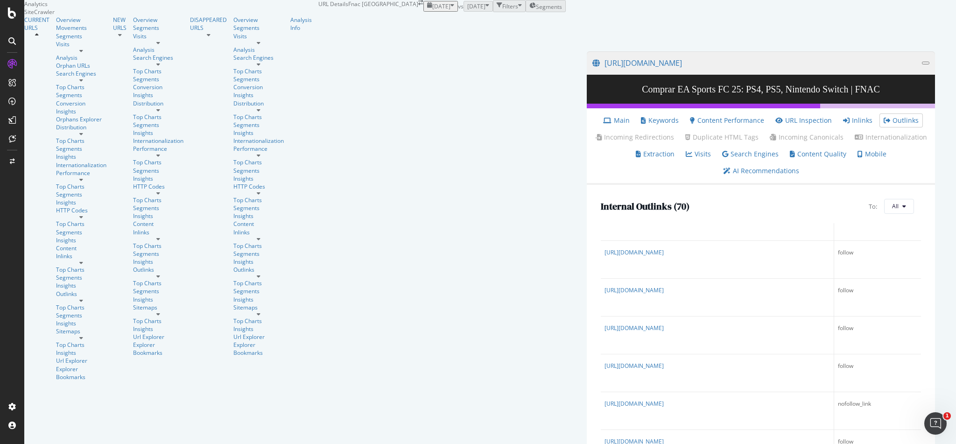
scroll to position [1843, 0]
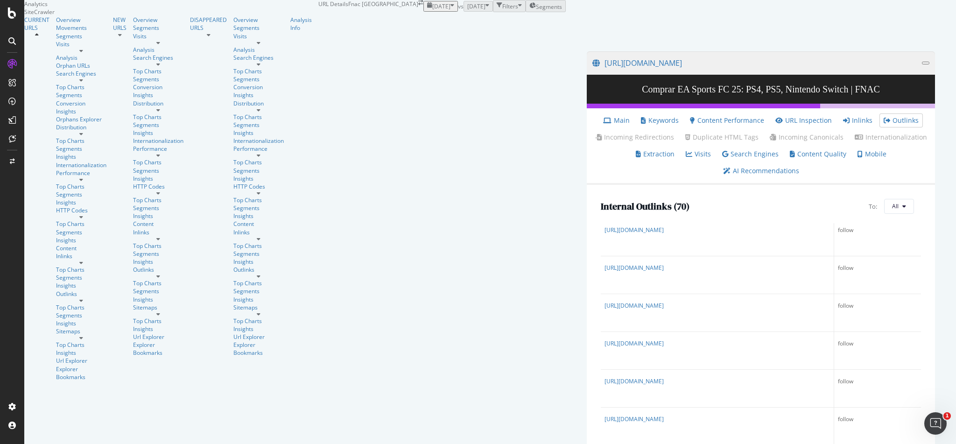
drag, startPoint x: 146, startPoint y: 368, endPoint x: 142, endPoint y: 345, distance: 23.2
copy link "[URL][DOMAIN_NAME]"
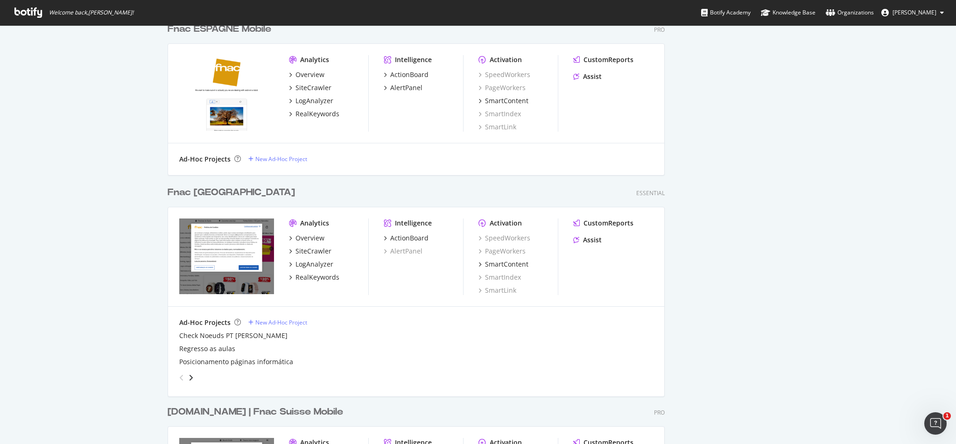
scroll to position [622, 0]
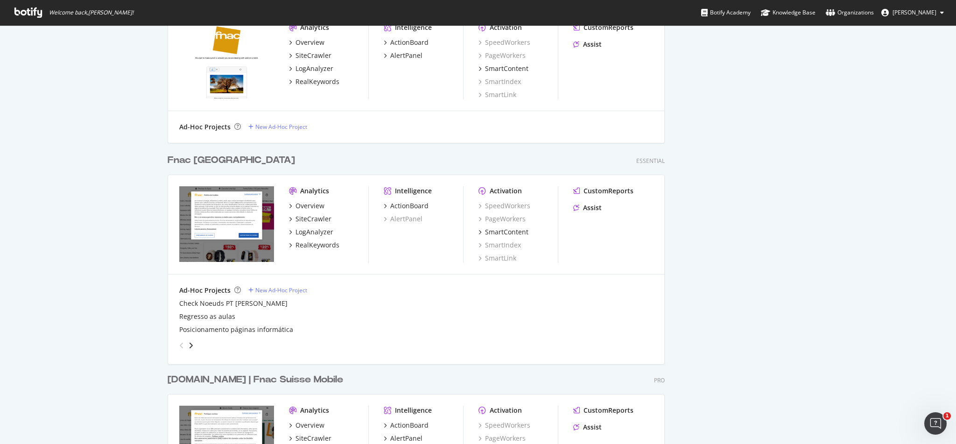
click at [206, 160] on div "Fnac [GEOGRAPHIC_DATA]" at bounding box center [231, 161] width 127 height 14
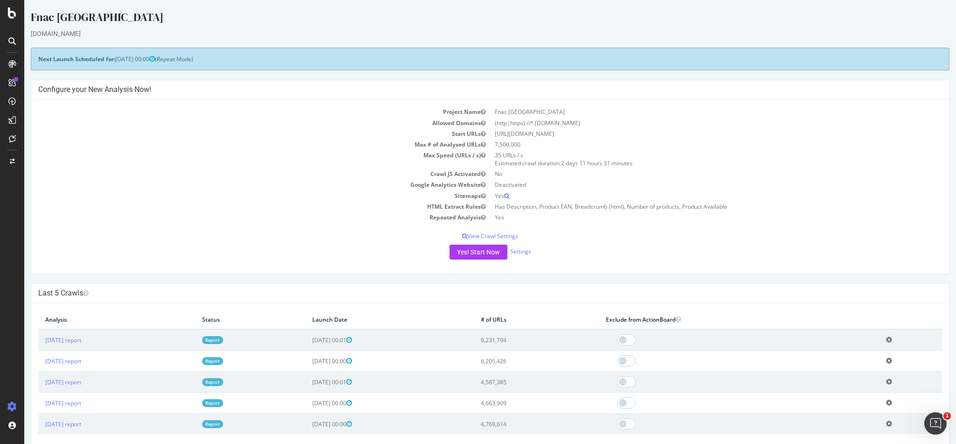
click at [223, 338] on link "Report" at bounding box center [212, 340] width 21 height 8
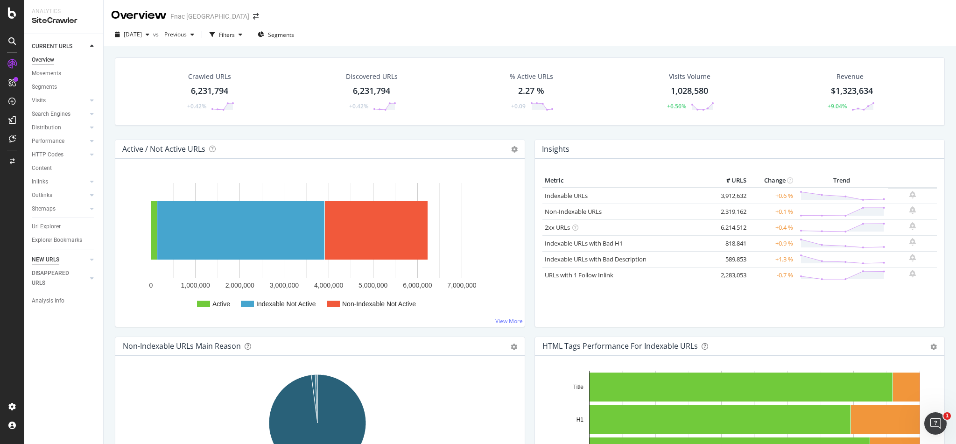
click at [38, 256] on div "NEW URLS" at bounding box center [46, 260] width 28 height 10
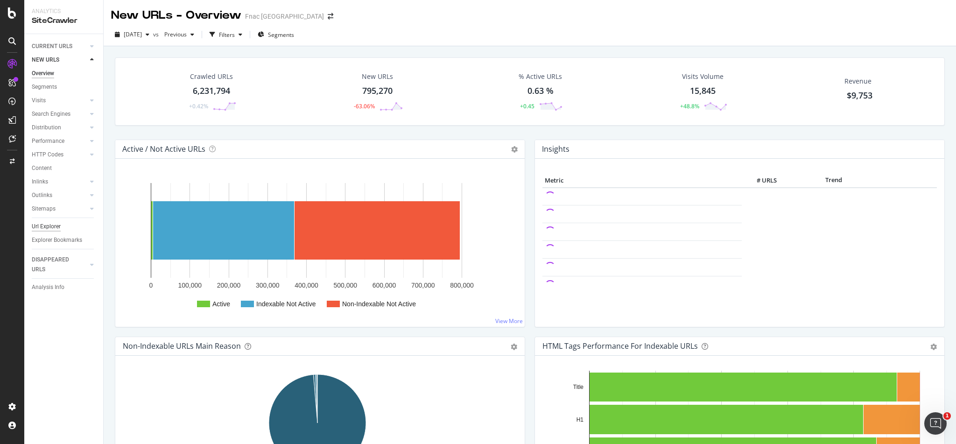
click at [48, 224] on div "Url Explorer" at bounding box center [46, 227] width 29 height 10
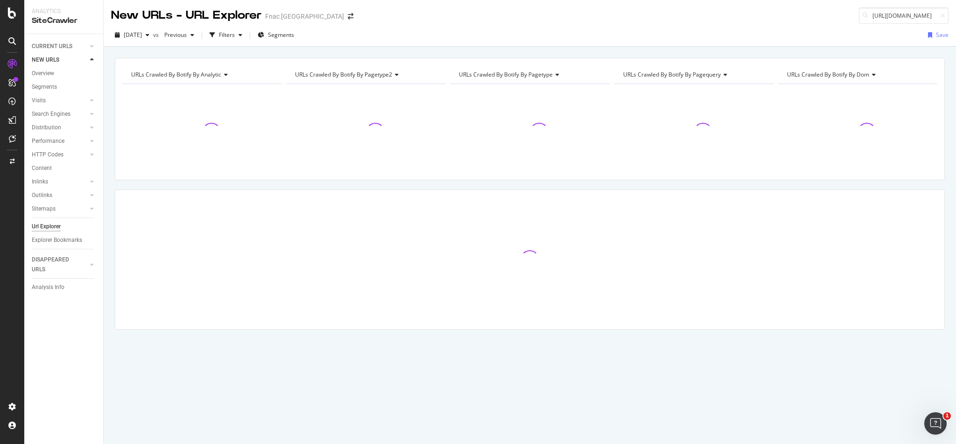
scroll to position [0, 178]
type input "https://www.fnac.pt/EA-Sports-FC-25-Nintendo-Switch-Videojogo-Nintendo-Switch/a…"
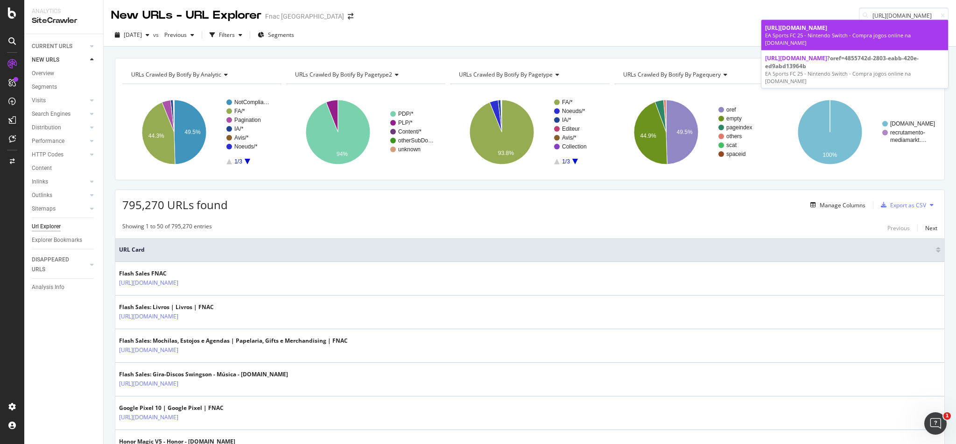
scroll to position [0, 0]
click at [894, 32] on div "https://www.fnac.pt/EA-Sports-FC-25-Nintendo-Switch-Videojogo-Nintendo-Switch/a…" at bounding box center [854, 28] width 179 height 8
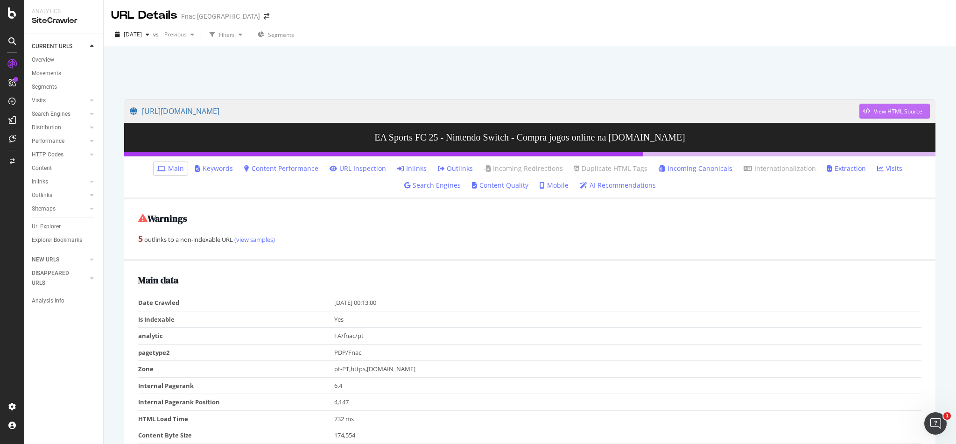
click at [893, 108] on div "View HTML Source" at bounding box center [898, 111] width 49 height 8
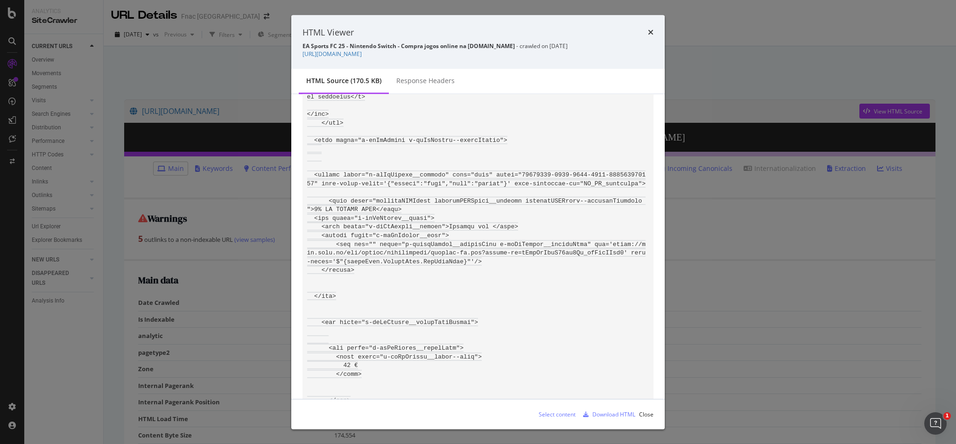
scroll to position [11731, 0]
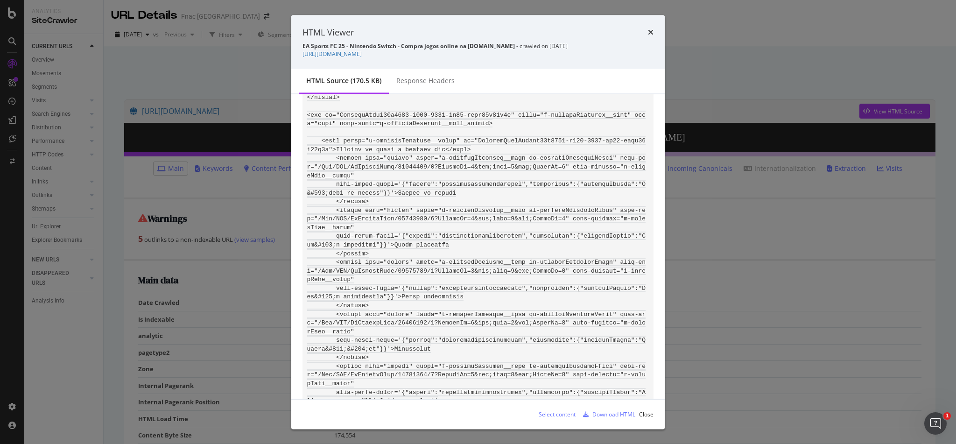
click at [219, 71] on div "HTML Viewer EA Sports FC 25 - Nintendo Switch - Compra jogos online na Fnac.pt …" at bounding box center [478, 222] width 956 height 444
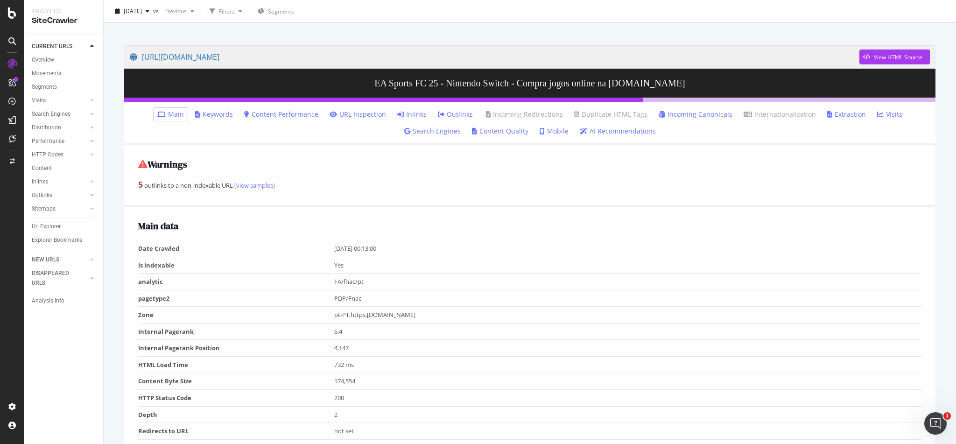
scroll to position [0, 0]
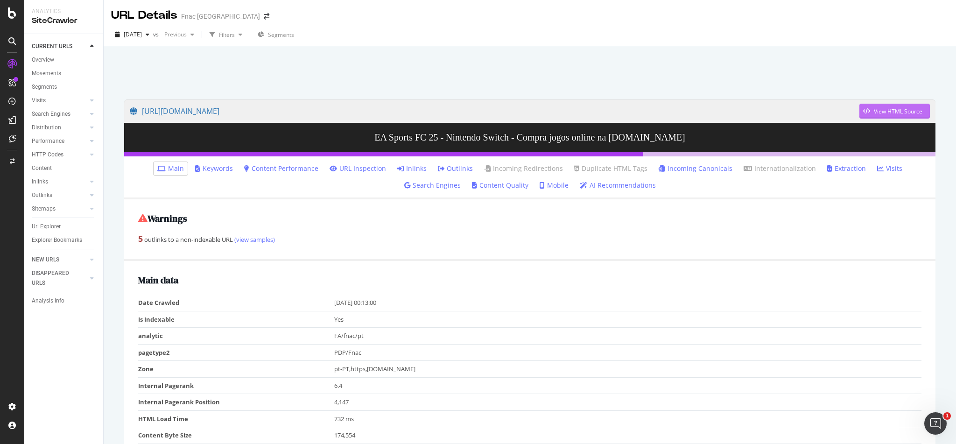
click at [885, 106] on div "View HTML Source" at bounding box center [890, 111] width 63 height 14
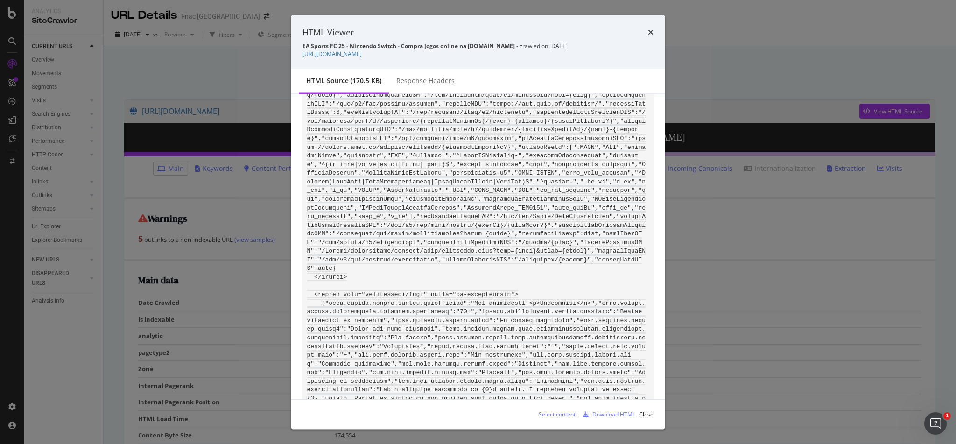
scroll to position [11731, 0]
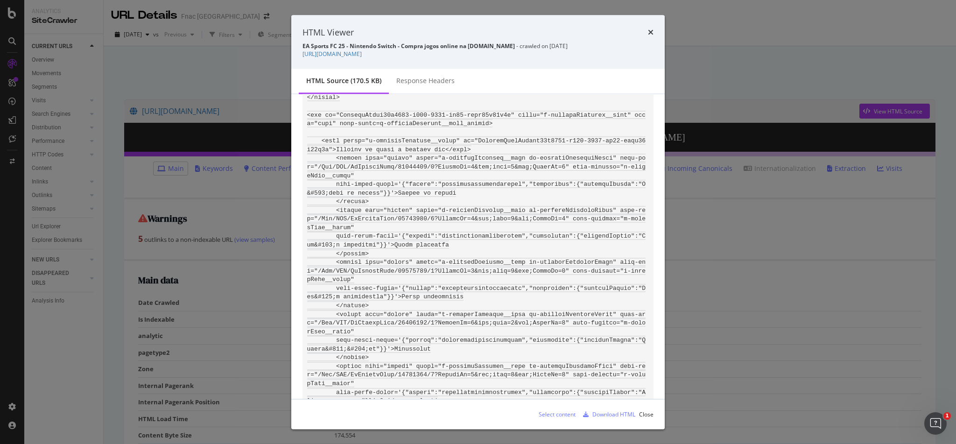
drag, startPoint x: 605, startPoint y: 256, endPoint x: 304, endPoint y: 246, distance: 300.8
copy code "<button class="f-faMpSeller__content" name="oref" value="00000000-0000-0000-000…"
click at [20, 43] on div "HTML Viewer EA Sports FC 25 - Nintendo Switch - Compra jogos online na Fnac.pt …" at bounding box center [478, 222] width 956 height 444
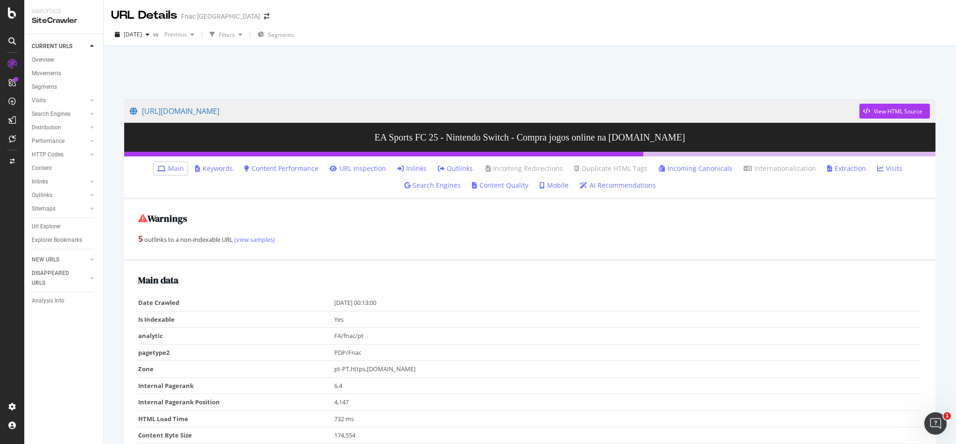
click at [10, 40] on icon at bounding box center [11, 40] width 7 height 7
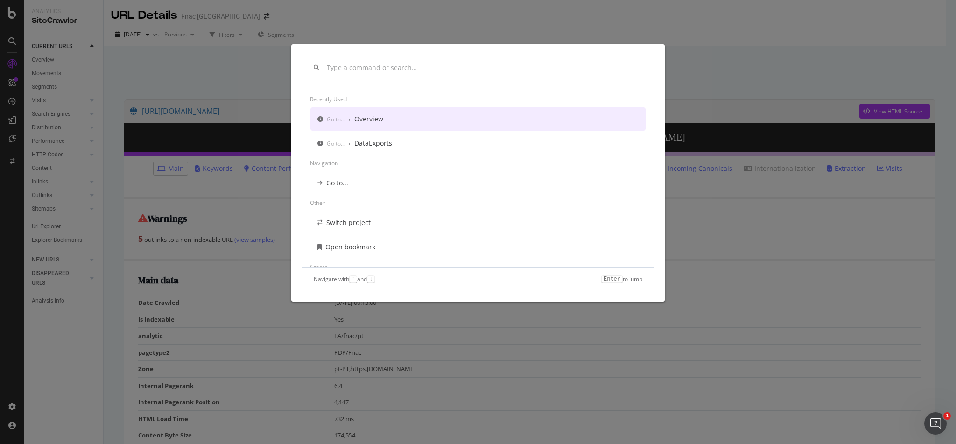
scroll to position [0, 0]
click at [714, 60] on div "Recently used Go to... › Overview Go to... › DataExports Navigation Go to... Ot…" at bounding box center [478, 222] width 956 height 444
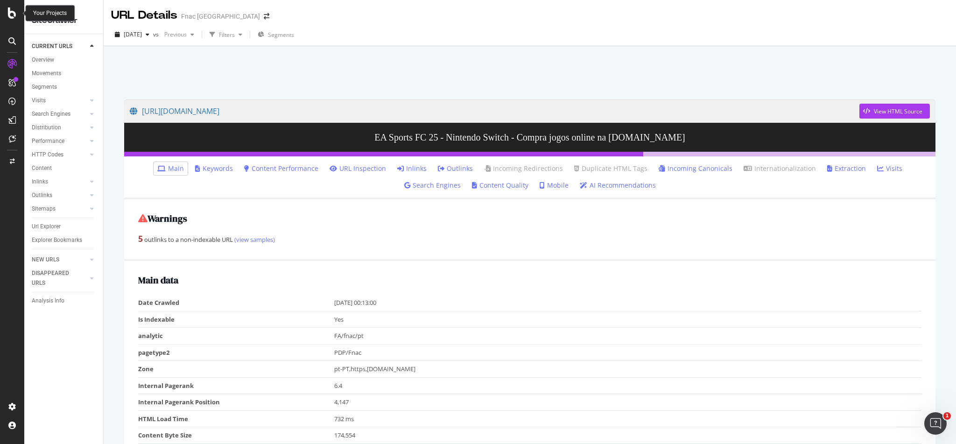
click at [10, 12] on icon at bounding box center [12, 12] width 8 height 11
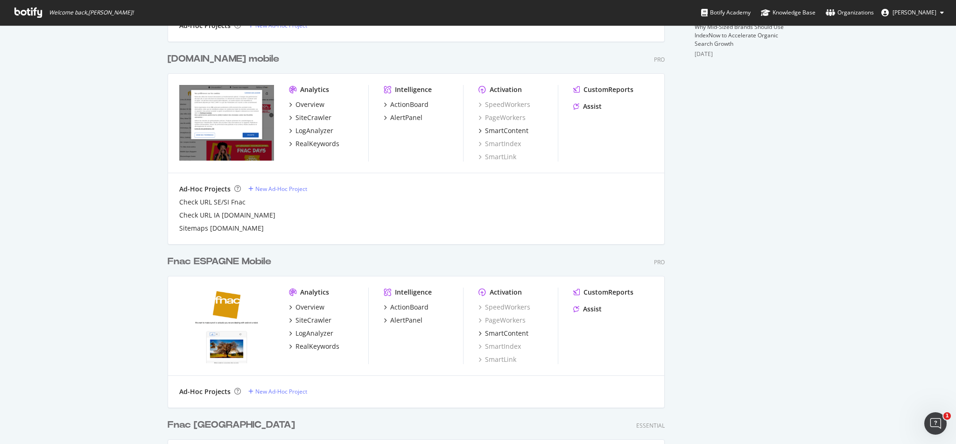
scroll to position [544, 0]
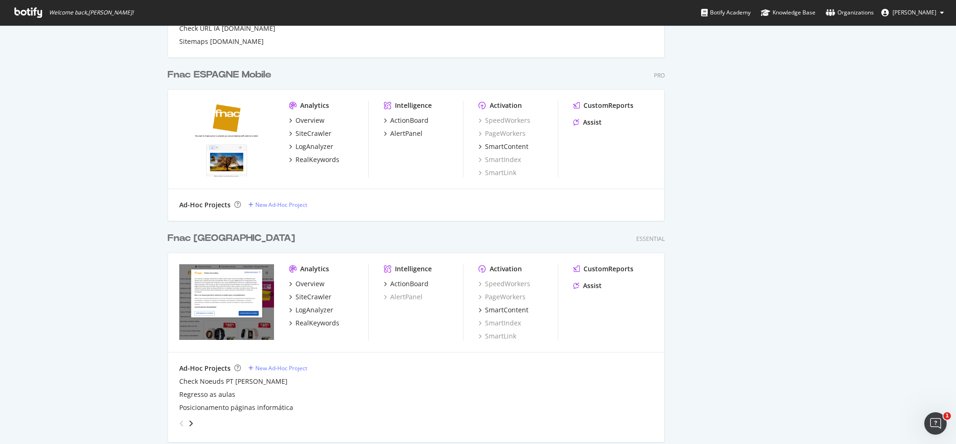
click at [218, 243] on div "Fnac [GEOGRAPHIC_DATA]" at bounding box center [231, 239] width 127 height 14
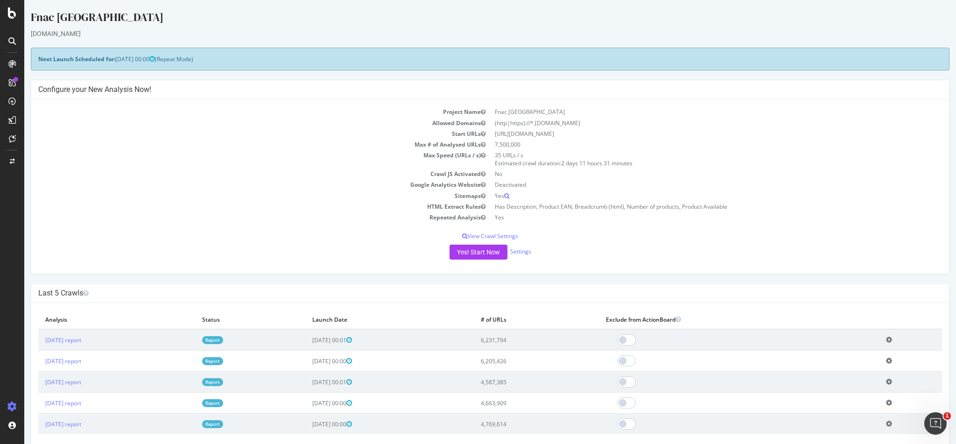
click at [223, 340] on link "Report" at bounding box center [212, 340] width 21 height 8
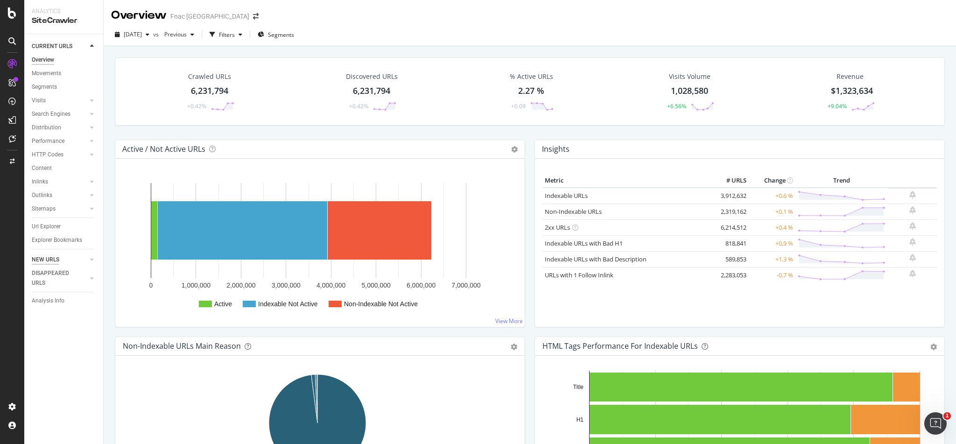
click at [55, 259] on div "NEW URLS" at bounding box center [46, 260] width 28 height 10
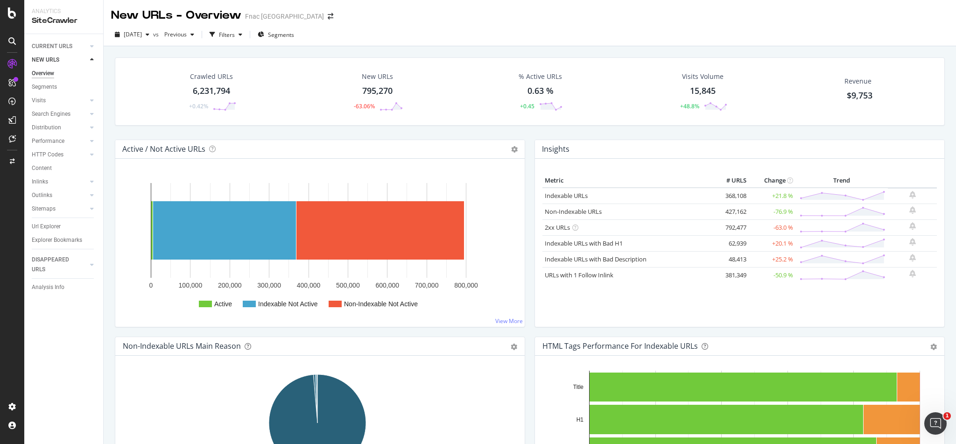
click at [878, 14] on div "New URLs - Overview Fnac Portugal" at bounding box center [530, 11] width 852 height 23
drag, startPoint x: 874, startPoint y: 22, endPoint x: 548, endPoint y: 0, distance: 327.0
click at [873, 22] on div "New URLs - Overview Fnac Portugal" at bounding box center [530, 11] width 852 height 23
click at [56, 225] on div "Url Explorer" at bounding box center [46, 227] width 29 height 10
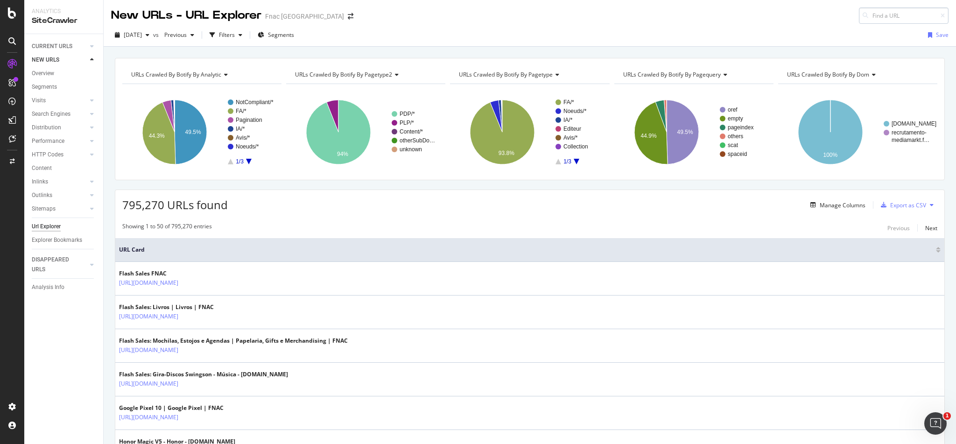
click at [865, 20] on input at bounding box center [904, 15] width 90 height 16
click at [866, 17] on input at bounding box center [904, 15] width 90 height 16
click at [867, 17] on input at bounding box center [904, 15] width 90 height 16
click at [879, 18] on input at bounding box center [904, 15] width 90 height 16
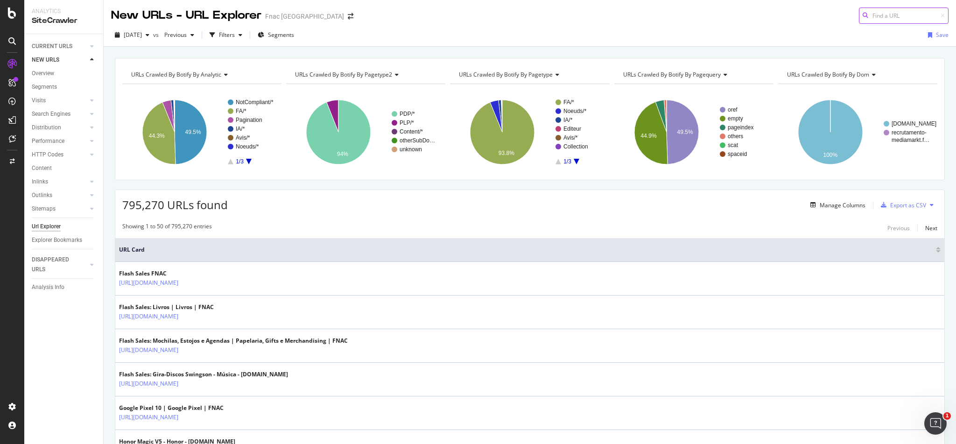
paste input "https://www.fnac.pt/EA-Sports-FC-25-Nintendo-Switch-Videojogo-Nintendo-Switch/a…"
type input "https://www.fnac.pt/EA-Sports-FC-25-Nintendo-Switch-Videojogo-Nintendo-Switch/a…"
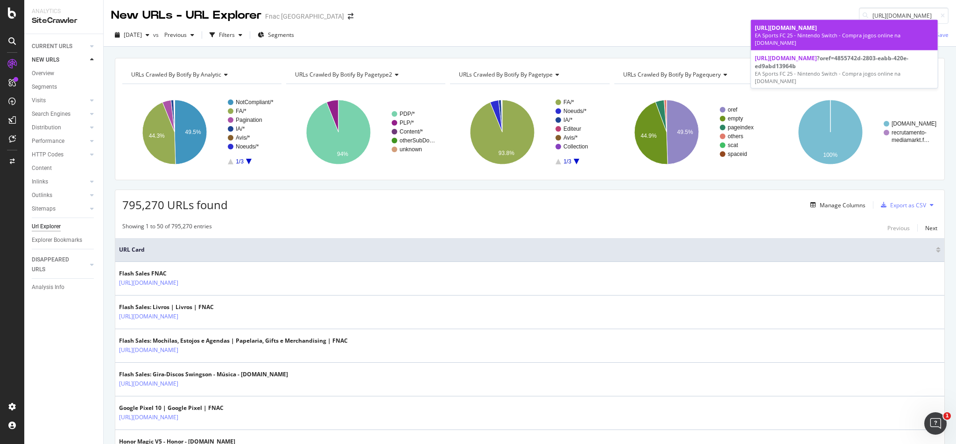
click at [804, 32] on span "https://www.fnac.pt/EA-Sports-FC-25-Nintendo-Switch-Videojogo-Nintendo-Switch/a…" at bounding box center [786, 28] width 62 height 8
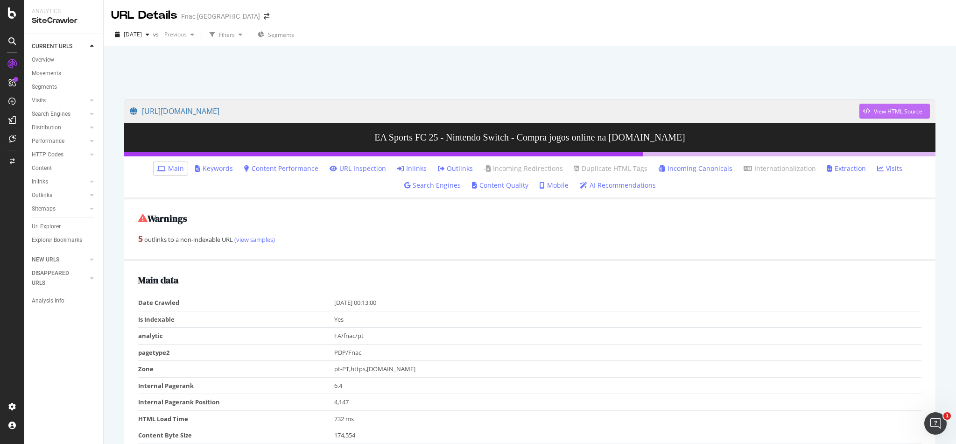
click at [881, 108] on div "View HTML Source" at bounding box center [898, 111] width 49 height 8
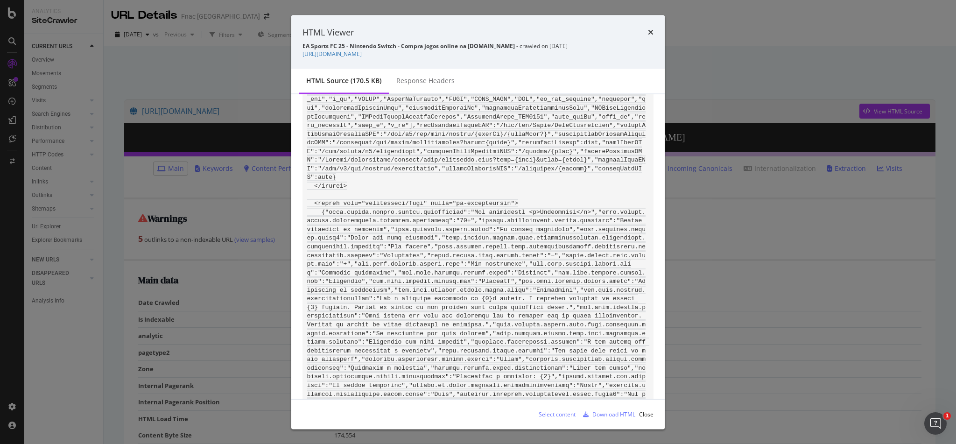
scroll to position [10899, 0]
